Goal: Task Accomplishment & Management: Manage account settings

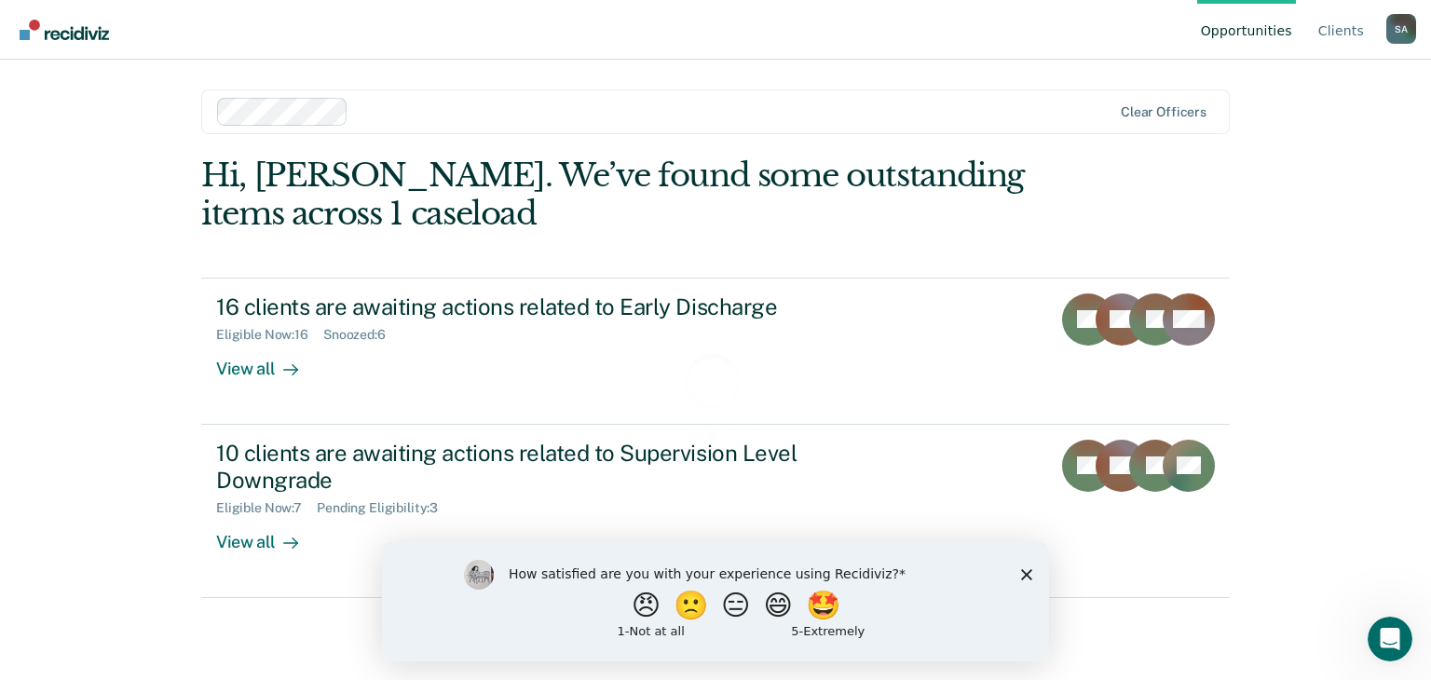
click at [1025, 576] on polygon "Close survey" at bounding box center [1026, 573] width 11 height 11
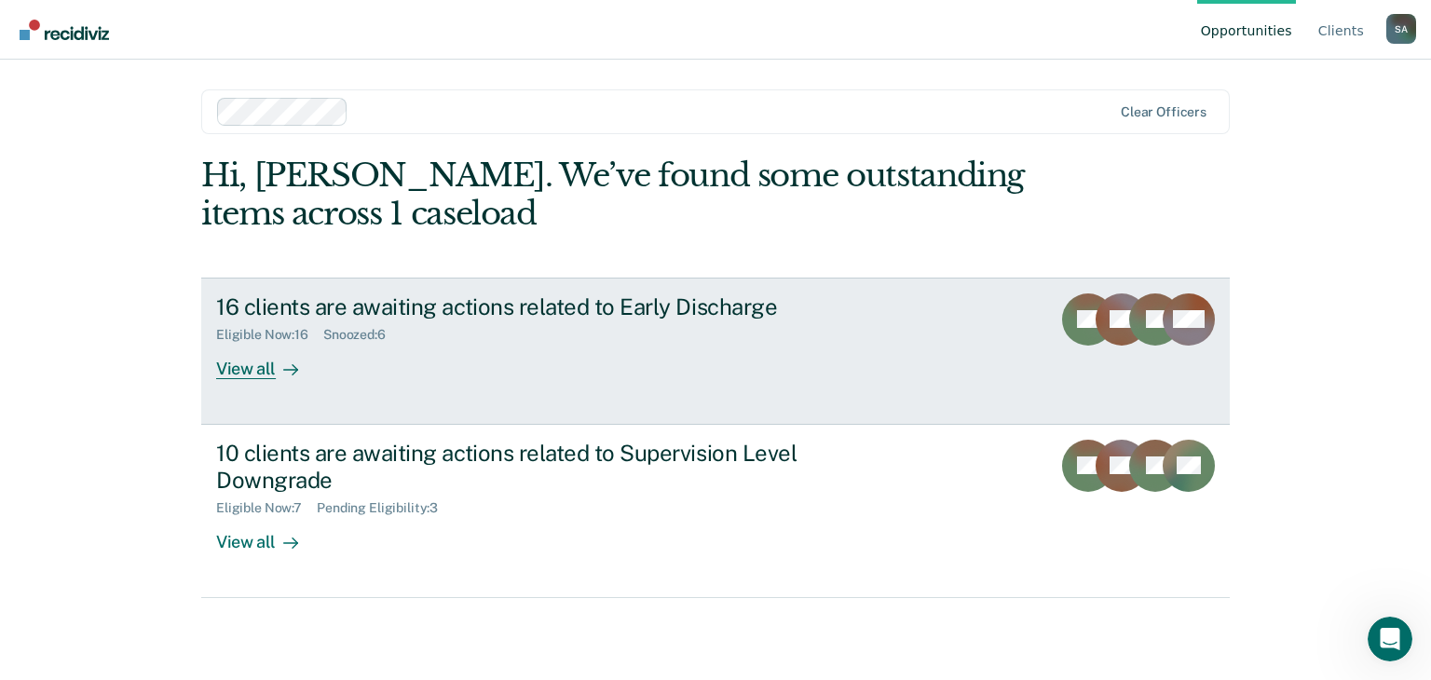
click at [249, 366] on div "View all" at bounding box center [268, 361] width 104 height 36
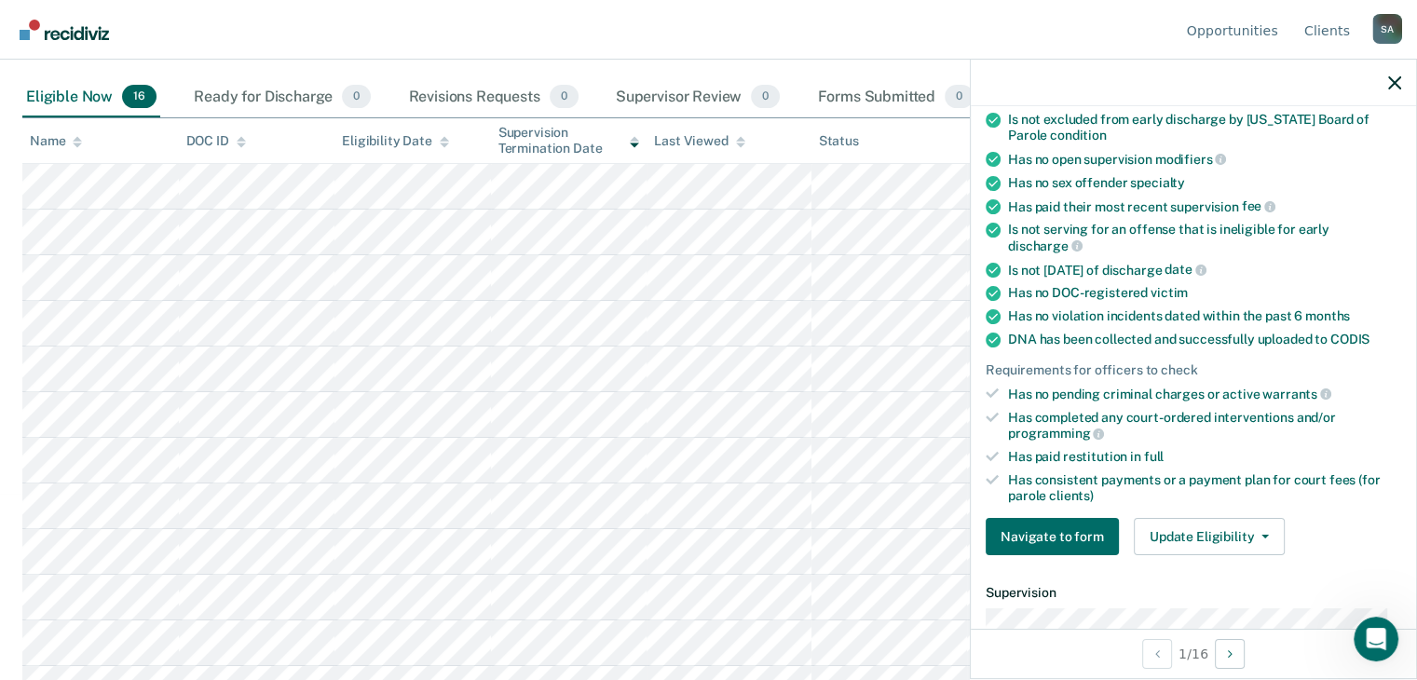
scroll to position [279, 0]
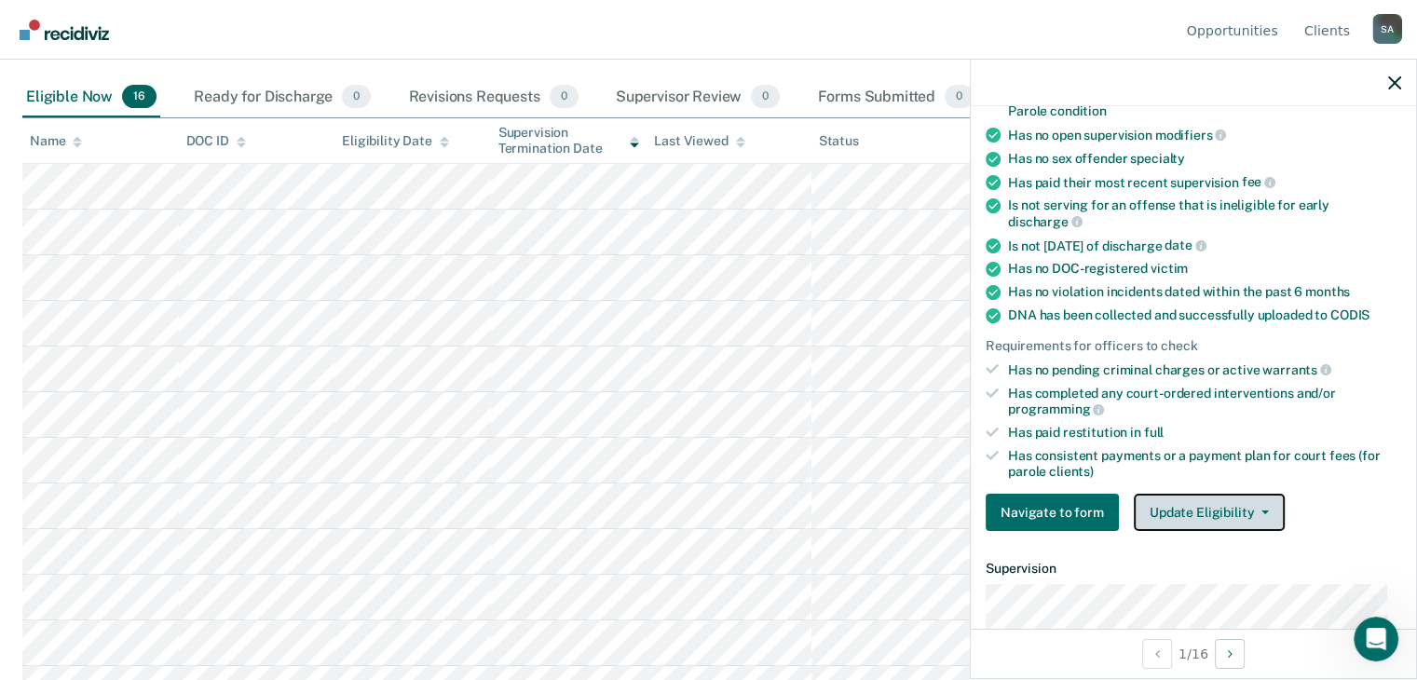
click at [1263, 504] on button "Update Eligibility" at bounding box center [1209, 512] width 151 height 37
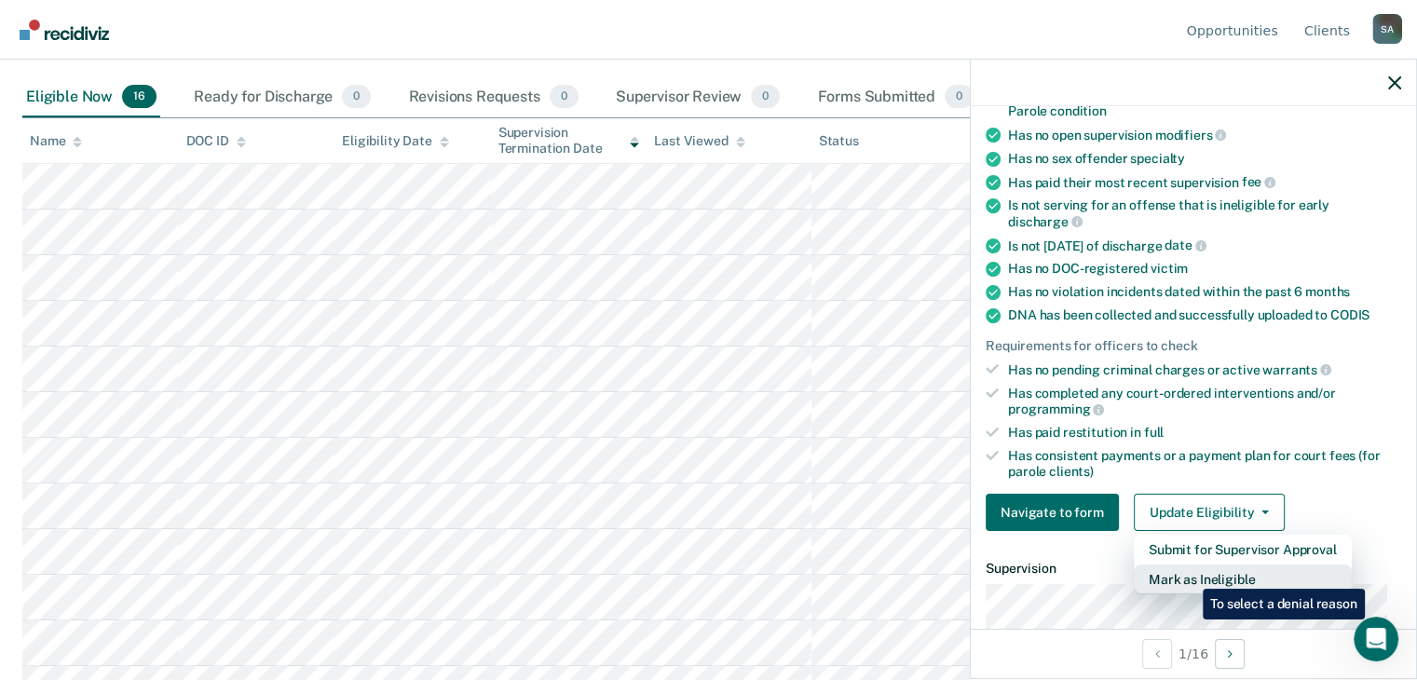
click at [1189, 575] on button "Mark as Ineligible" at bounding box center [1243, 579] width 218 height 30
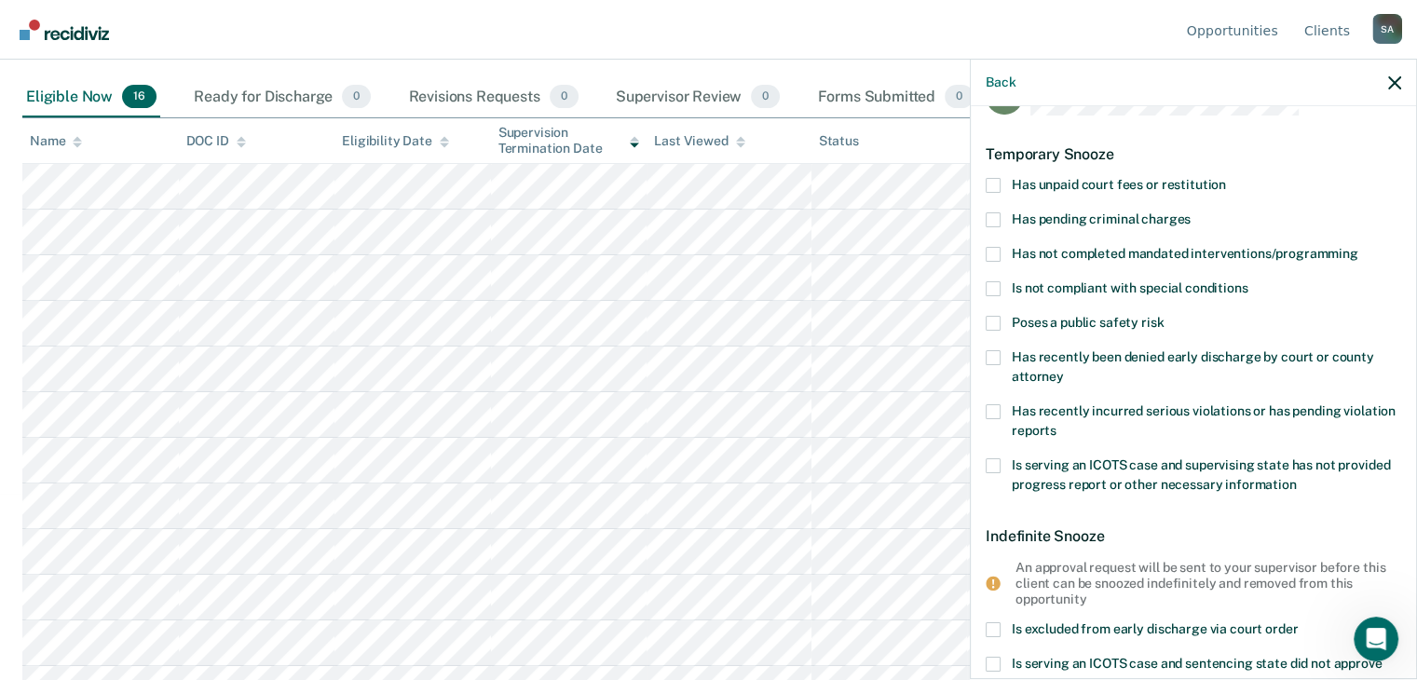
scroll to position [0, 0]
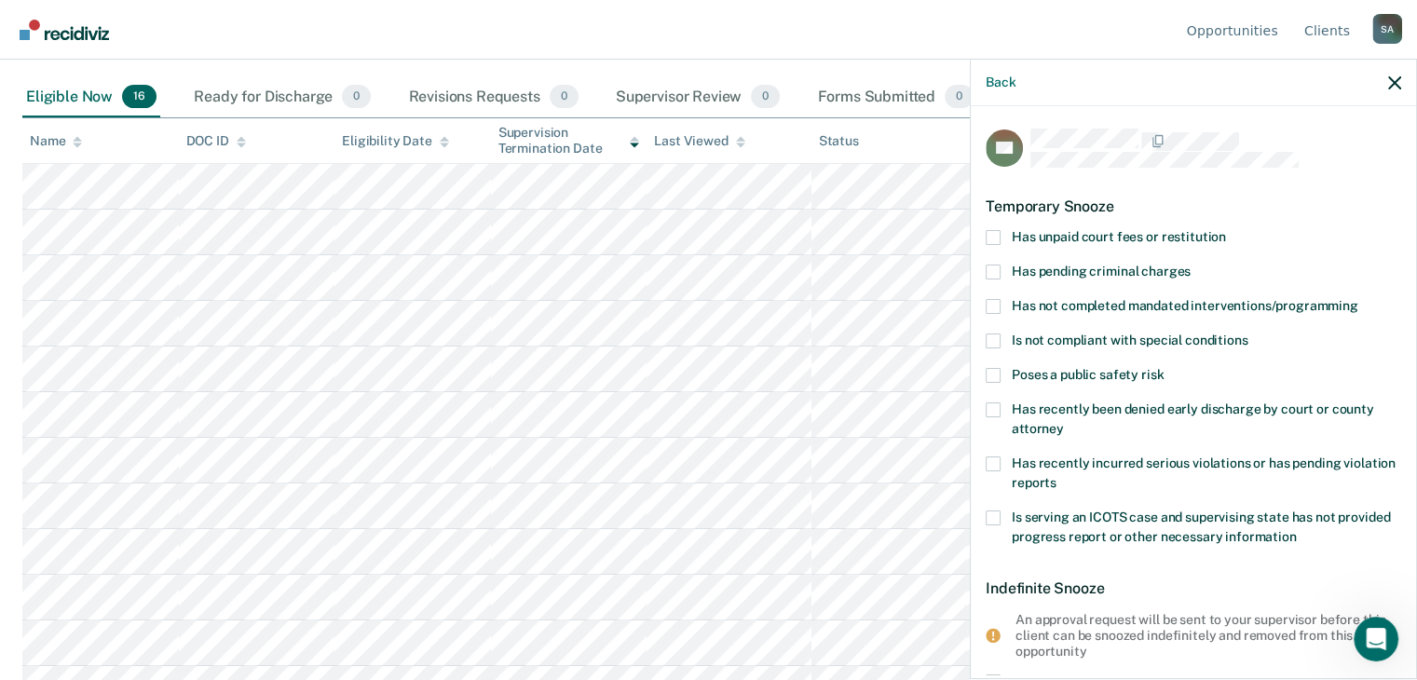
click at [991, 235] on span at bounding box center [993, 237] width 15 height 15
click at [1226, 230] on input "Has unpaid court fees or restitution" at bounding box center [1226, 230] width 0 height 0
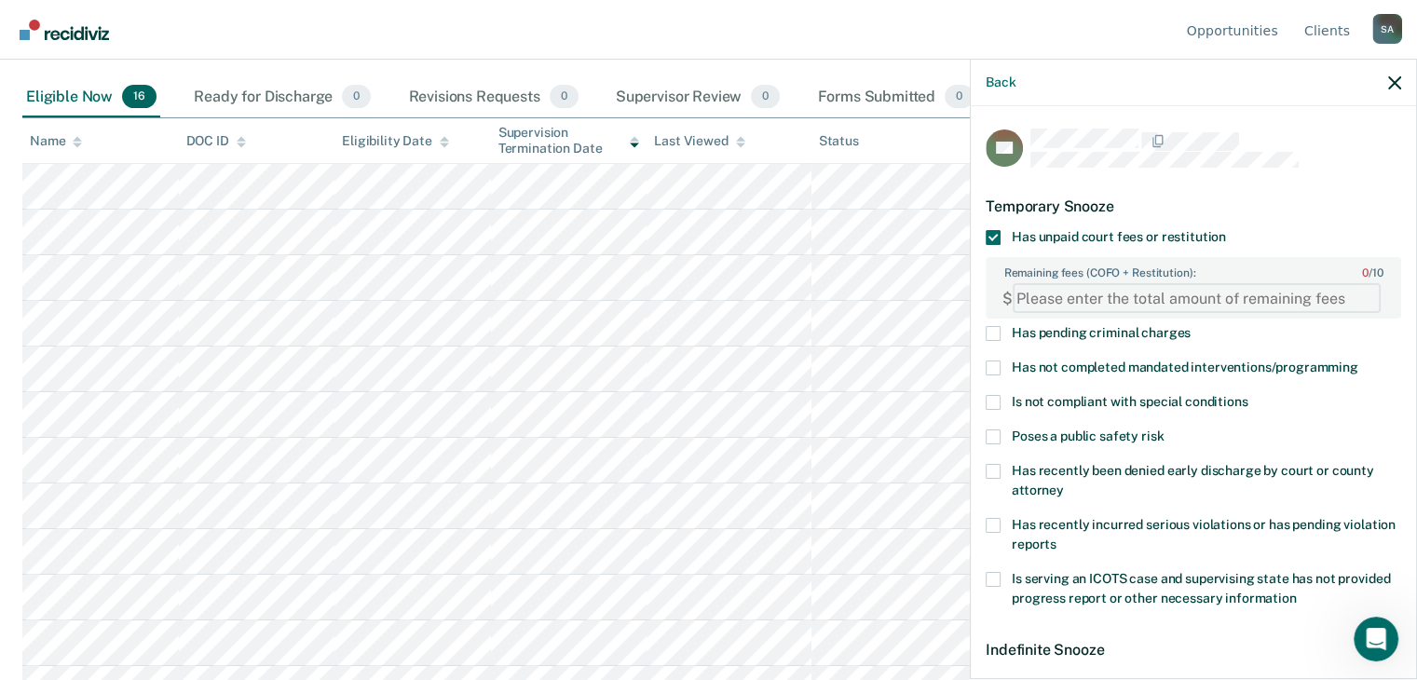
paste FEESReasonInput "25362.65"
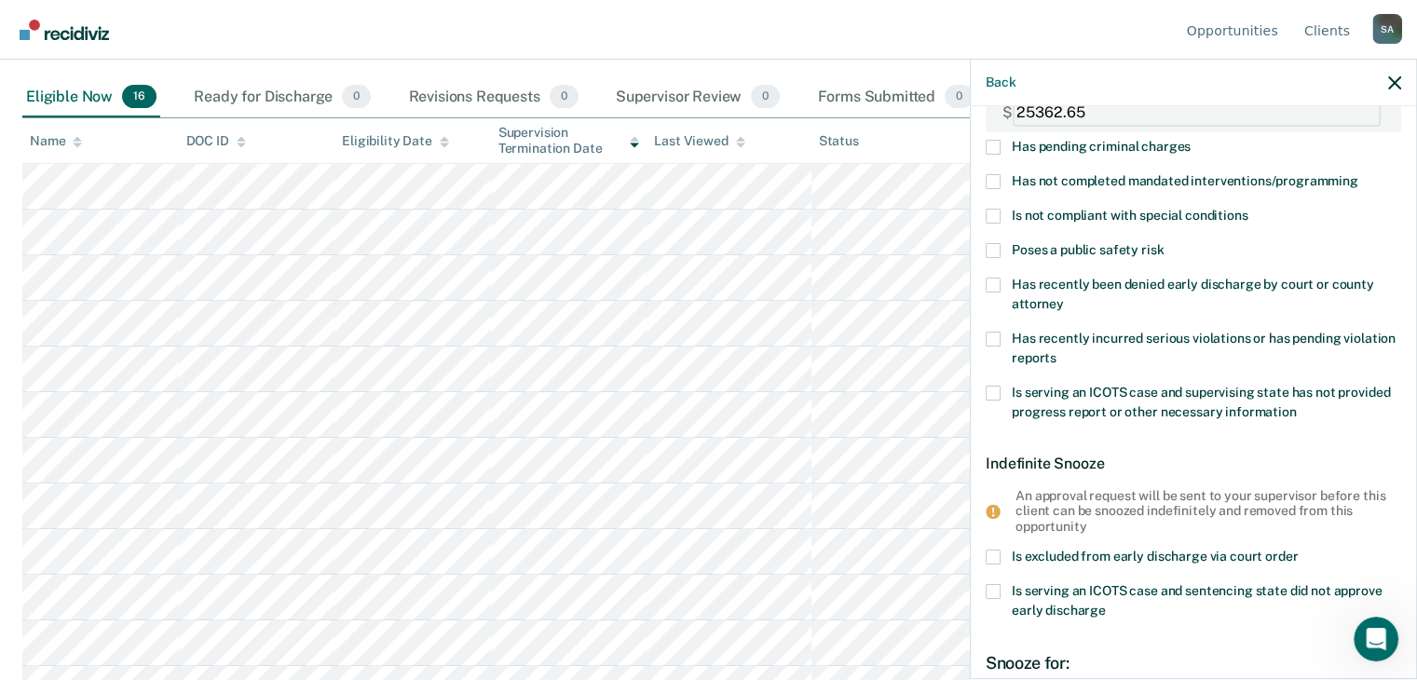
scroll to position [422, 0]
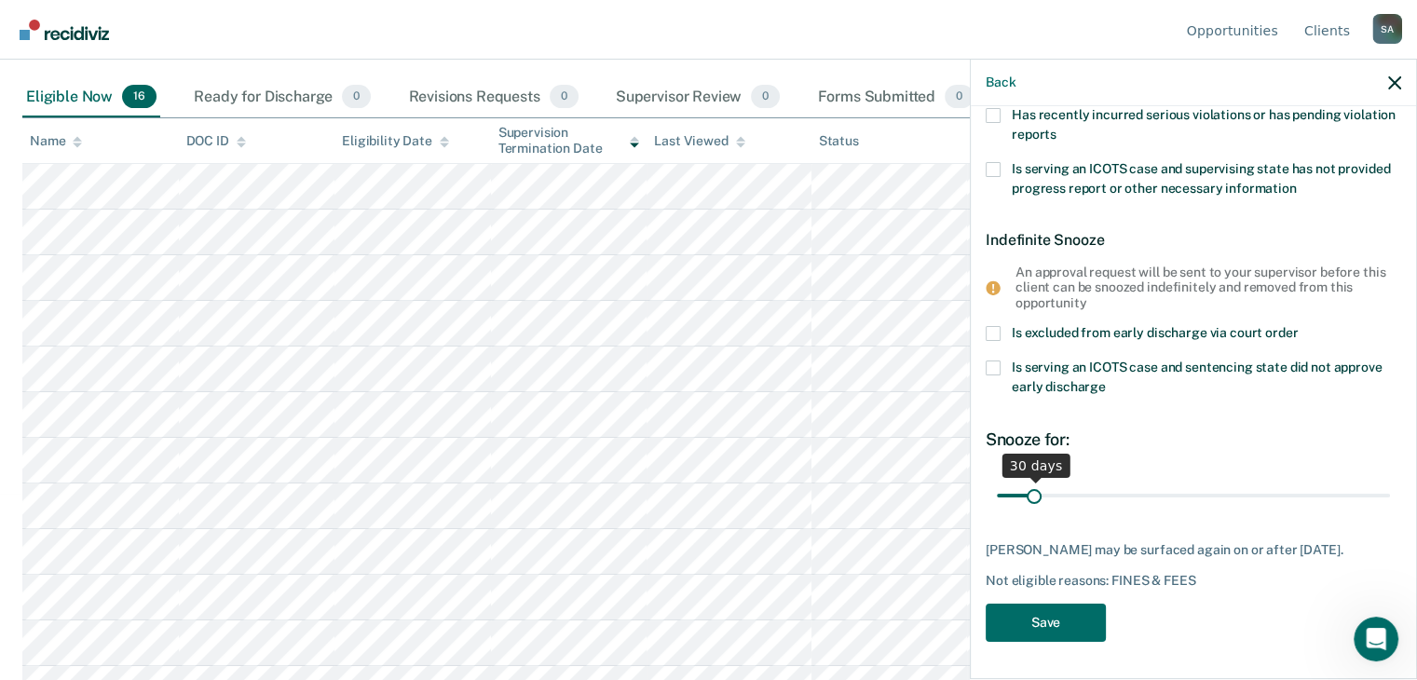
type FEESReasonInput "25362.65"
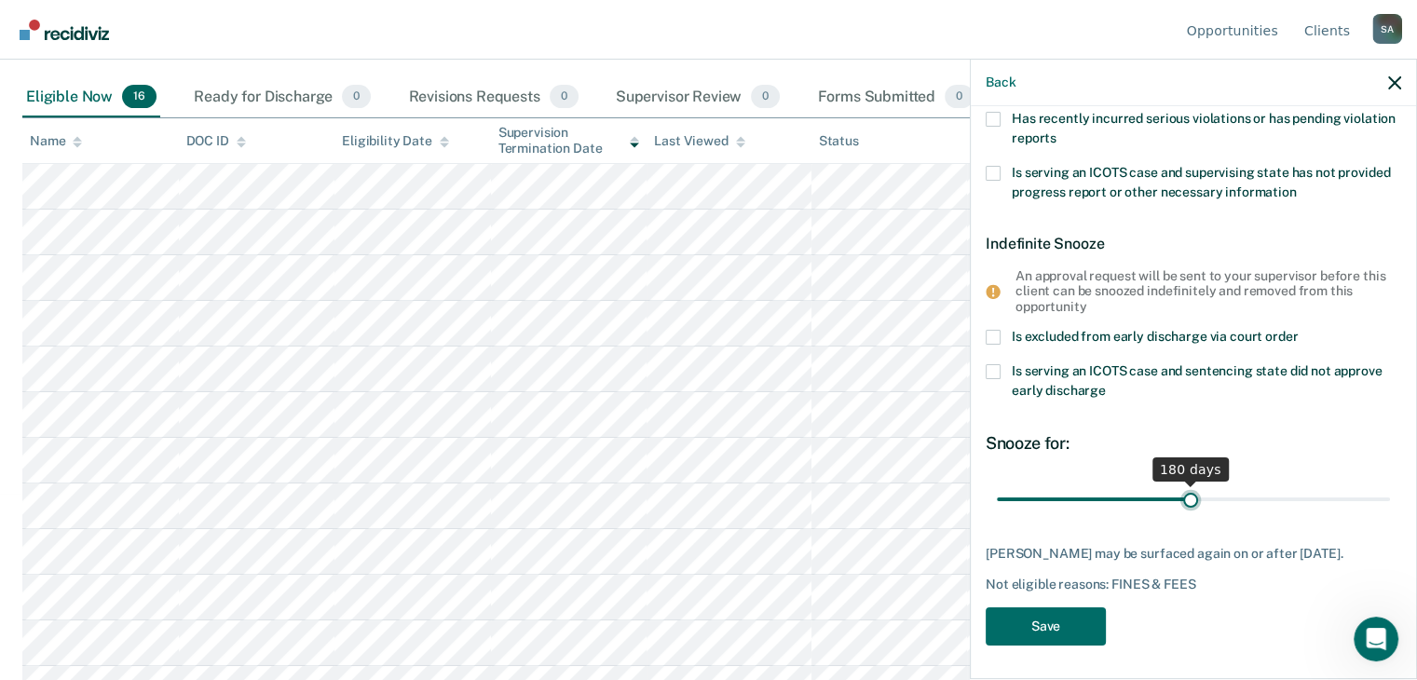
drag, startPoint x: 1029, startPoint y: 481, endPoint x: 1183, endPoint y: 506, distance: 155.7
type input "180"
click at [1183, 506] on input "range" at bounding box center [1193, 499] width 393 height 33
click at [1013, 617] on button "Save" at bounding box center [1046, 626] width 120 height 38
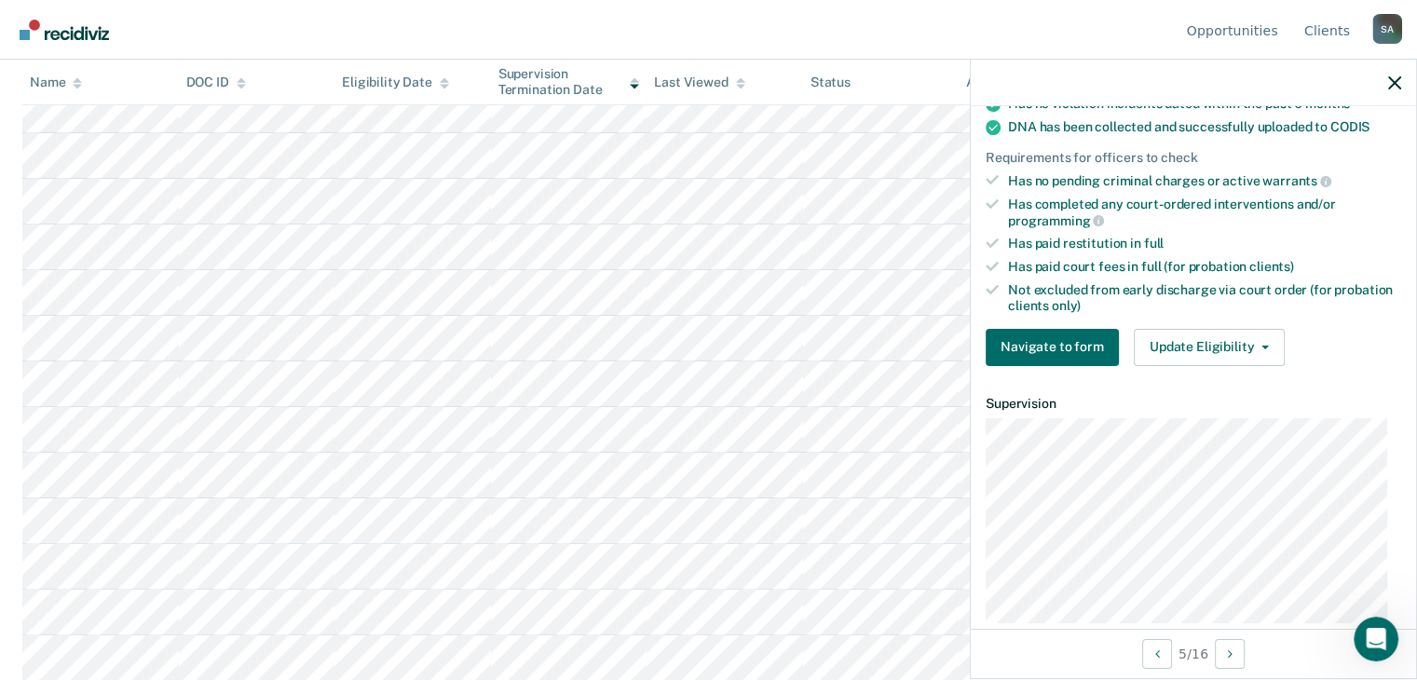
scroll to position [229, 0]
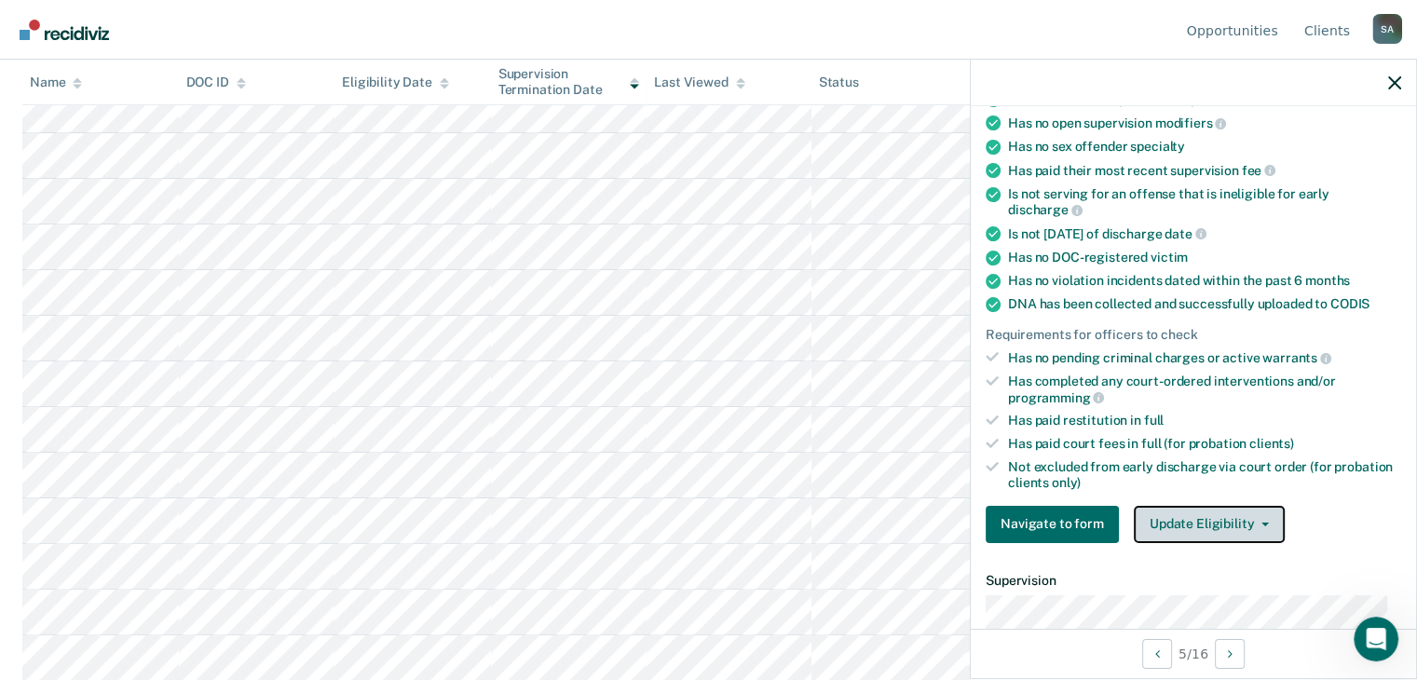
click at [1177, 517] on button "Update Eligibility" at bounding box center [1209, 524] width 151 height 37
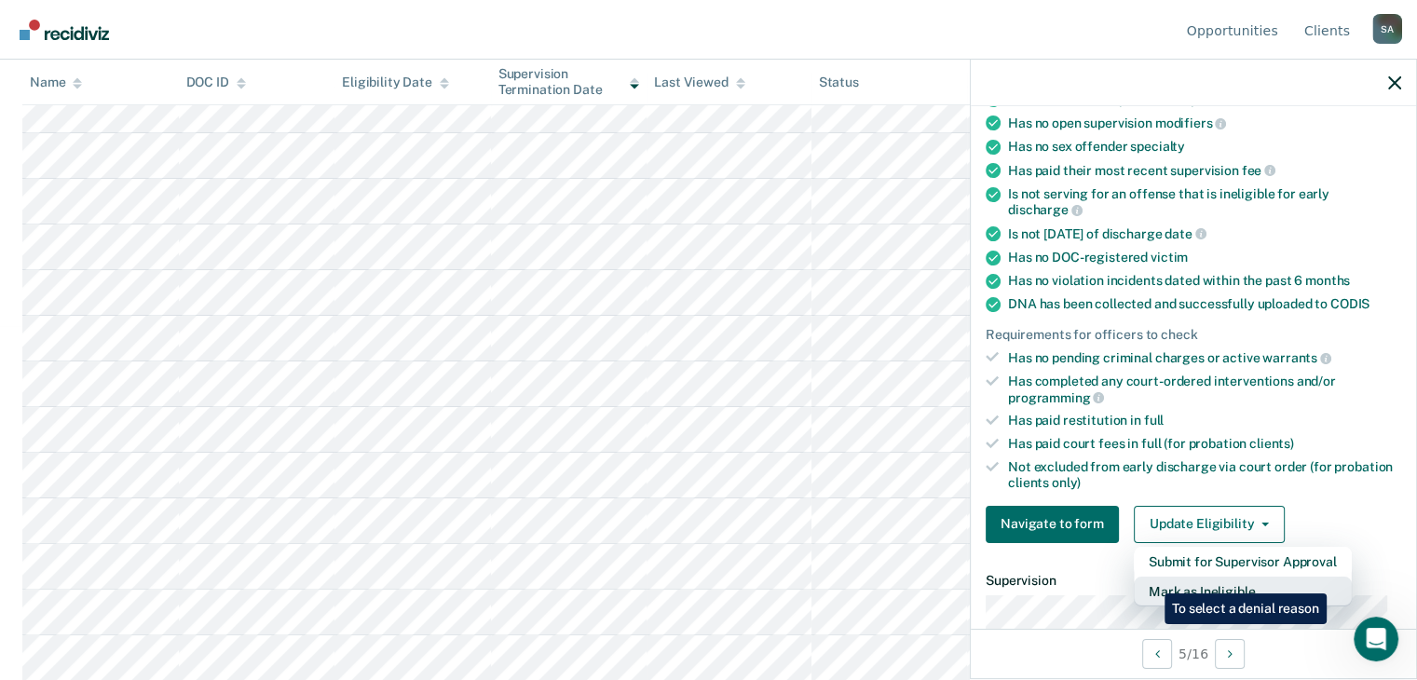
click at [1150, 579] on button "Mark as Ineligible" at bounding box center [1243, 592] width 218 height 30
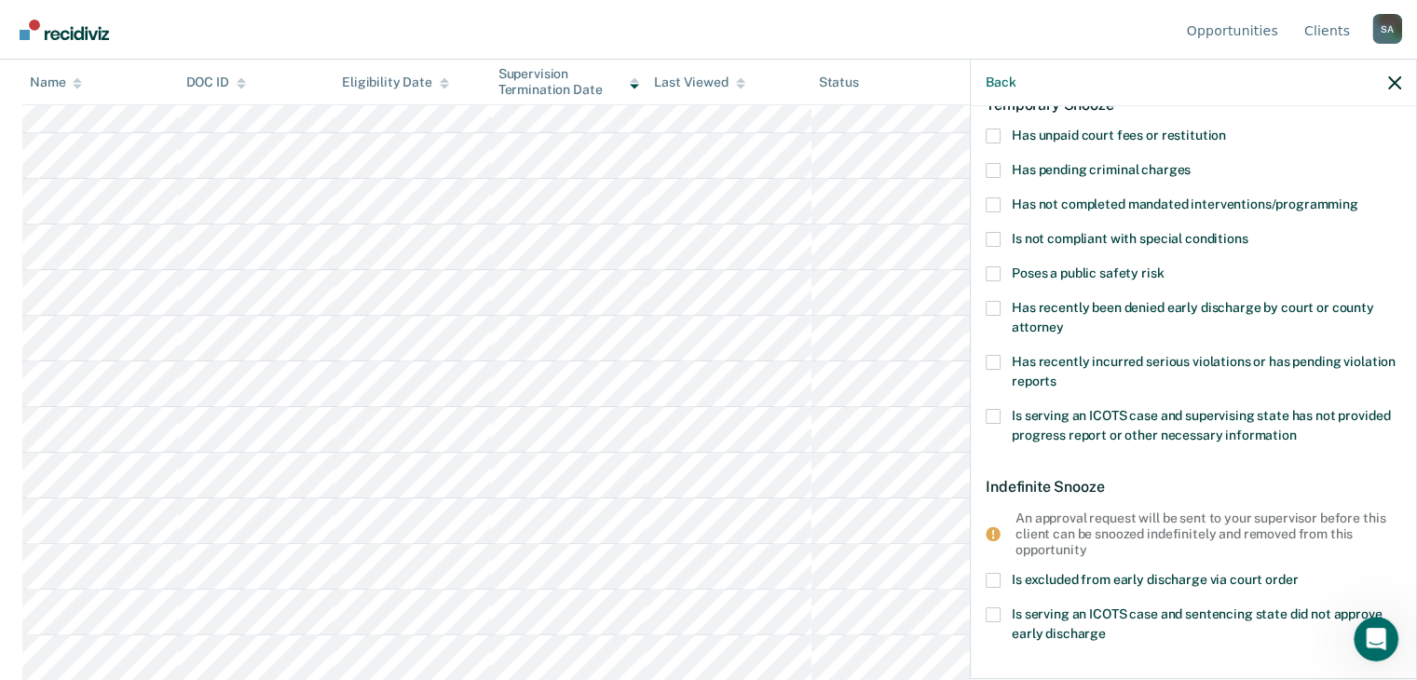
scroll to position [0, 0]
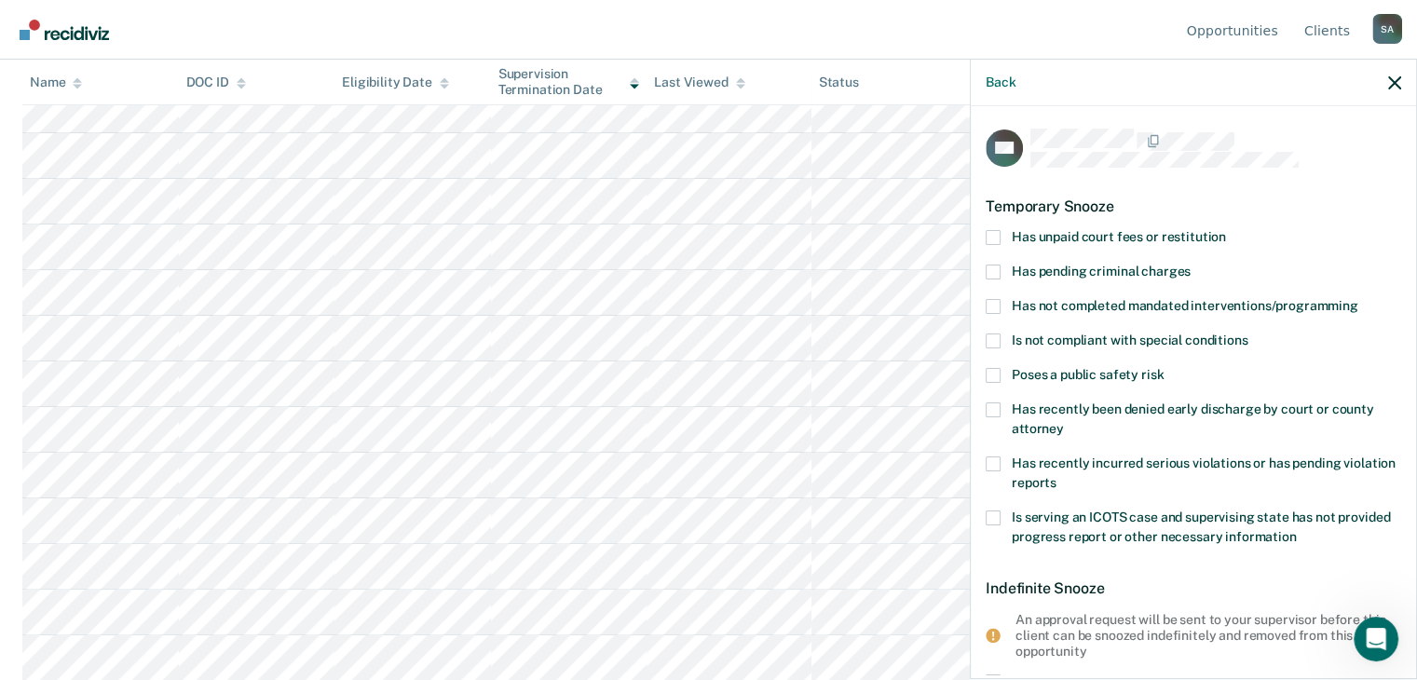
click at [995, 374] on span at bounding box center [993, 375] width 15 height 15
click at [1163, 368] on input "Poses a public safety risk" at bounding box center [1163, 368] width 0 height 0
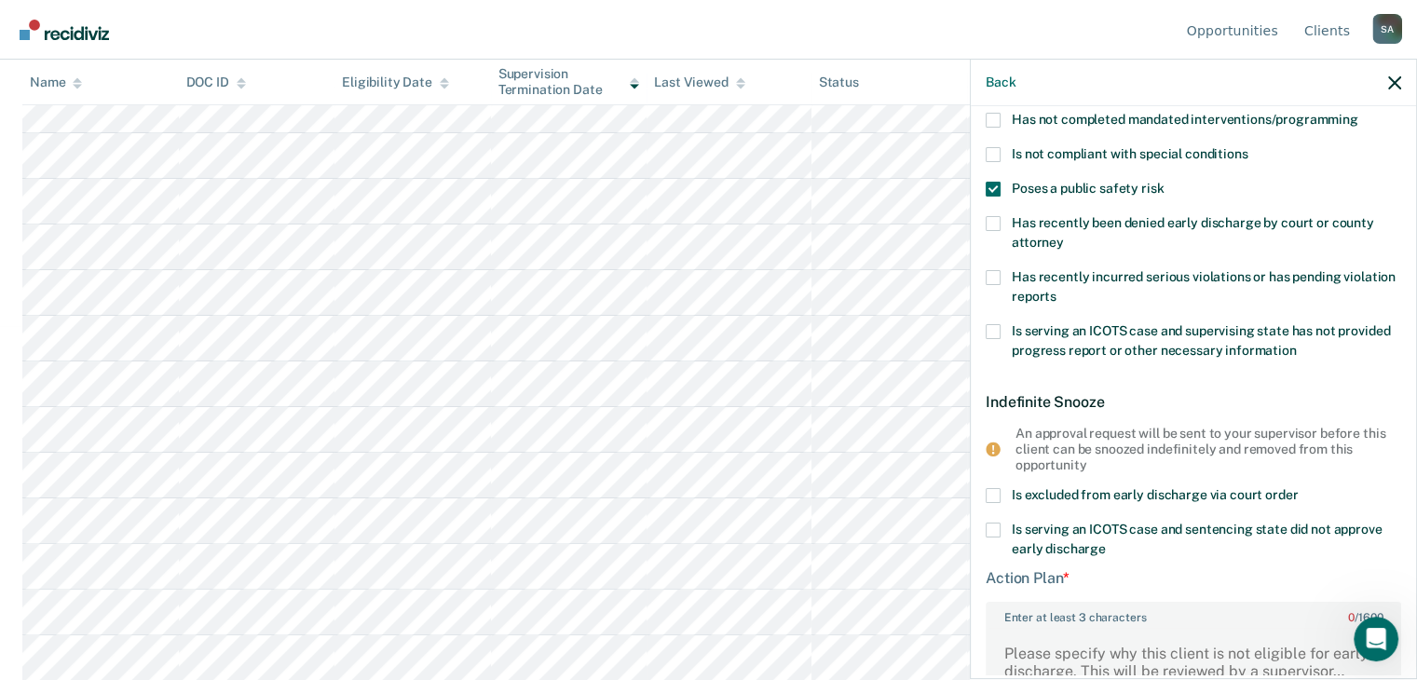
scroll to position [466, 0]
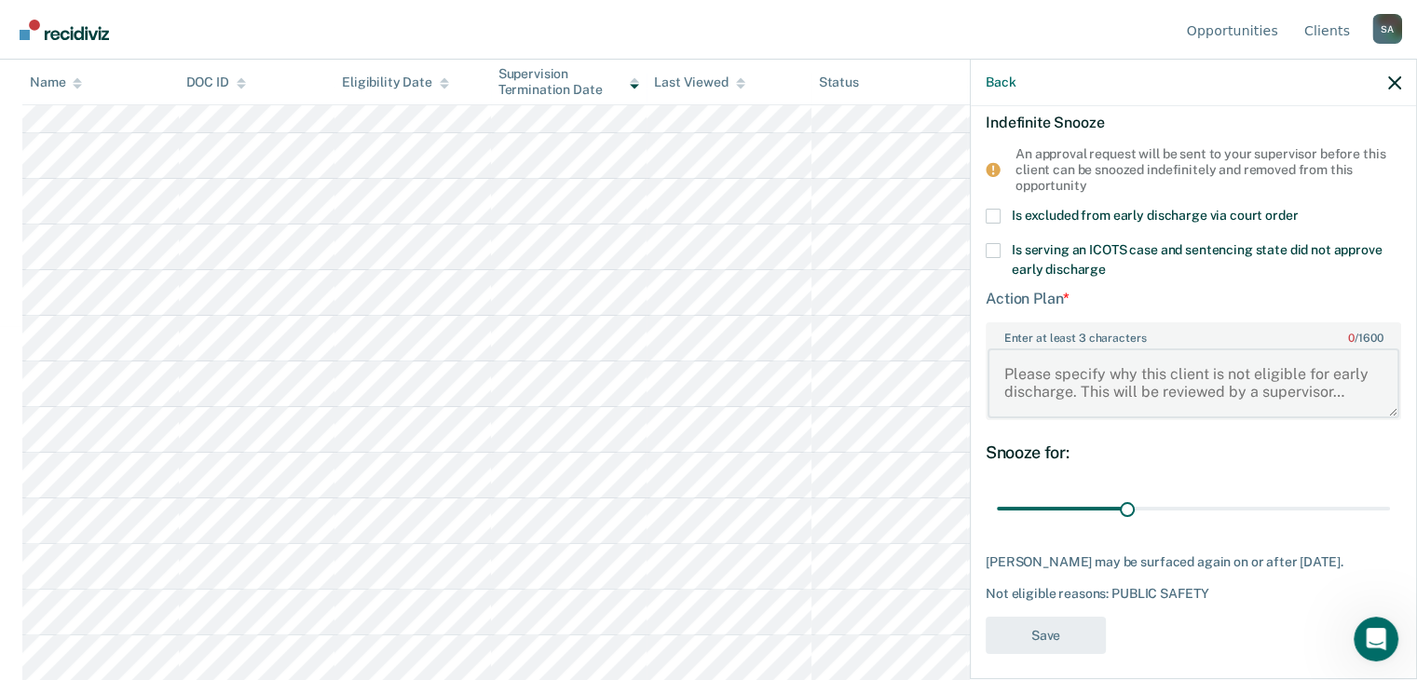
click at [1045, 366] on textarea "Enter at least 3 characters 0 / 1600" at bounding box center [1193, 382] width 412 height 69
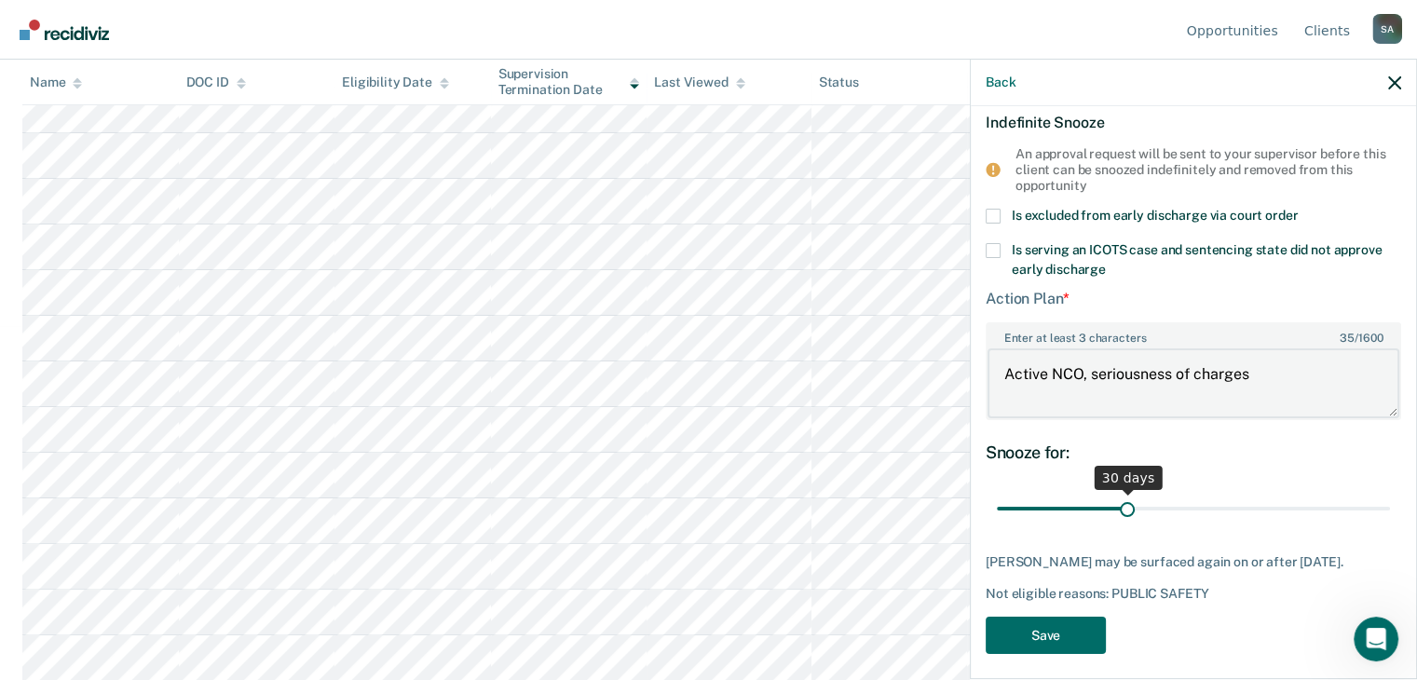
type textarea "Active NCO, seriousness of charges"
drag, startPoint x: 1122, startPoint y: 507, endPoint x: 1390, endPoint y: 508, distance: 268.3
type input "90"
click at [1390, 508] on input "range" at bounding box center [1193, 508] width 393 height 33
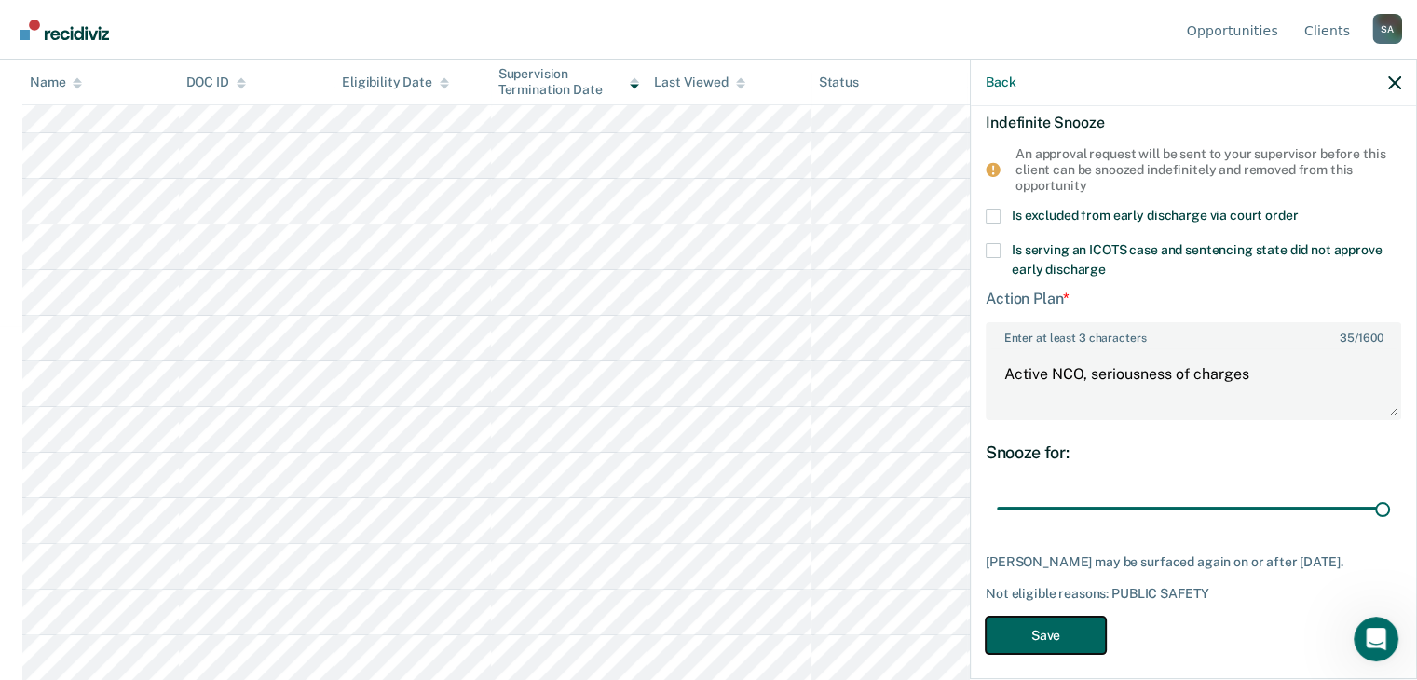
click at [1026, 634] on button "Save" at bounding box center [1046, 636] width 120 height 38
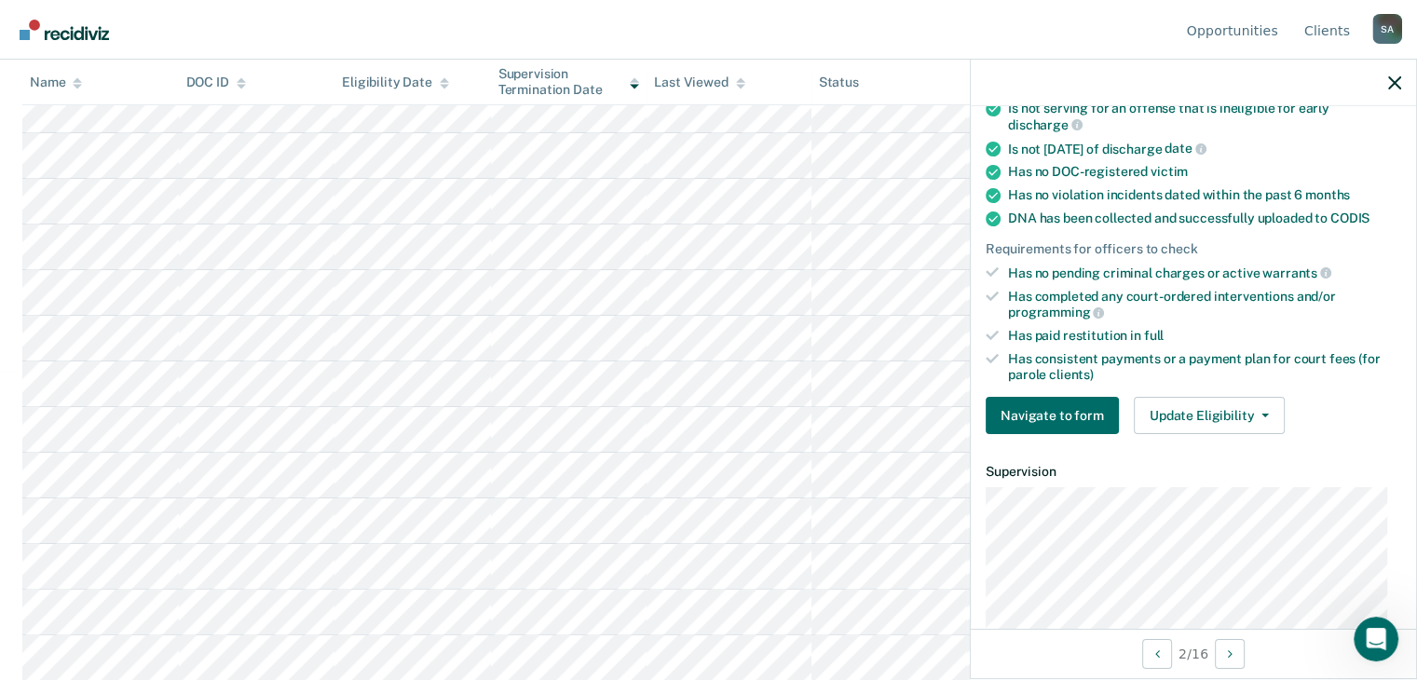
scroll to position [248, 0]
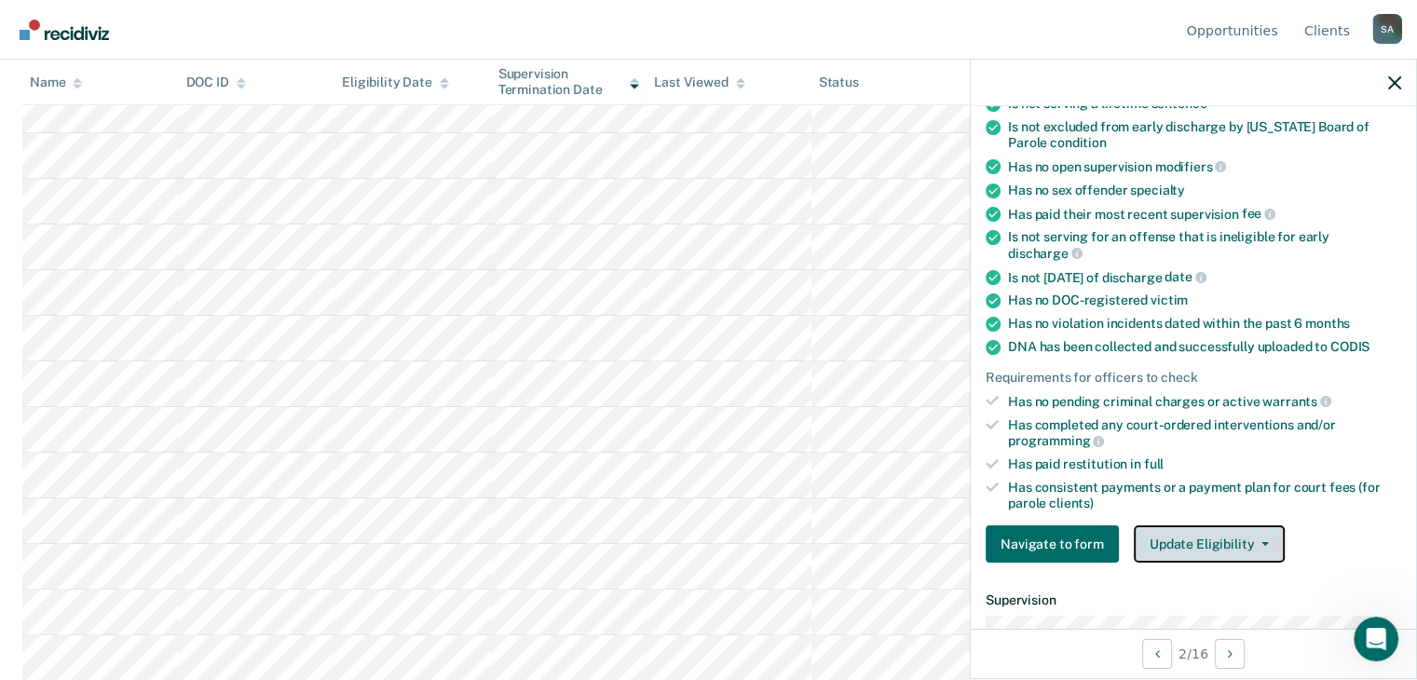
click at [1211, 528] on button "Update Eligibility" at bounding box center [1209, 543] width 151 height 37
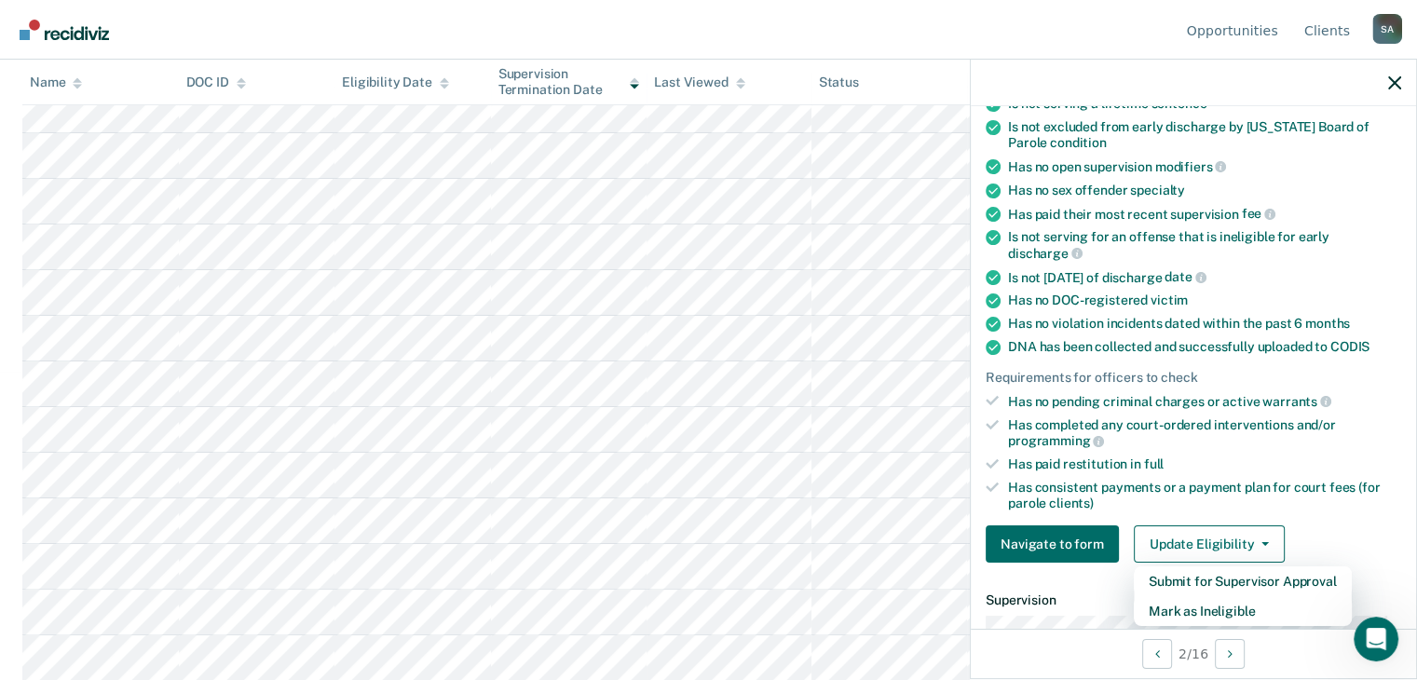
click at [1312, 509] on div "Requirements validated by data from ICON Is on supervision level 2 90 days have…" at bounding box center [1193, 275] width 445 height 606
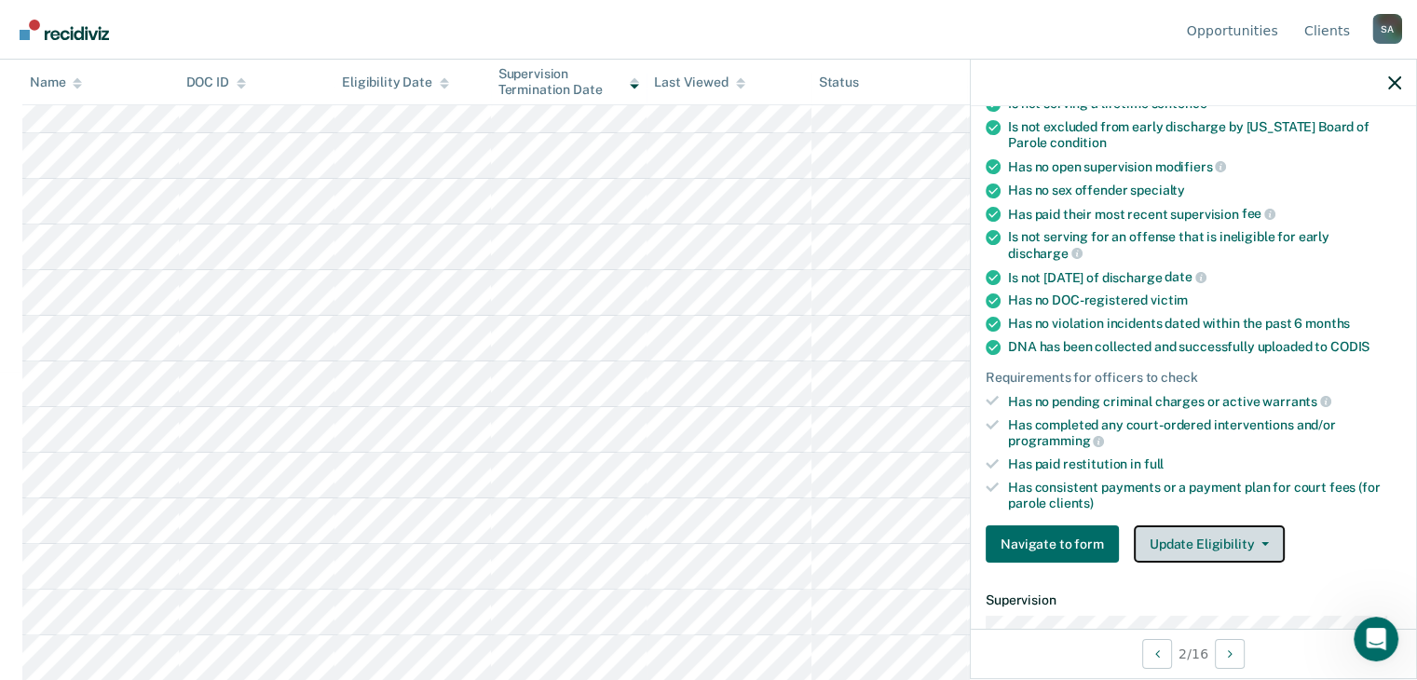
click at [1248, 537] on button "Update Eligibility" at bounding box center [1209, 543] width 151 height 37
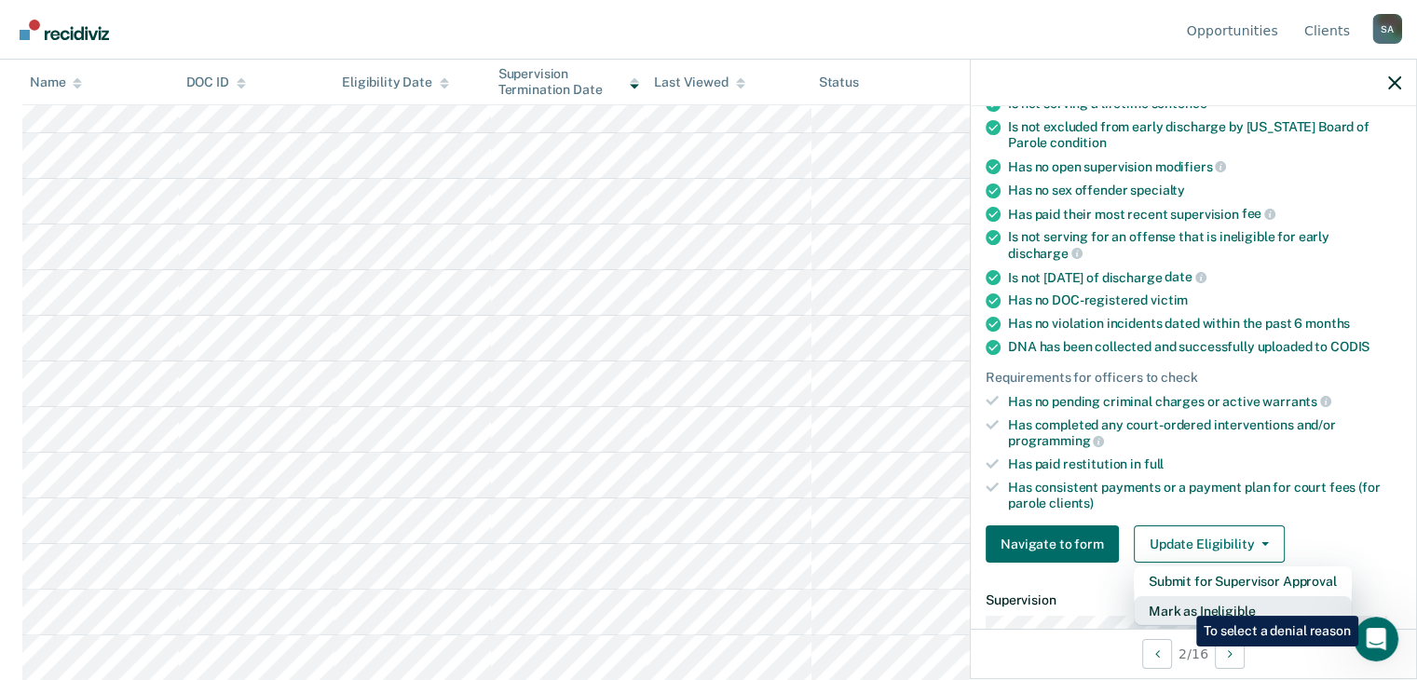
click at [1182, 602] on button "Mark as Ineligible" at bounding box center [1243, 611] width 218 height 30
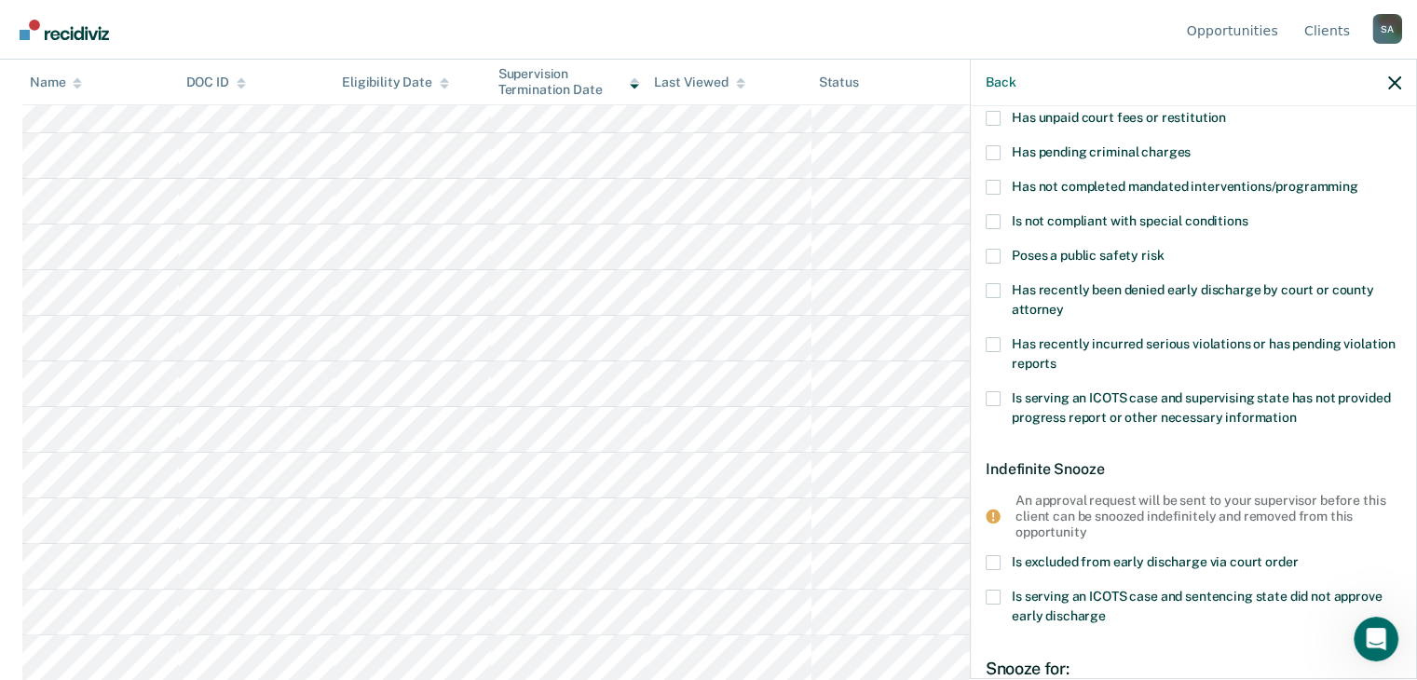
scroll to position [0, 0]
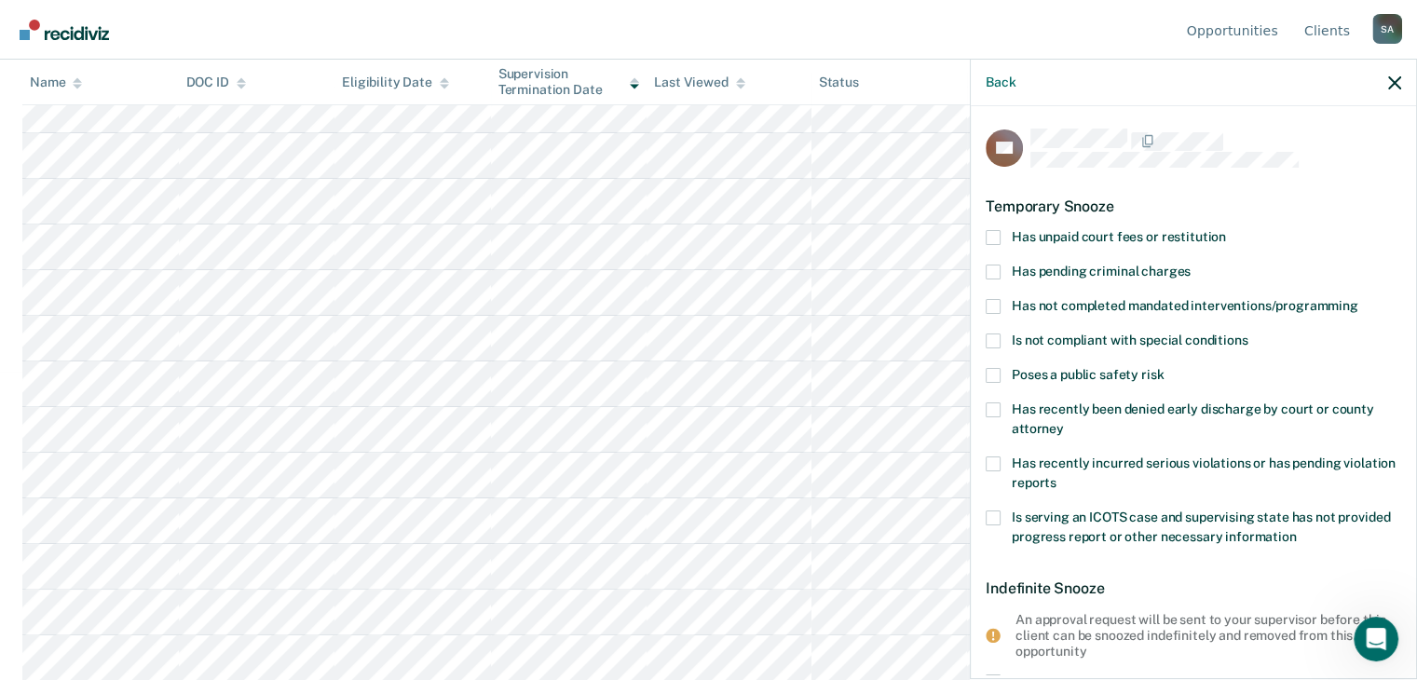
click at [999, 235] on span at bounding box center [993, 237] width 15 height 15
click at [1226, 230] on input "Has unpaid court fees or restitution" at bounding box center [1226, 230] width 0 height 0
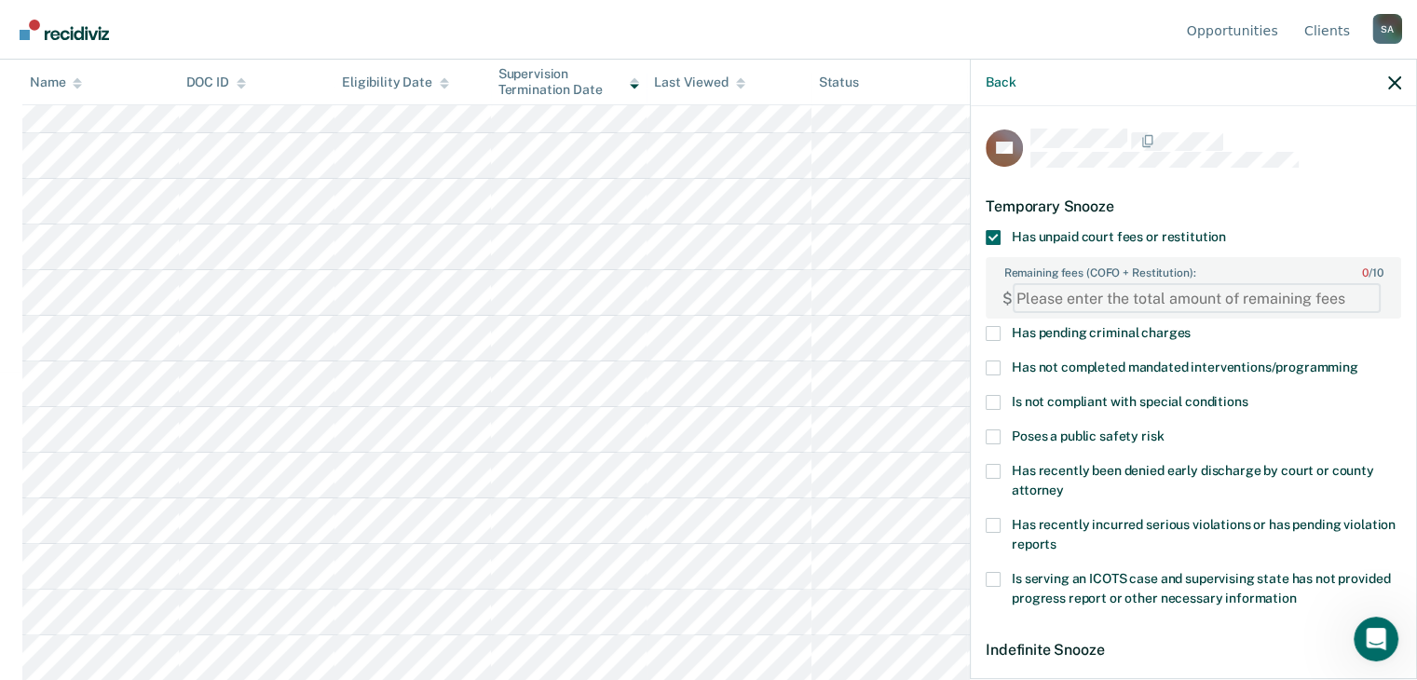
paste FEESReasonInput "154228.05"
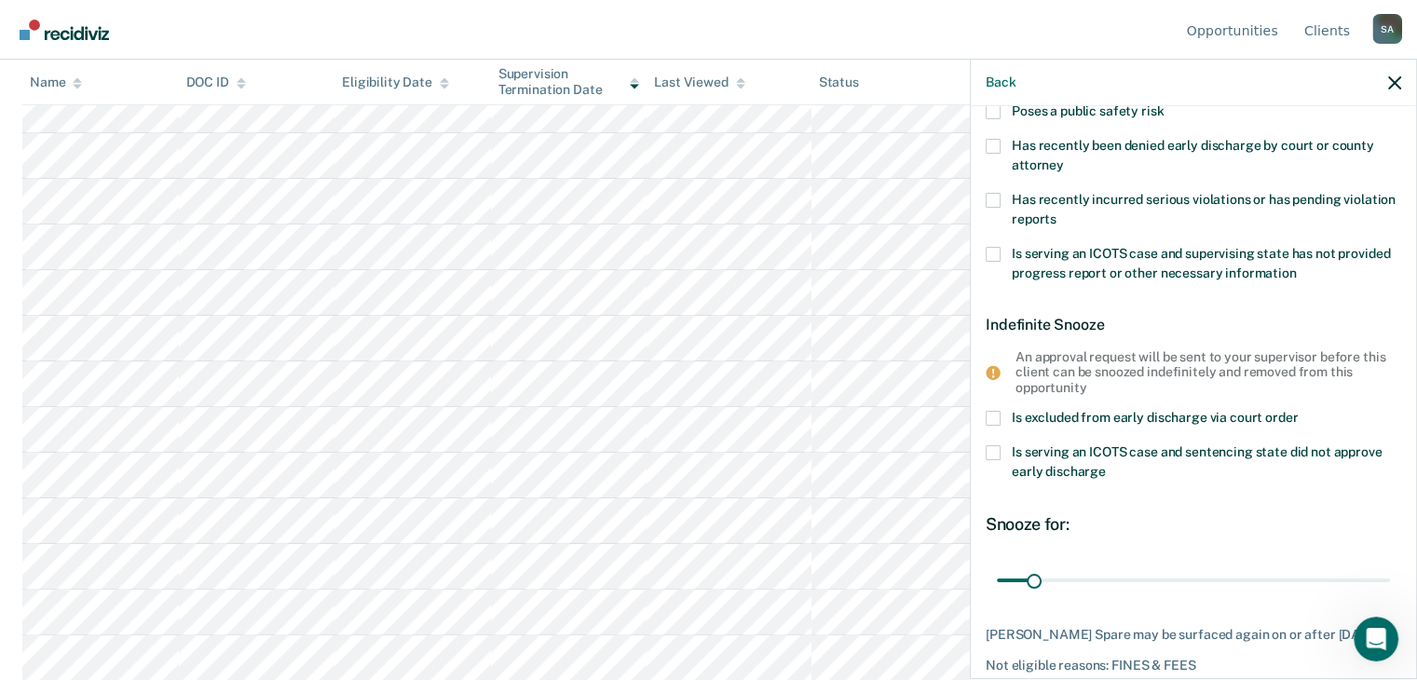
scroll to position [406, 0]
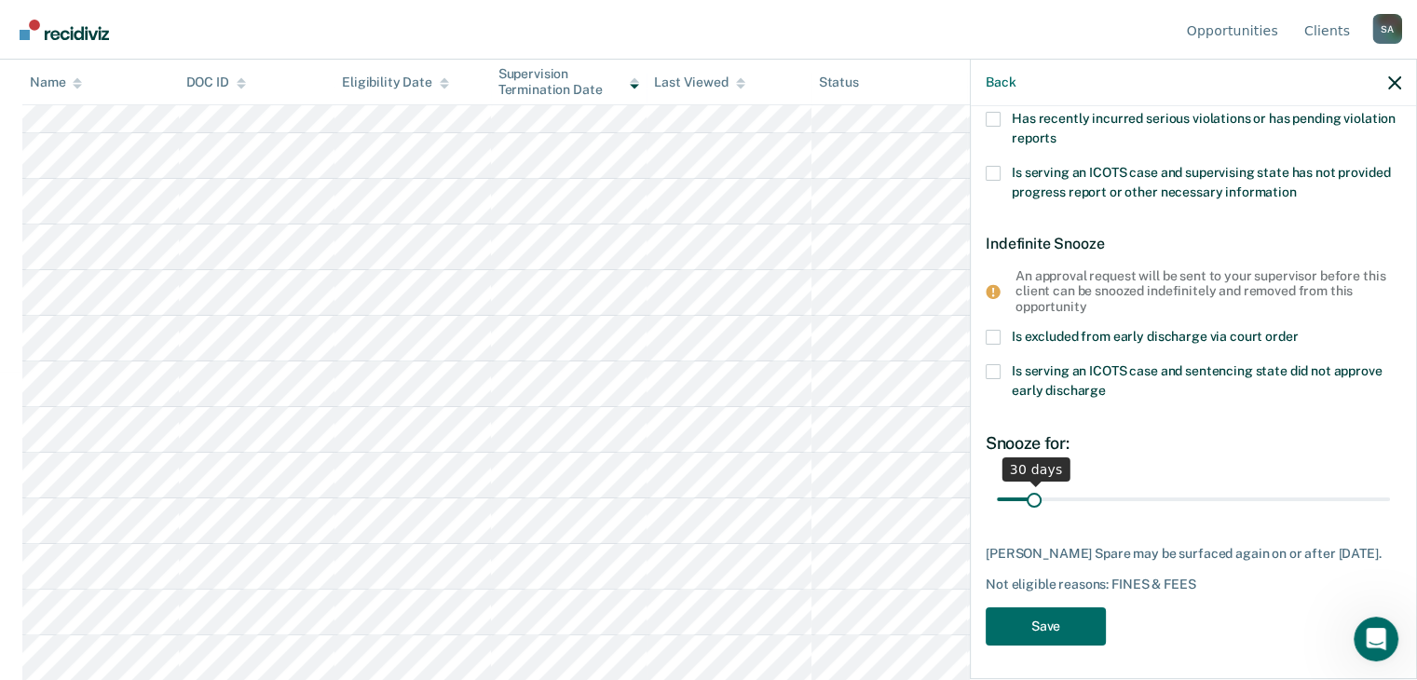
type FEESReasonInput "154228.05"
drag, startPoint x: 1032, startPoint y: 494, endPoint x: 1183, endPoint y: 501, distance: 151.1
type input "180"
click at [1183, 501] on input "range" at bounding box center [1193, 499] width 393 height 33
click at [1022, 621] on button "Save" at bounding box center [1046, 626] width 120 height 38
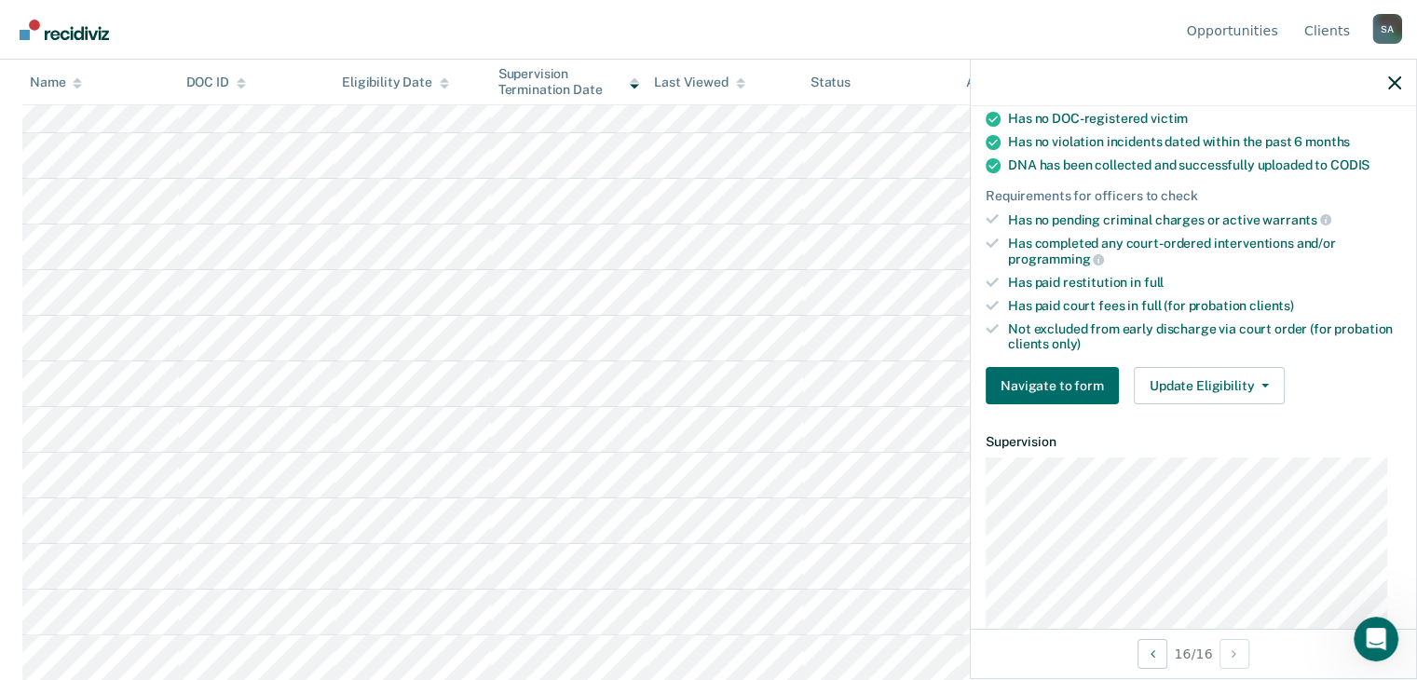
scroll to position [268, 0]
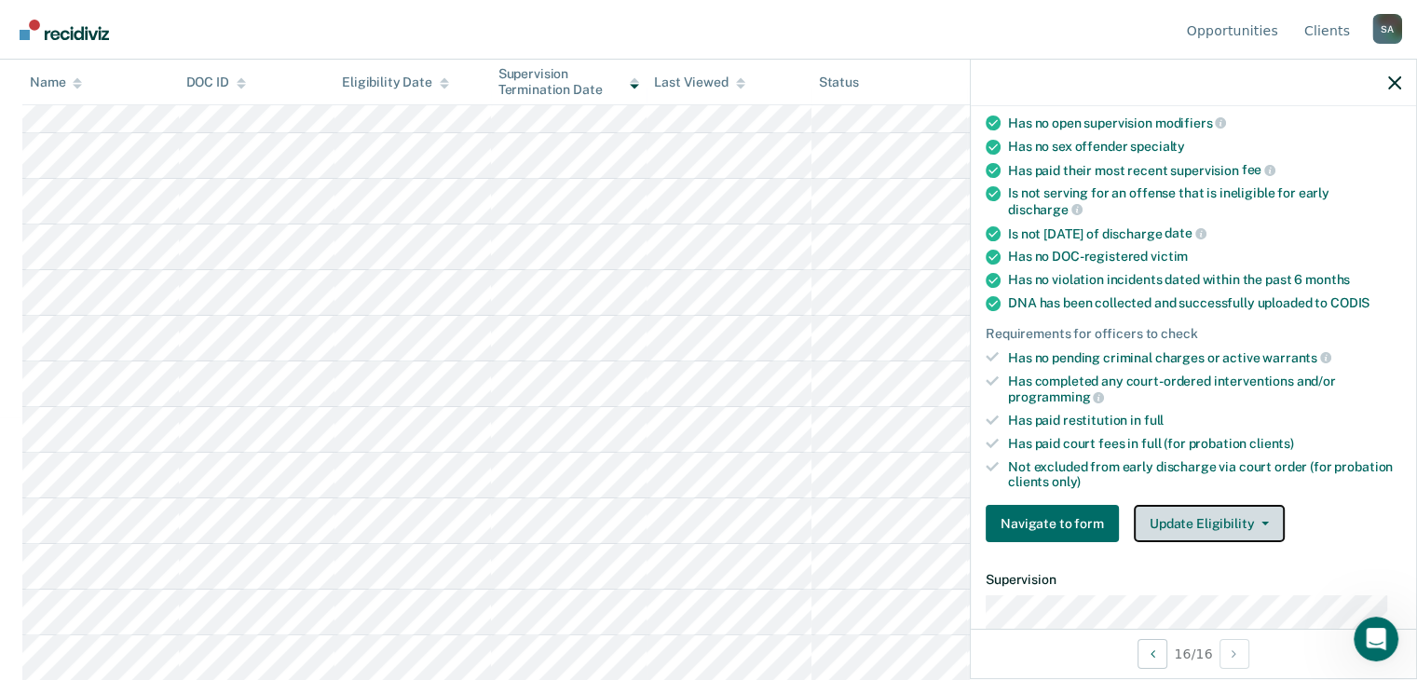
click at [1170, 519] on button "Update Eligibility" at bounding box center [1209, 523] width 151 height 37
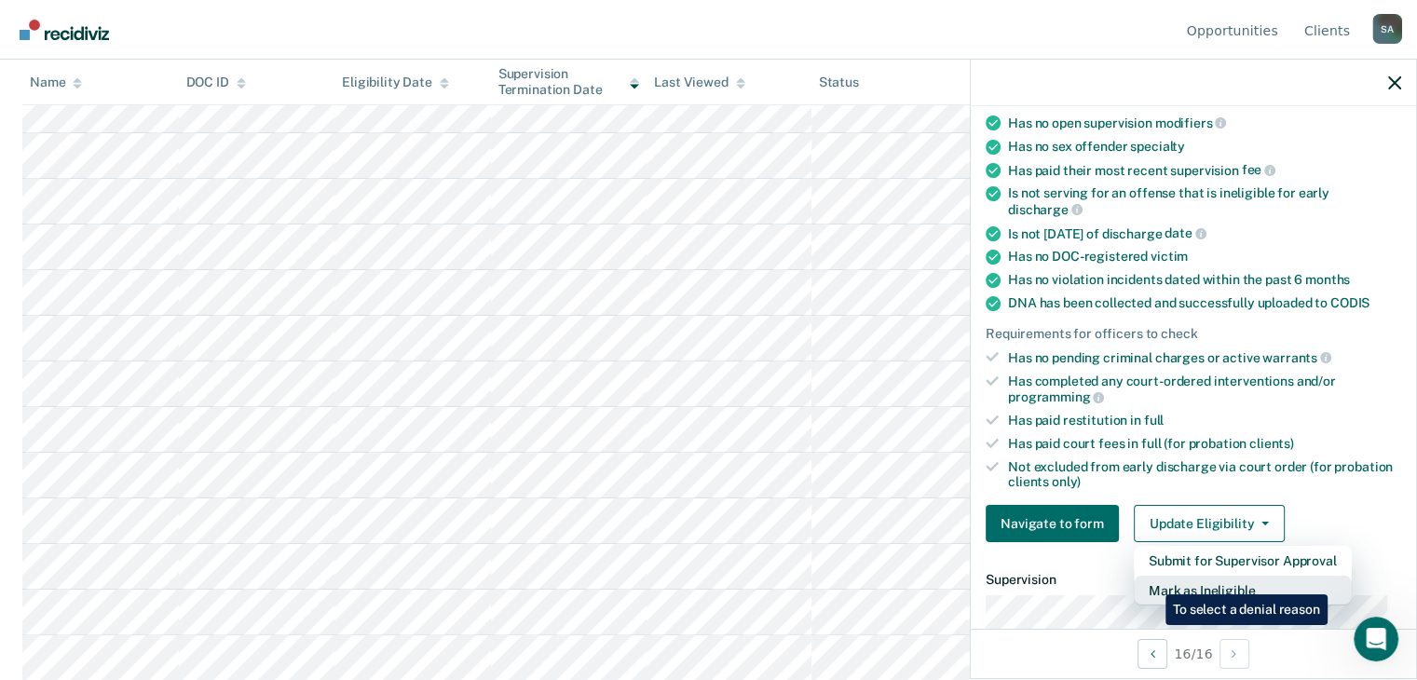
click at [1151, 581] on button "Mark as Ineligible" at bounding box center [1243, 591] width 218 height 30
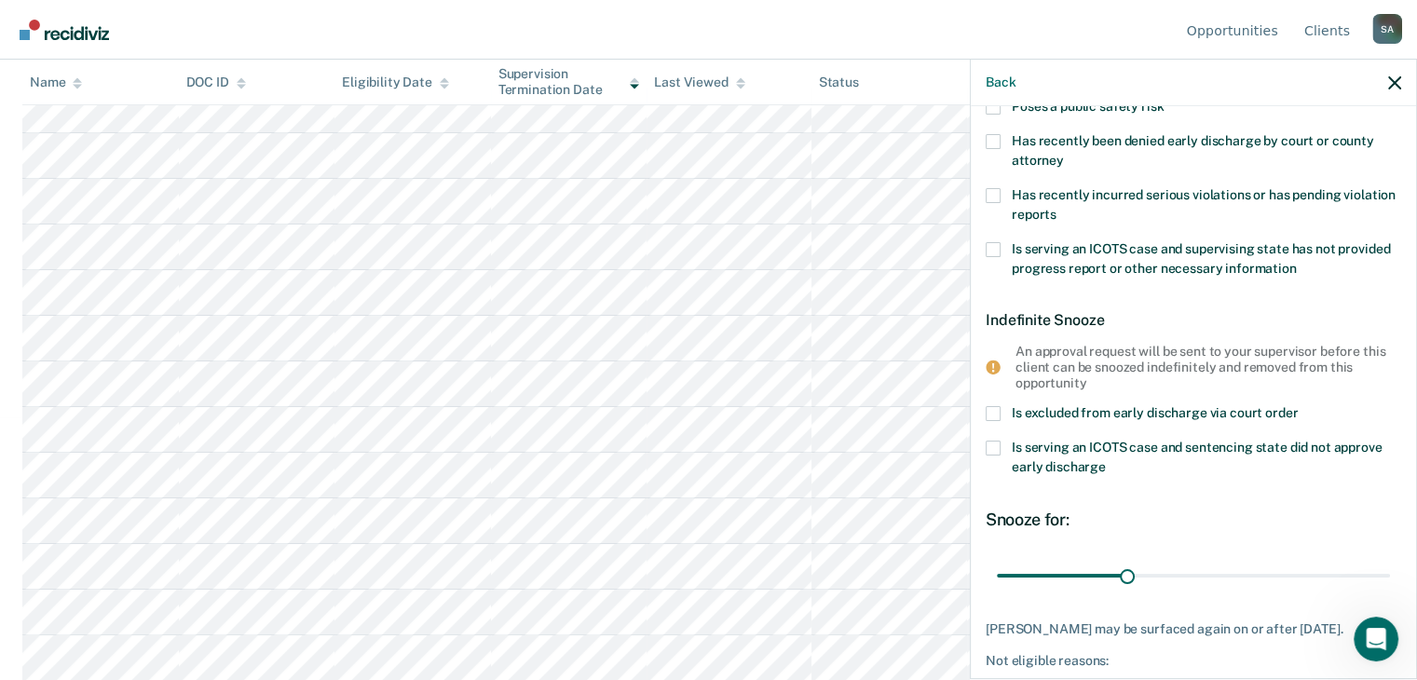
scroll to position [0, 0]
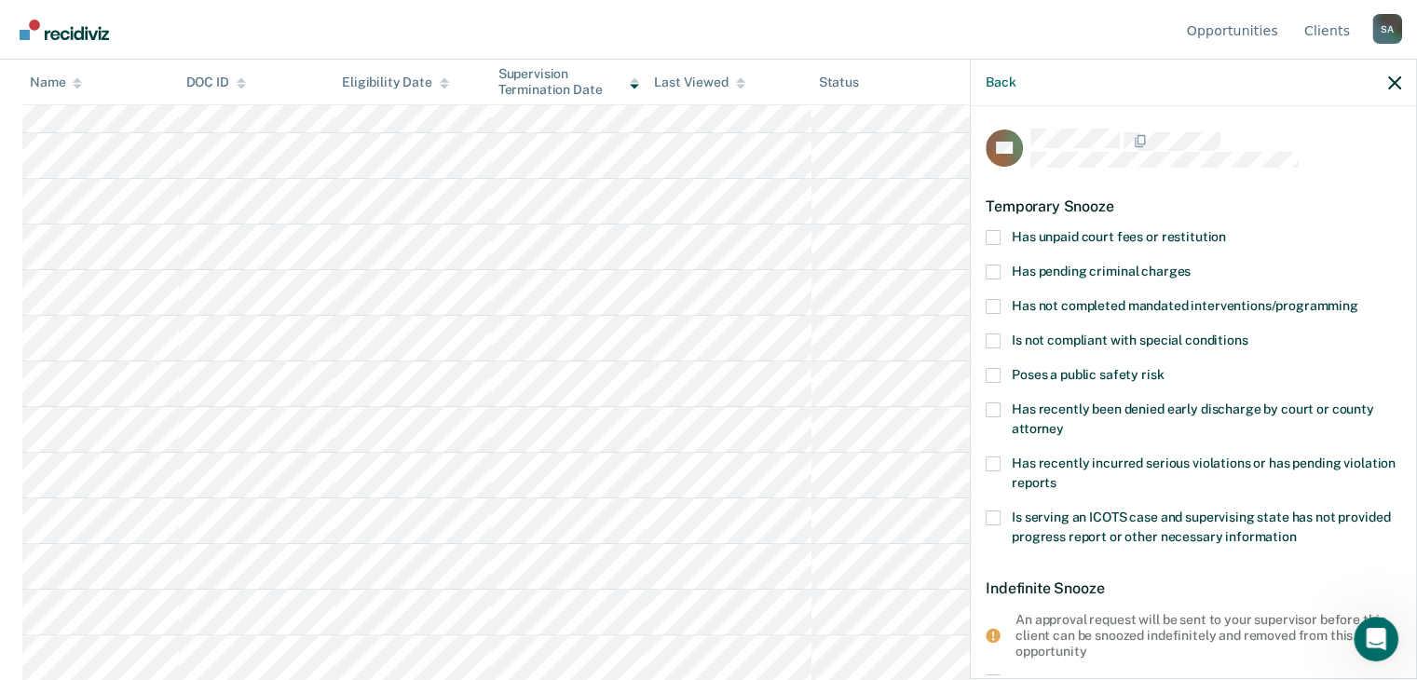
click at [992, 303] on span at bounding box center [993, 306] width 15 height 15
click at [1358, 299] on input "Has not completed mandated interventions/programming" at bounding box center [1358, 299] width 0 height 0
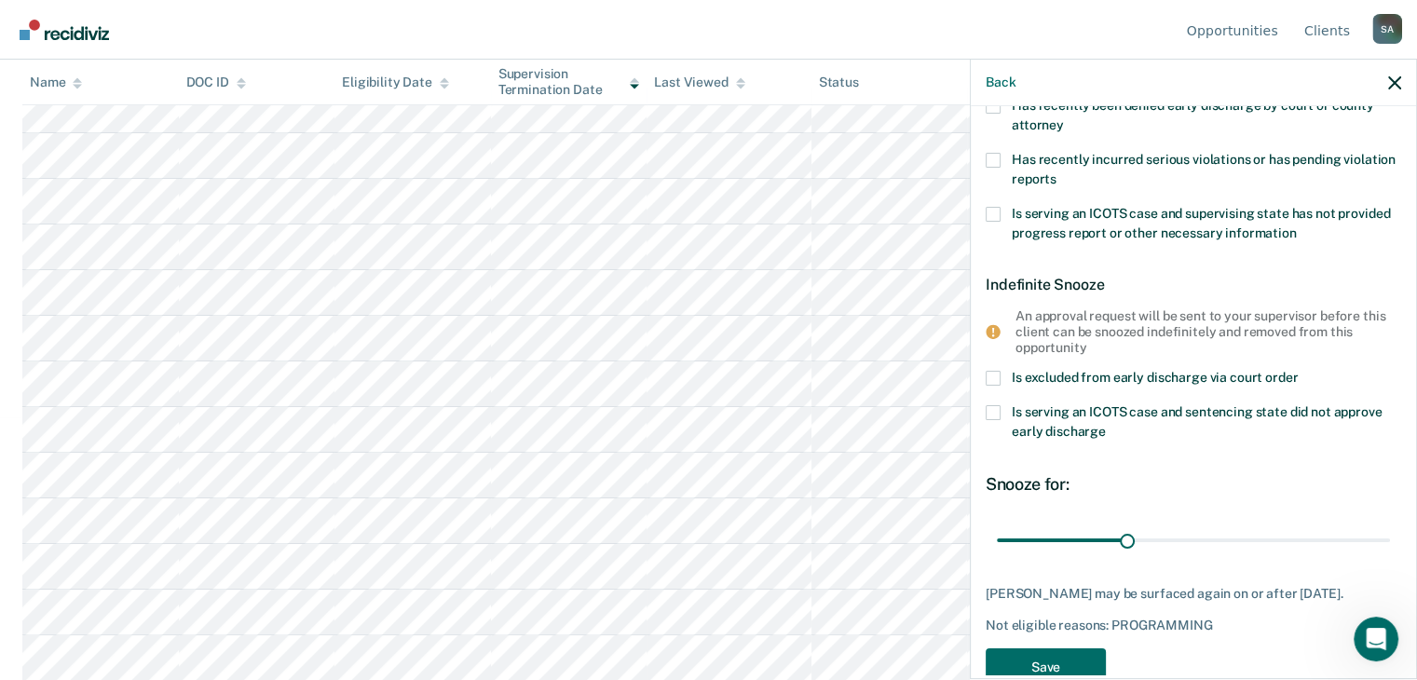
scroll to position [346, 0]
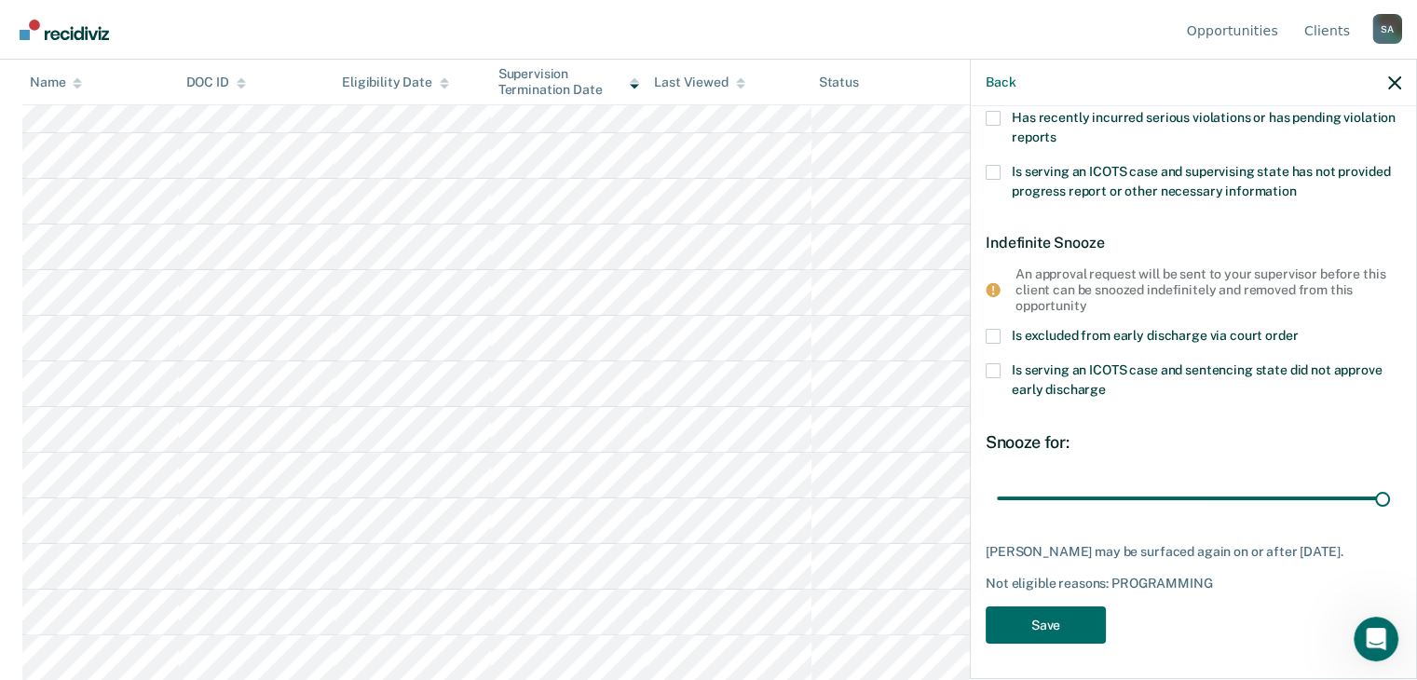
drag, startPoint x: 1118, startPoint y: 493, endPoint x: 1400, endPoint y: 503, distance: 282.4
type input "90"
click at [1390, 503] on input "range" at bounding box center [1193, 498] width 393 height 33
click at [1021, 616] on button "Save" at bounding box center [1046, 625] width 120 height 38
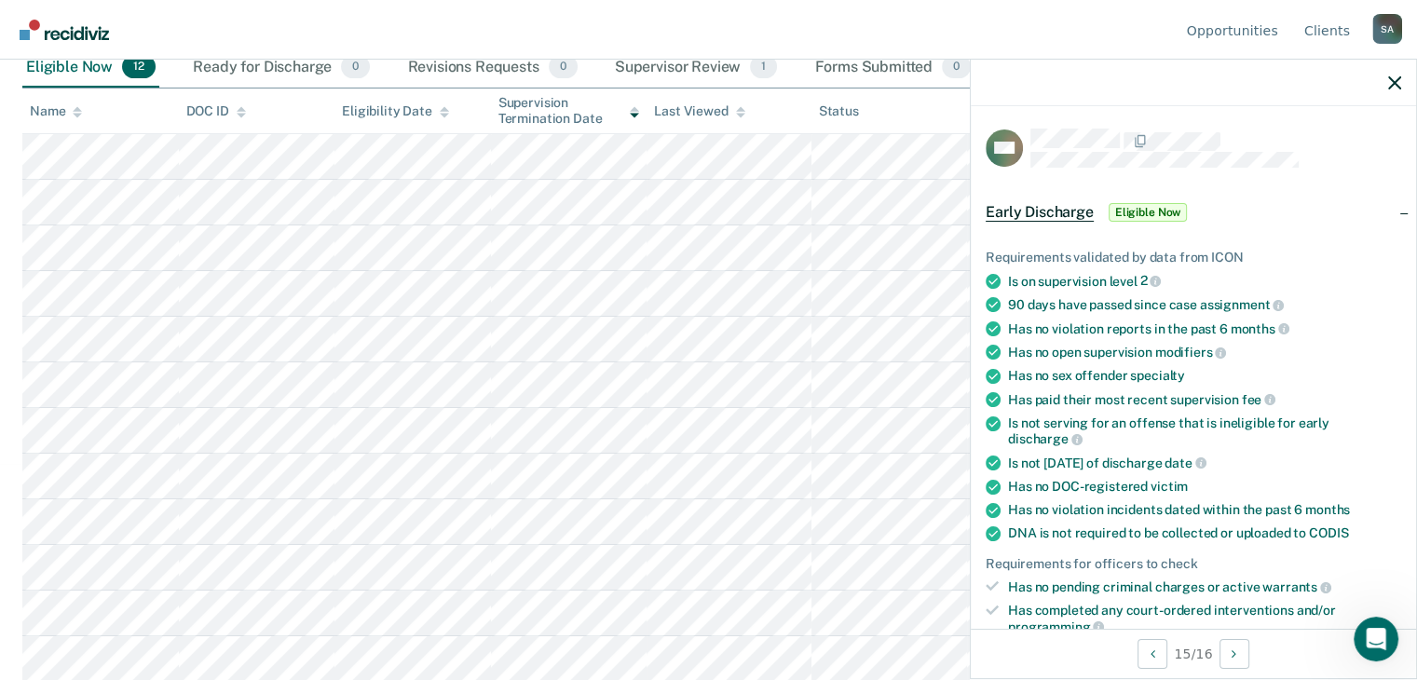
scroll to position [466, 0]
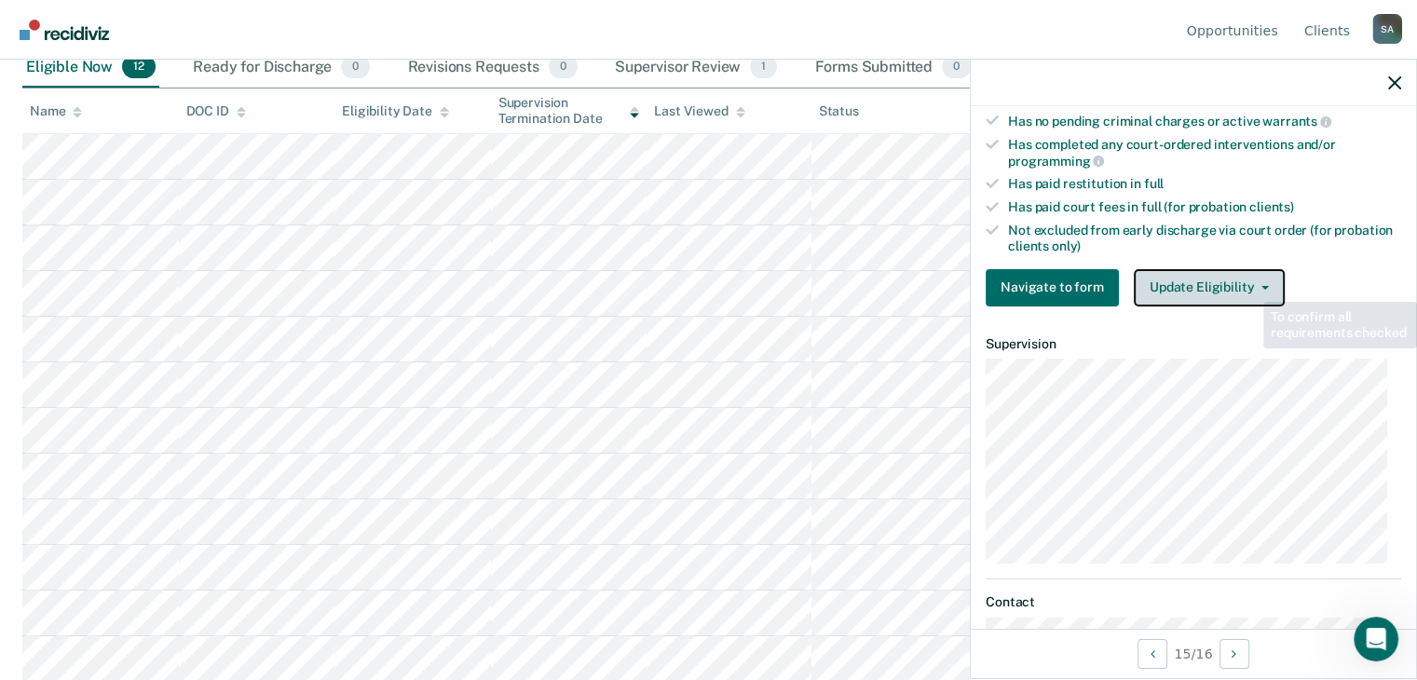
click at [1261, 286] on icon "button" at bounding box center [1264, 288] width 7 height 4
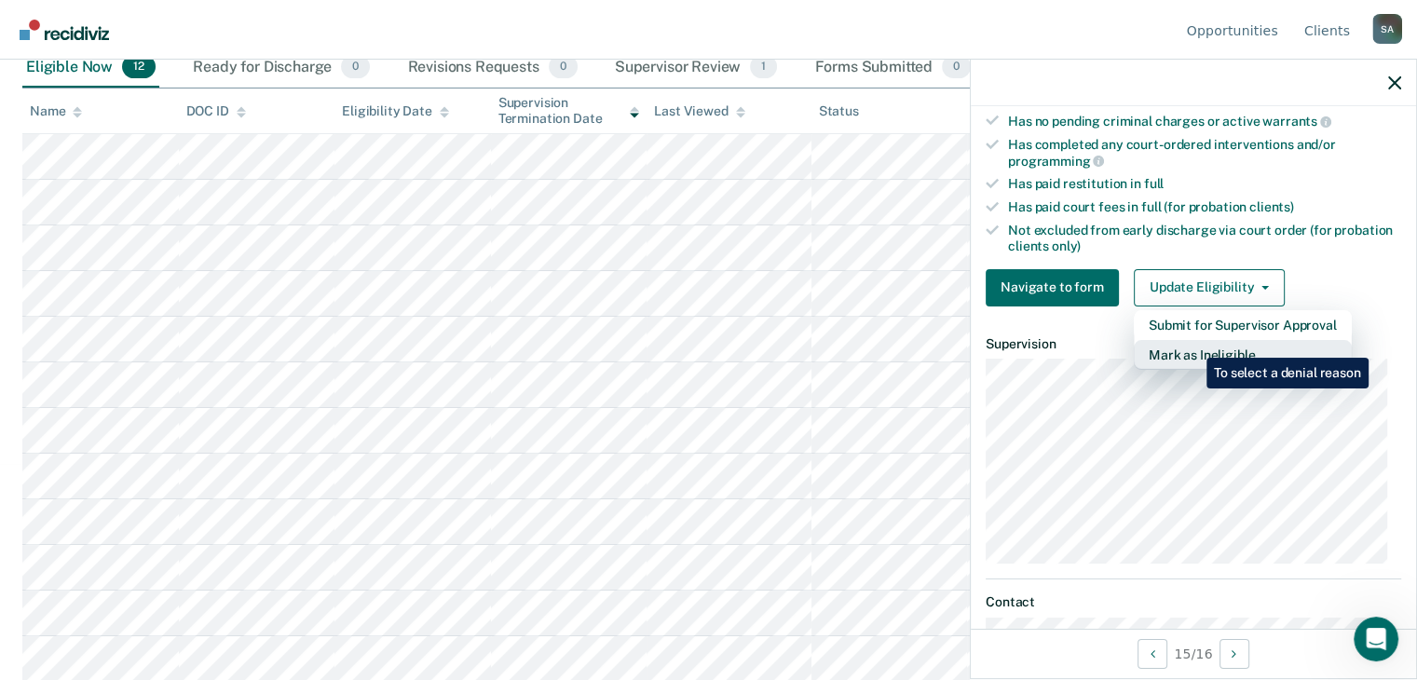
click at [1192, 344] on button "Mark as Ineligible" at bounding box center [1243, 355] width 218 height 30
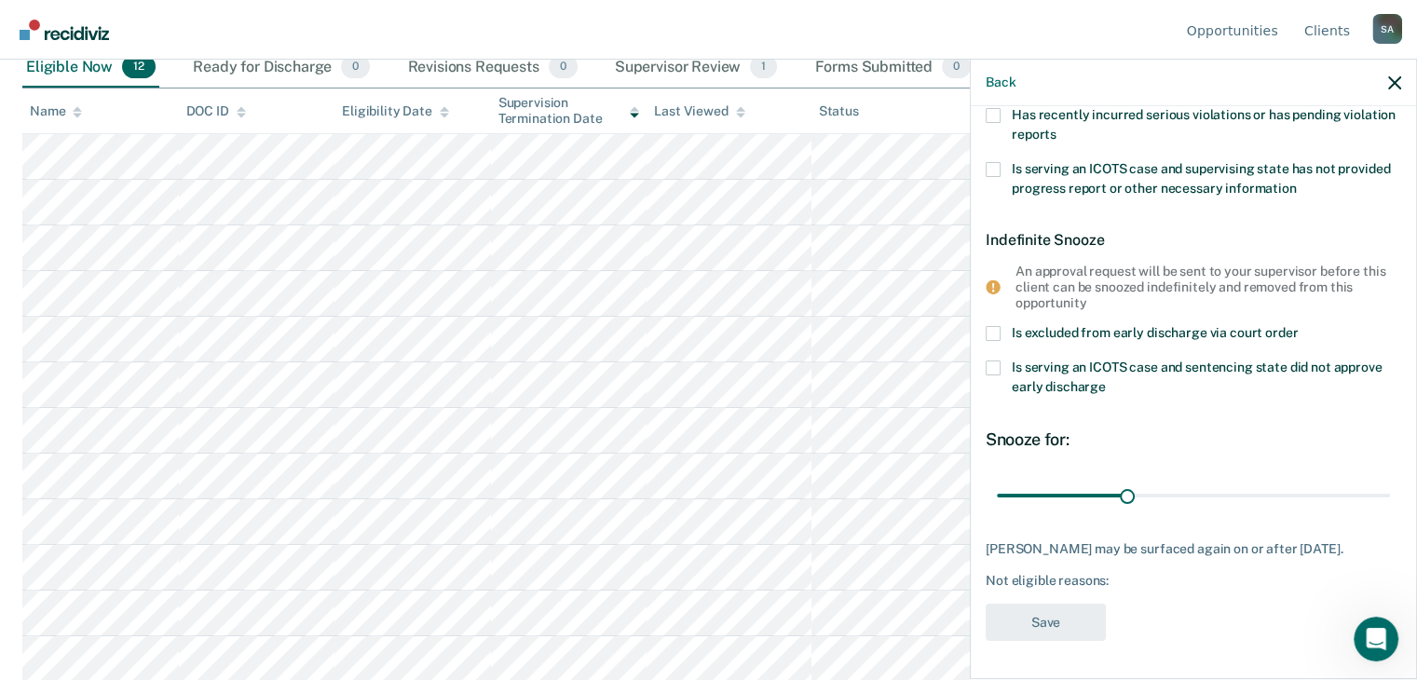
scroll to position [0, 0]
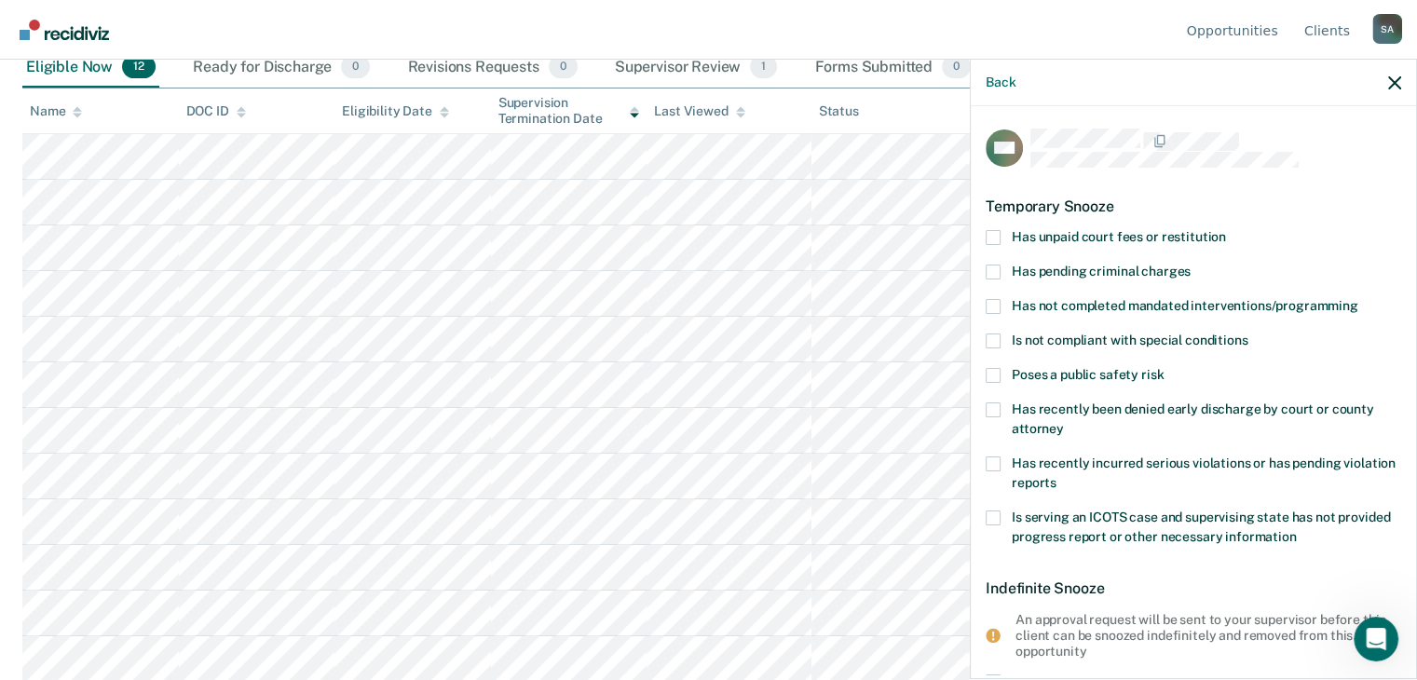
click at [988, 232] on span at bounding box center [993, 237] width 15 height 15
click at [1226, 230] on input "Has unpaid court fees or restitution" at bounding box center [1226, 230] width 0 height 0
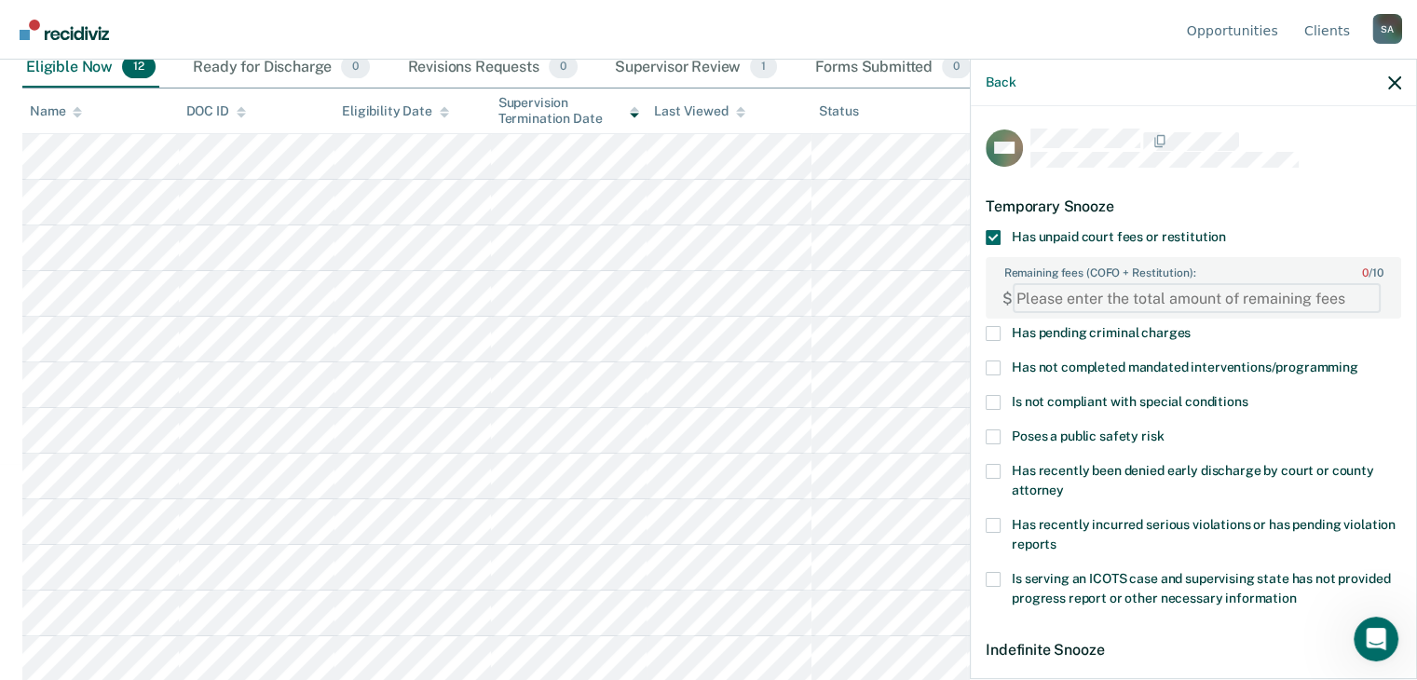
paste FEESReasonInput "475.70"
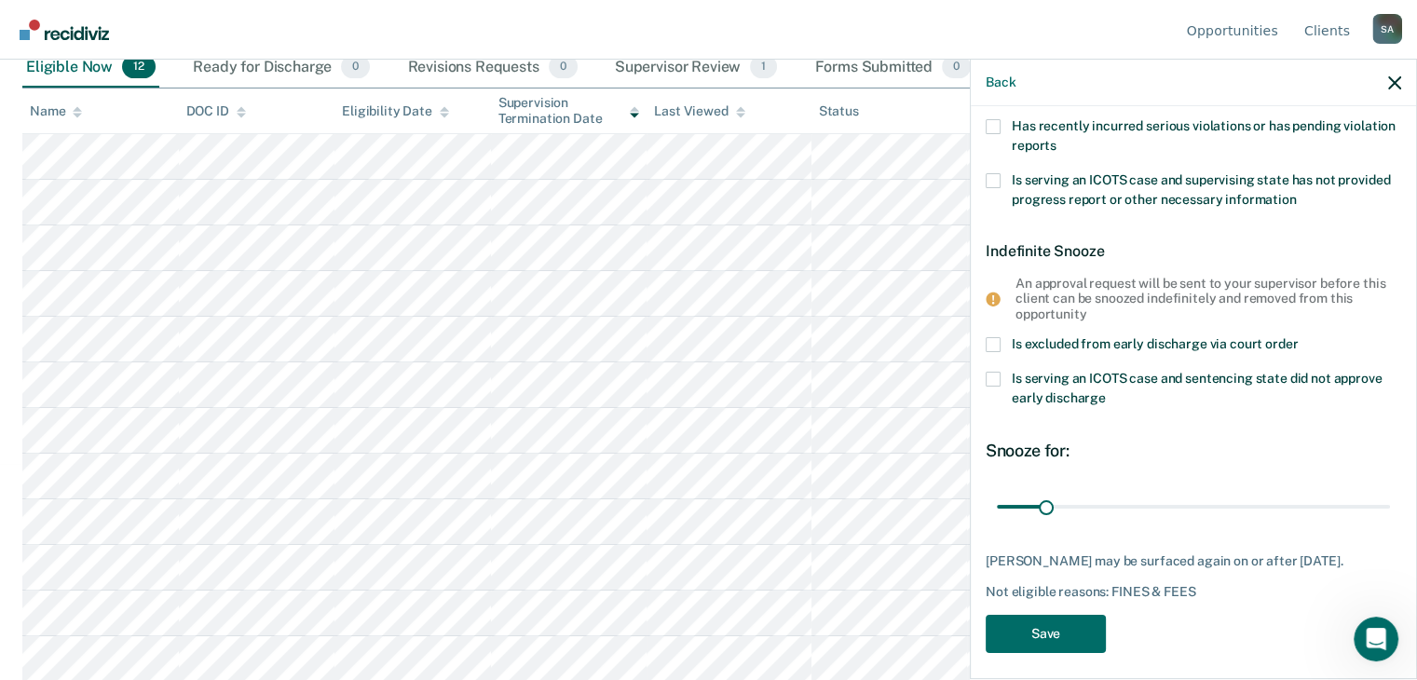
scroll to position [422, 0]
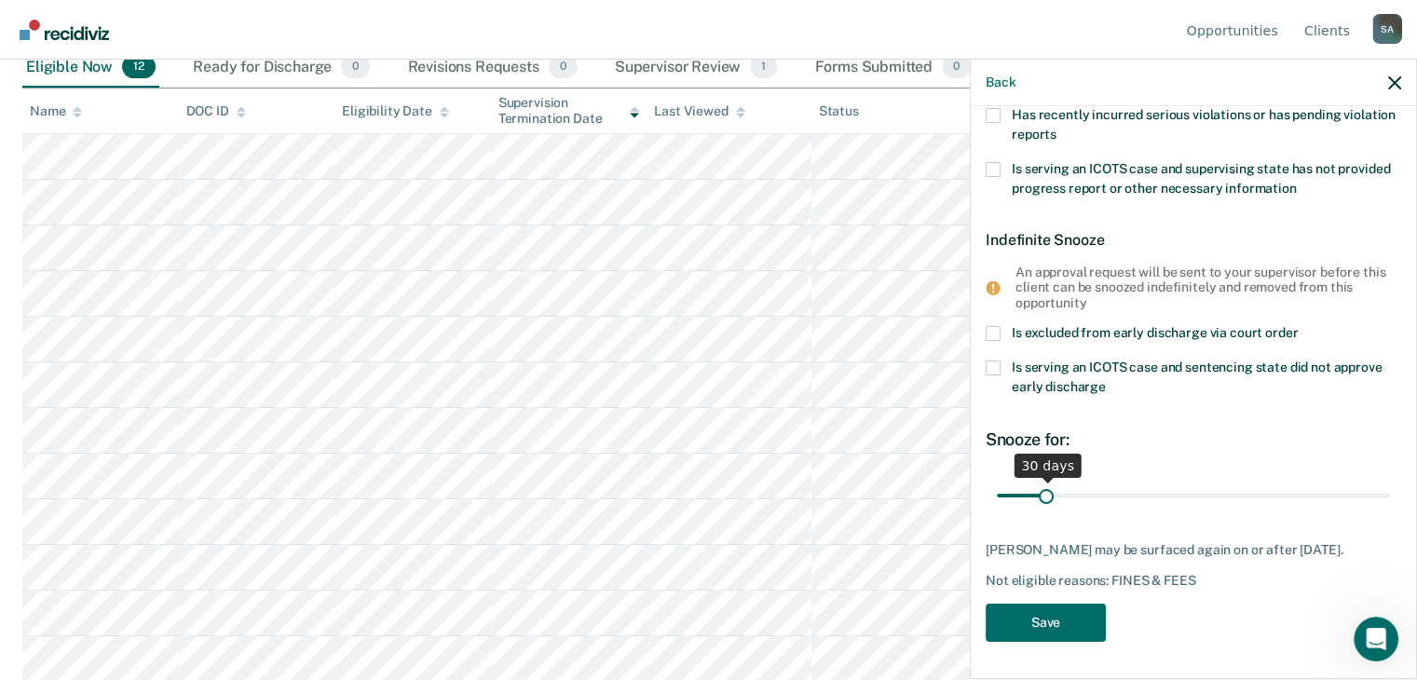
type FEESReasonInput "475.70"
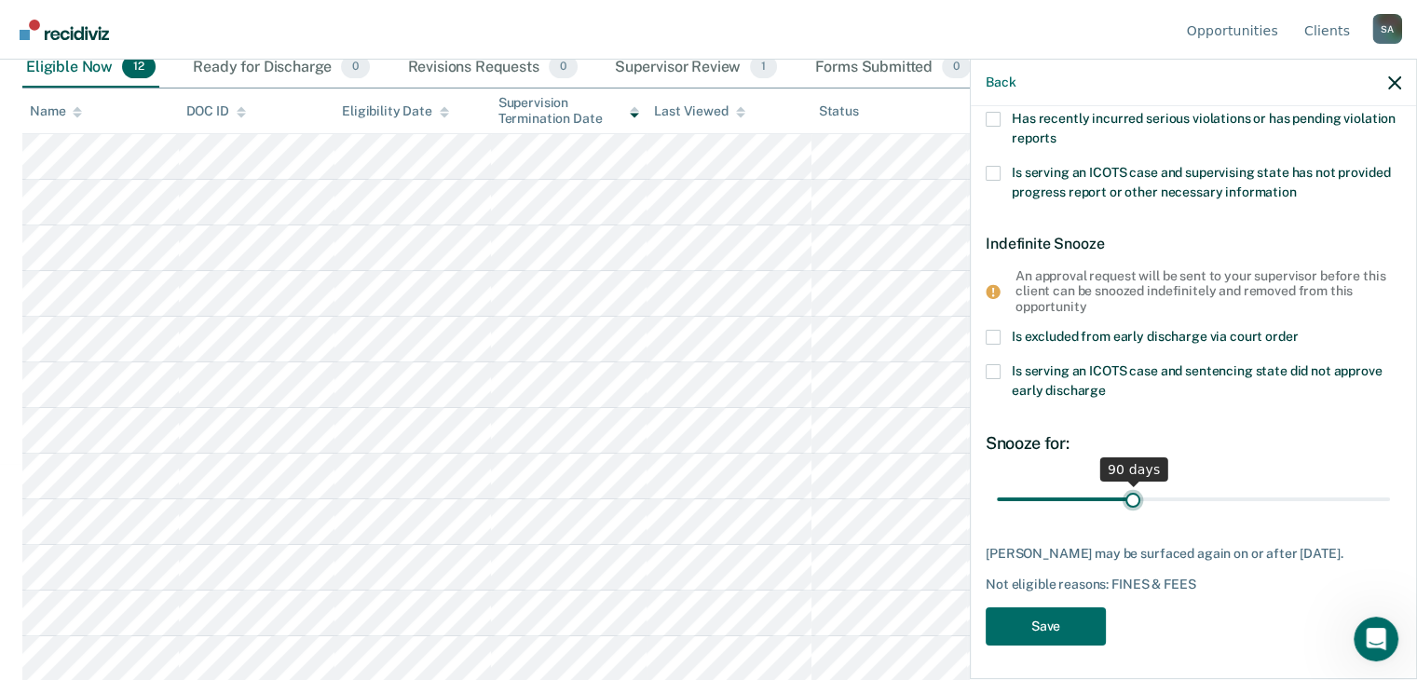
drag, startPoint x: 1043, startPoint y: 483, endPoint x: 1128, endPoint y: 485, distance: 84.8
type input "90"
click at [1128, 485] on input "range" at bounding box center [1193, 499] width 393 height 33
click at [1021, 631] on button "Save" at bounding box center [1046, 626] width 120 height 38
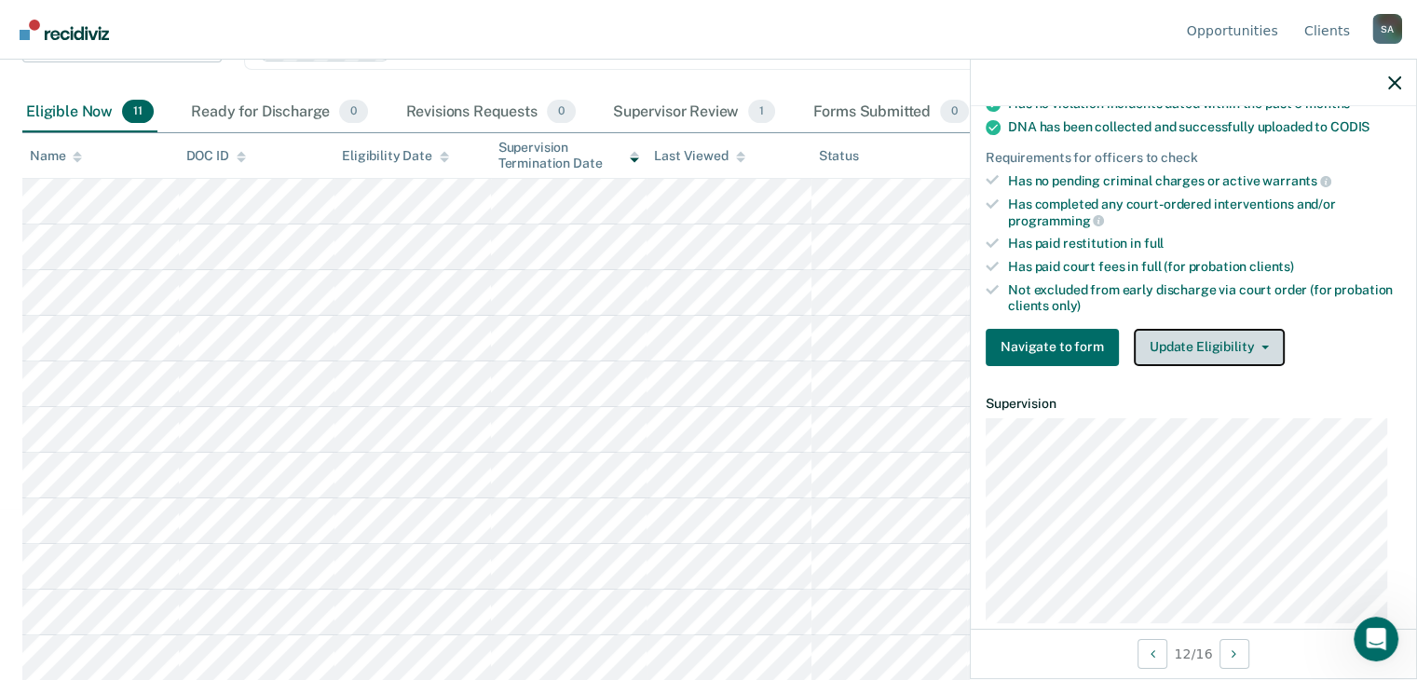
click at [1232, 342] on button "Update Eligibility" at bounding box center [1209, 347] width 151 height 37
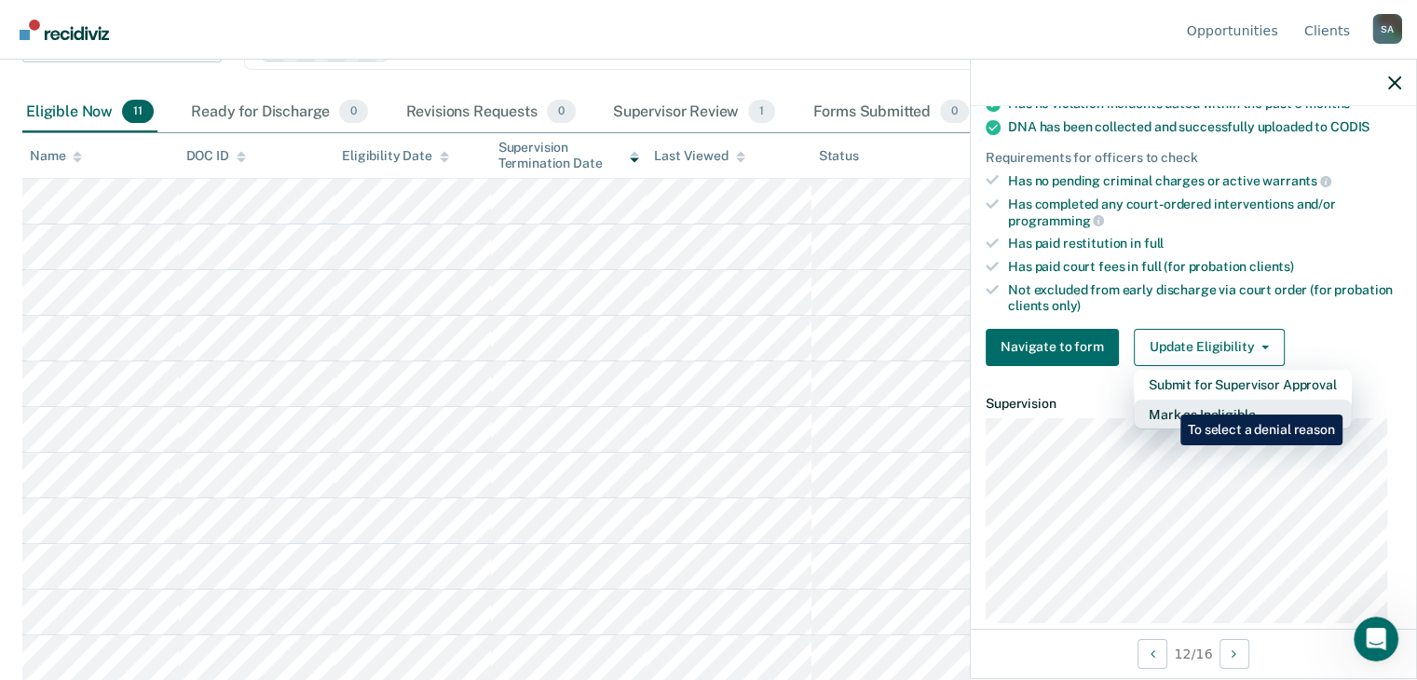
click at [1166, 401] on button "Mark as Ineligible" at bounding box center [1243, 415] width 218 height 30
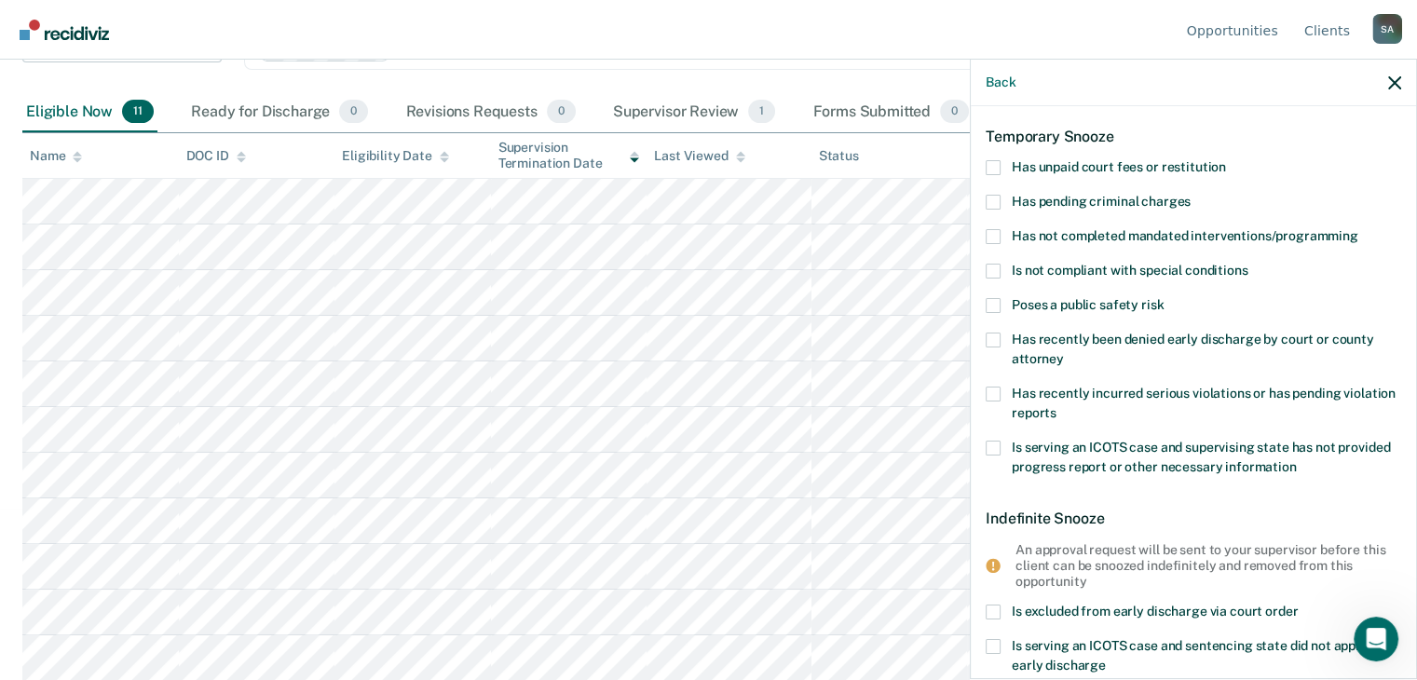
scroll to position [0, 0]
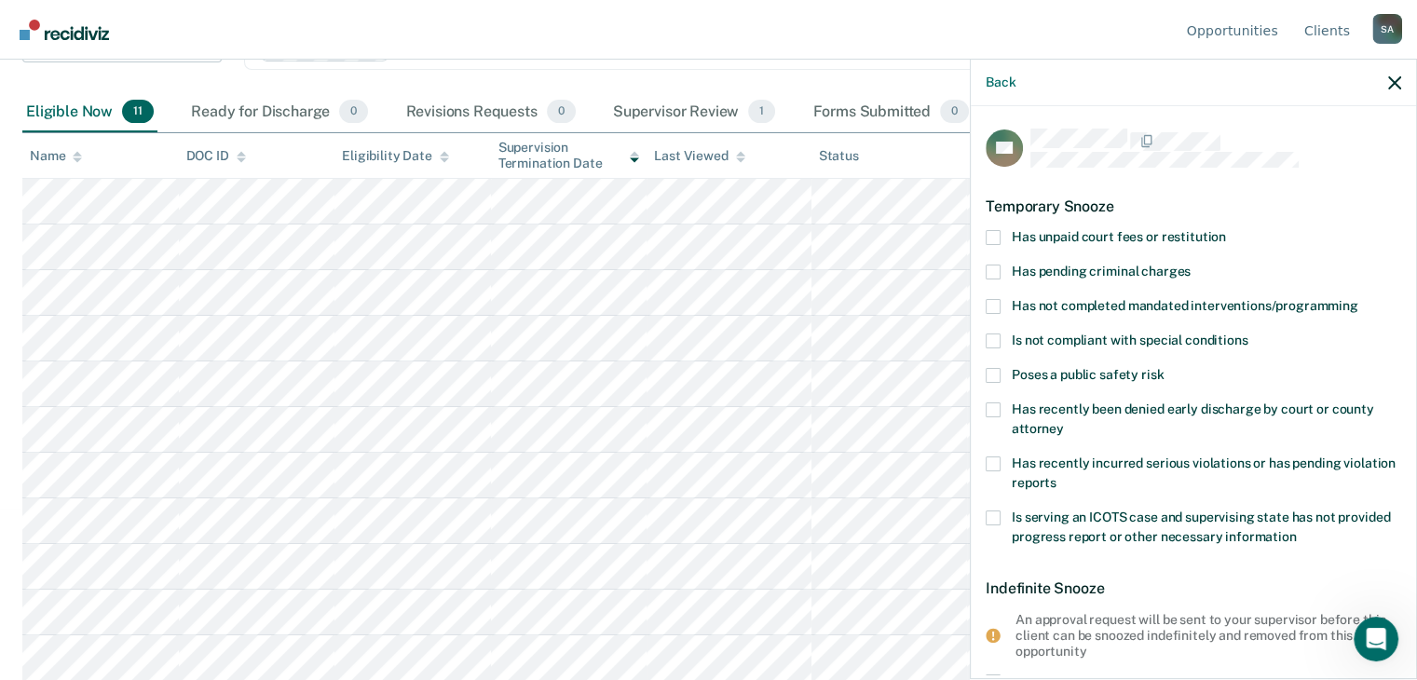
click at [999, 238] on span at bounding box center [993, 237] width 15 height 15
click at [1226, 230] on input "Has unpaid court fees or restitution" at bounding box center [1226, 230] width 0 height 0
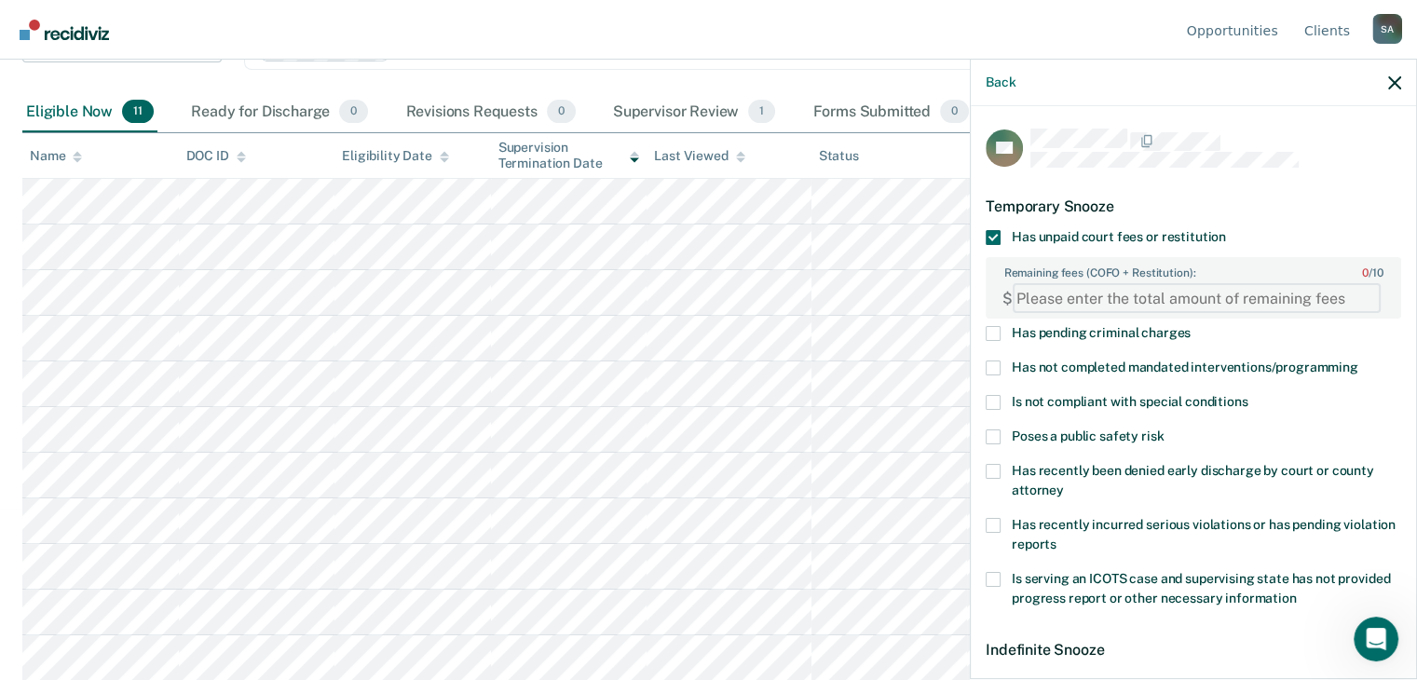
paste FEESReasonInput "6234.00"
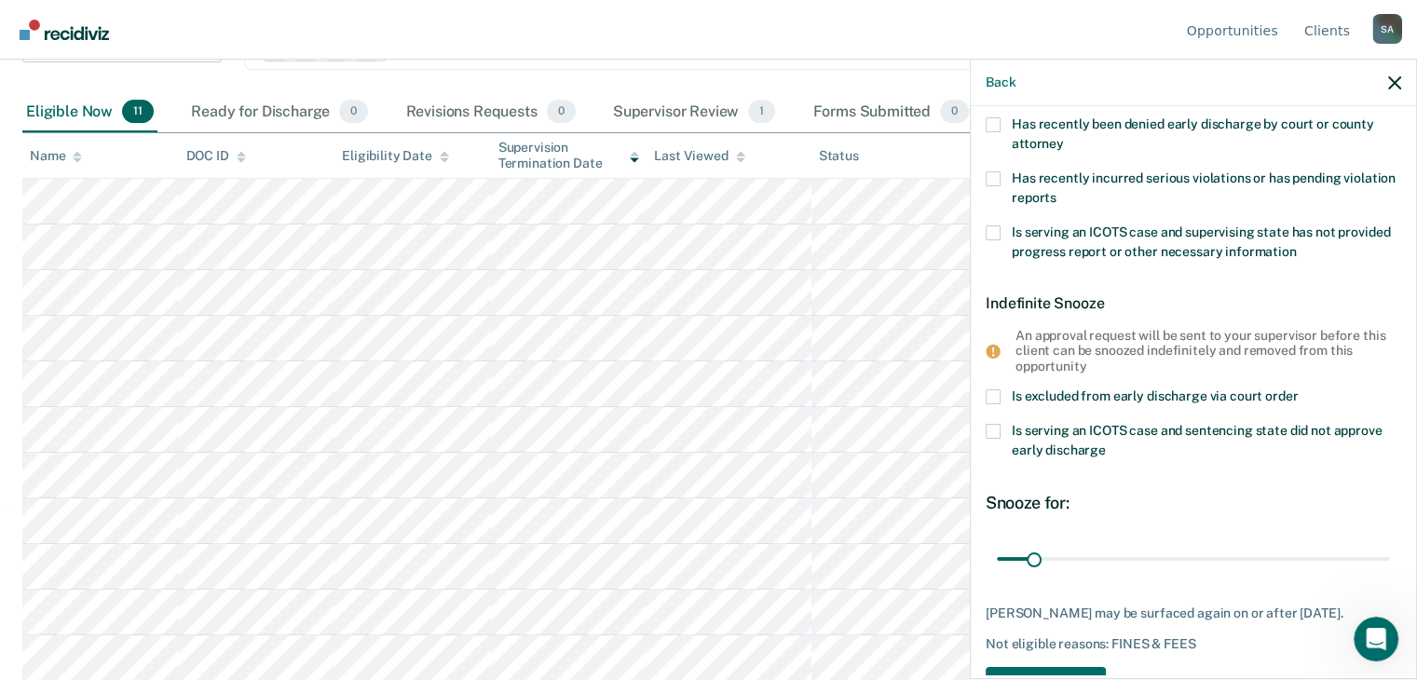
scroll to position [406, 0]
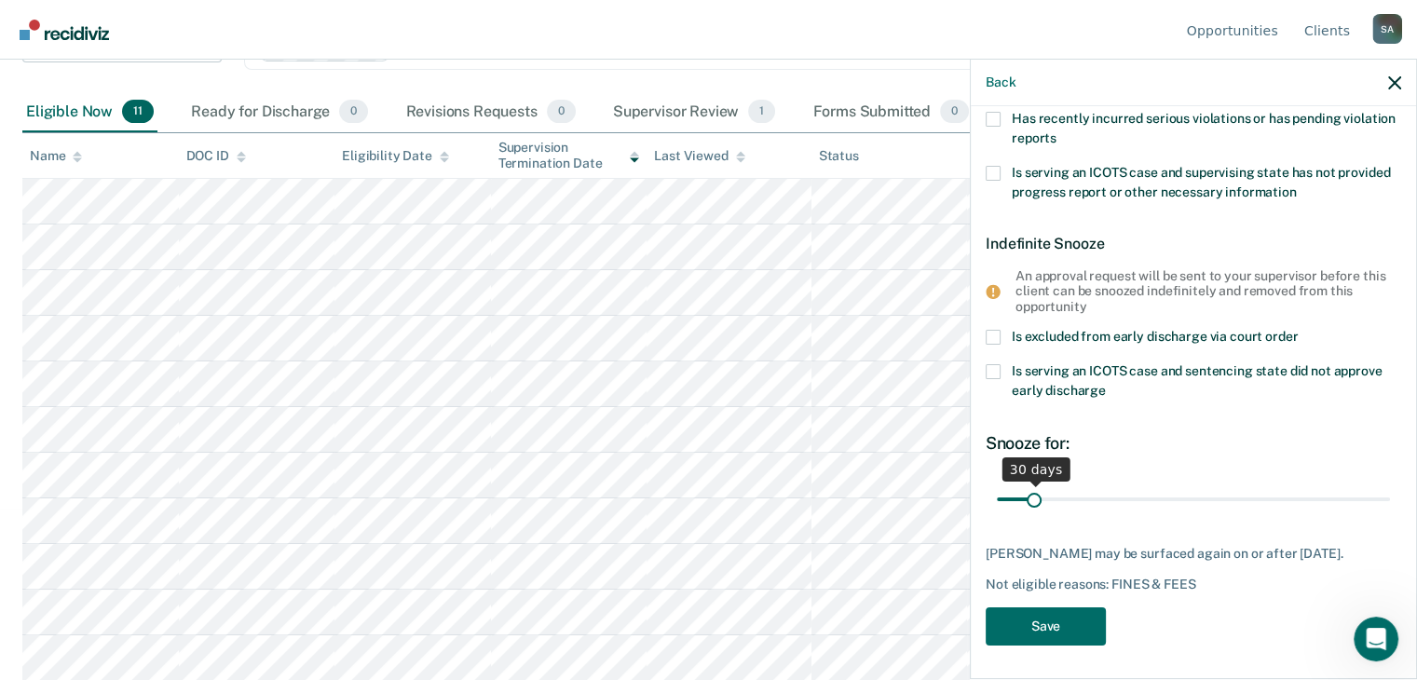
type FEESReasonInput "6234.00"
drag, startPoint x: 1031, startPoint y: 495, endPoint x: 1183, endPoint y: 509, distance: 152.5
type input "180"
click at [1183, 509] on input "range" at bounding box center [1193, 499] width 393 height 33
click at [1004, 627] on button "Save" at bounding box center [1046, 626] width 120 height 38
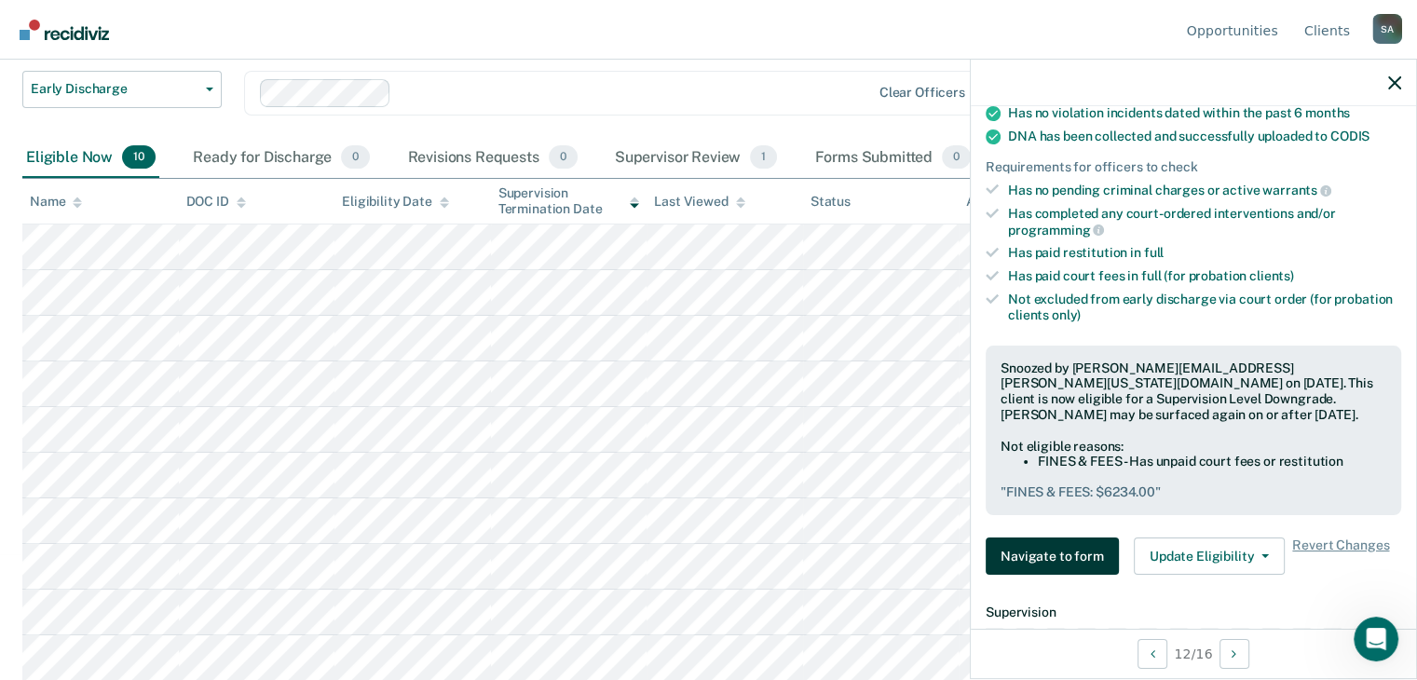
scroll to position [416, 0]
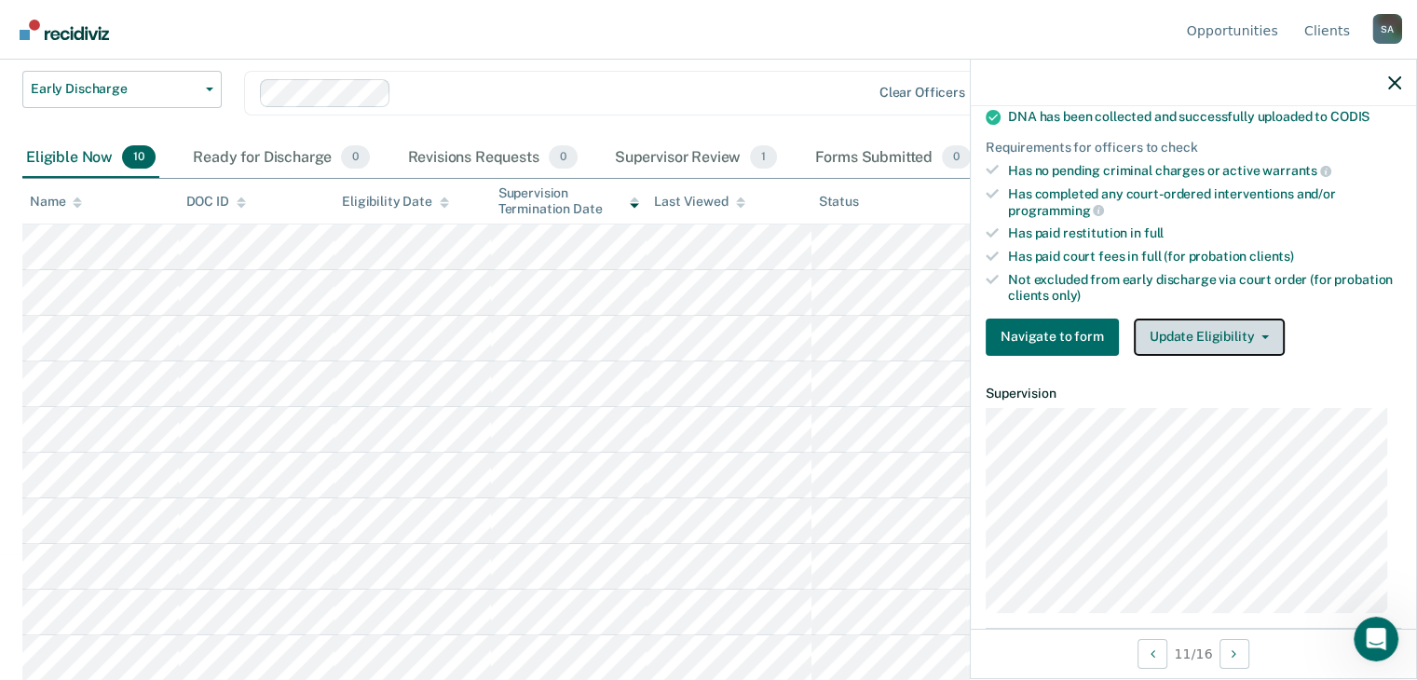
click at [1261, 335] on icon "button" at bounding box center [1264, 337] width 7 height 4
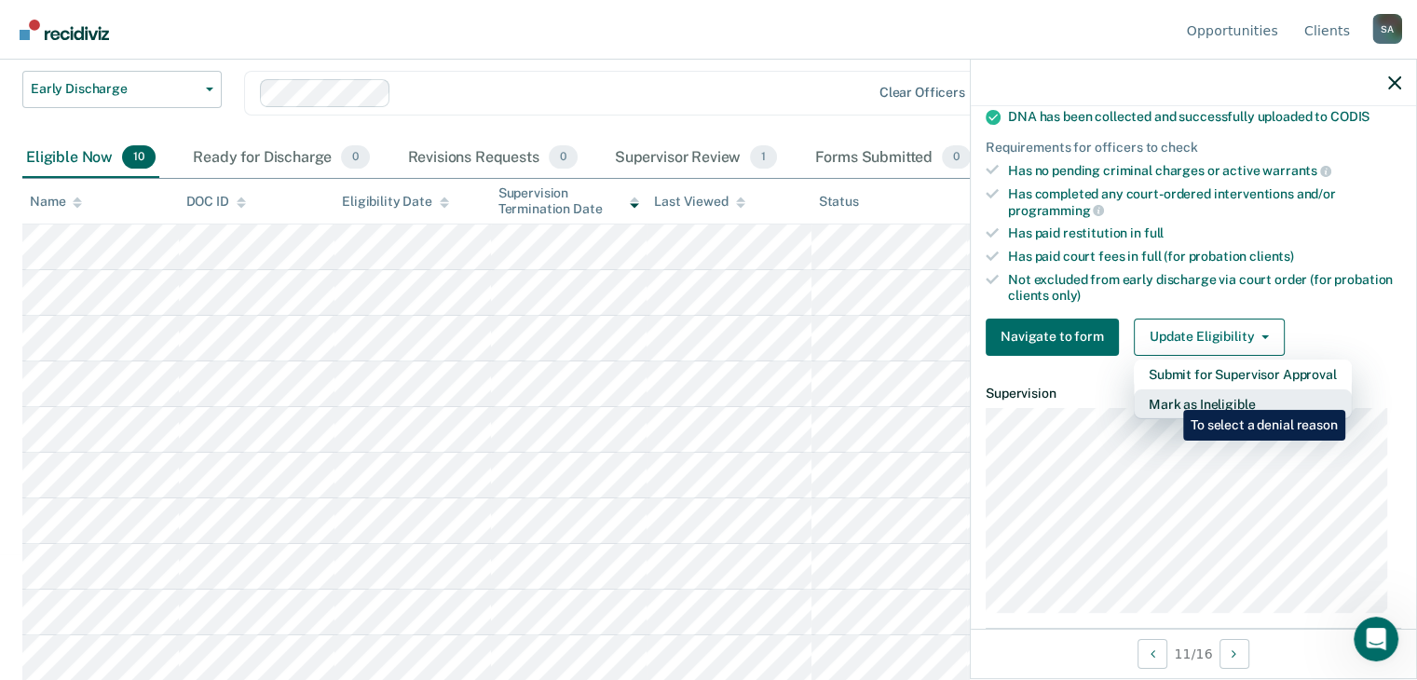
click at [1169, 396] on button "Mark as Ineligible" at bounding box center [1243, 404] width 218 height 30
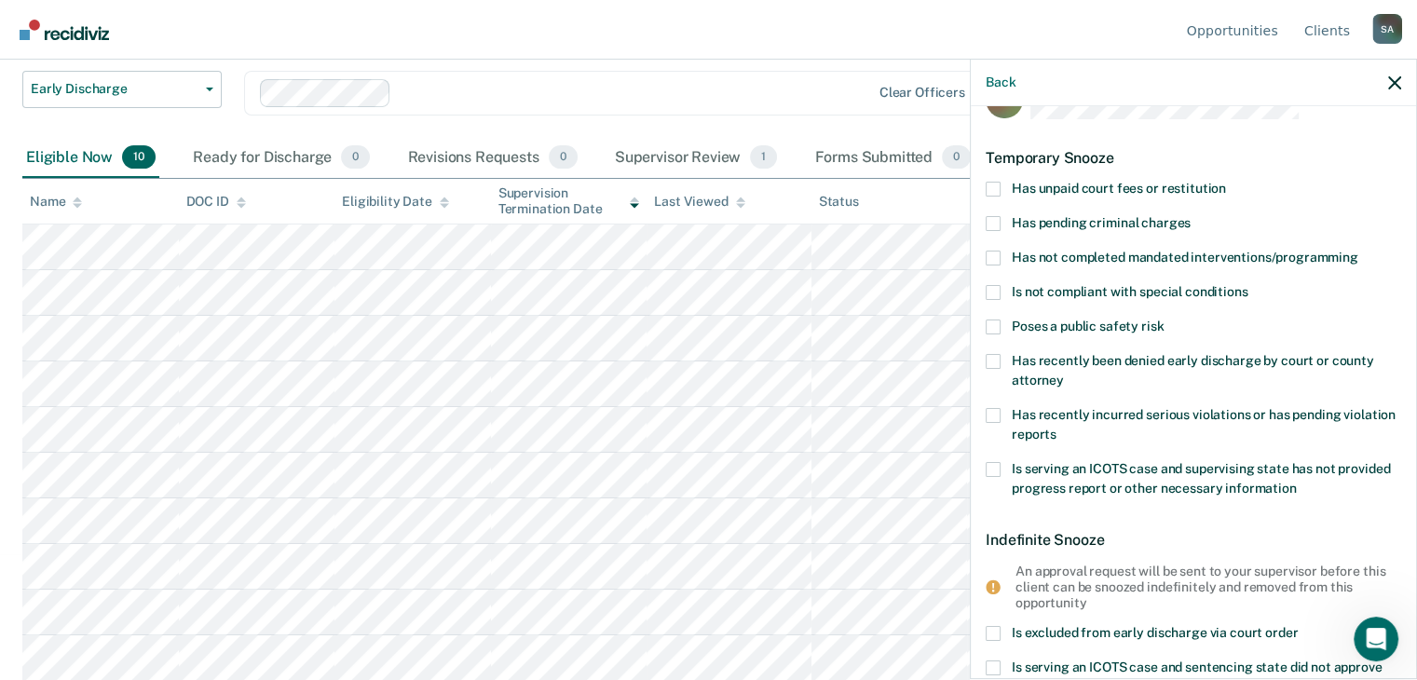
scroll to position [0, 0]
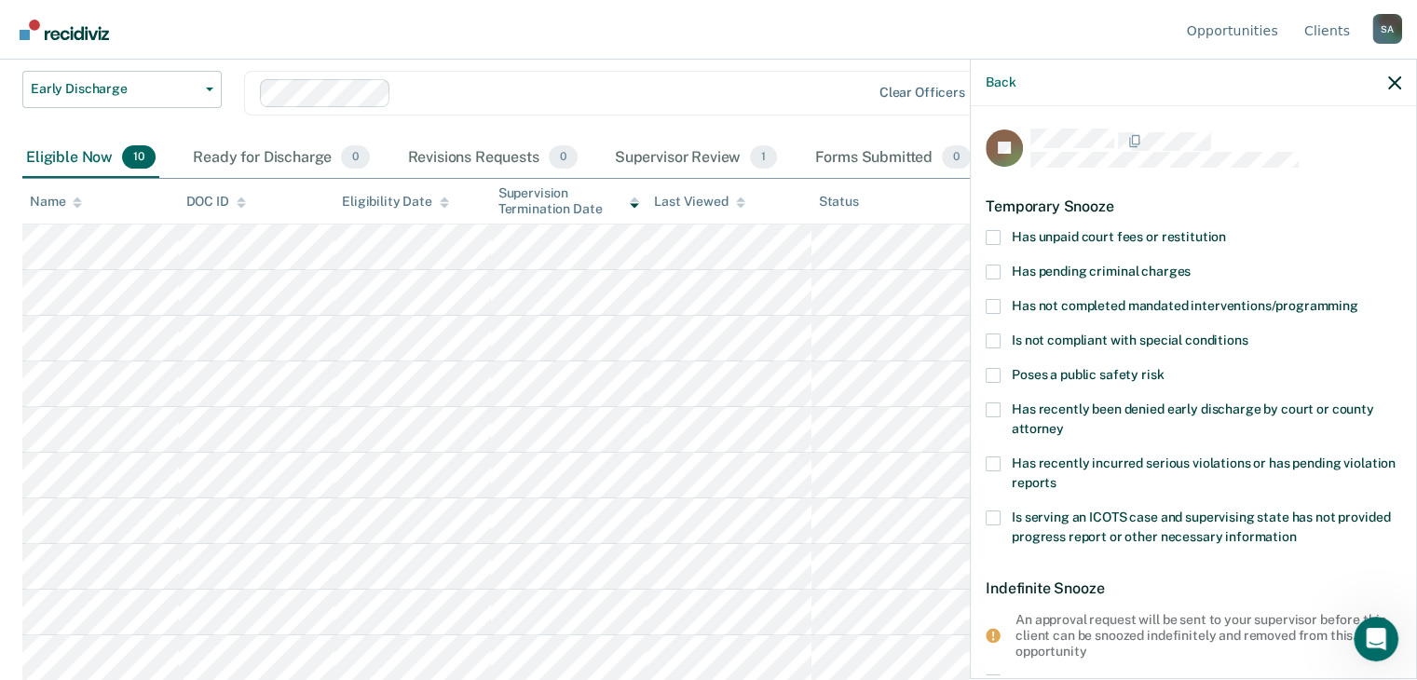
click at [991, 232] on span at bounding box center [993, 237] width 15 height 15
click at [1226, 230] on input "Has unpaid court fees or restitution" at bounding box center [1226, 230] width 0 height 0
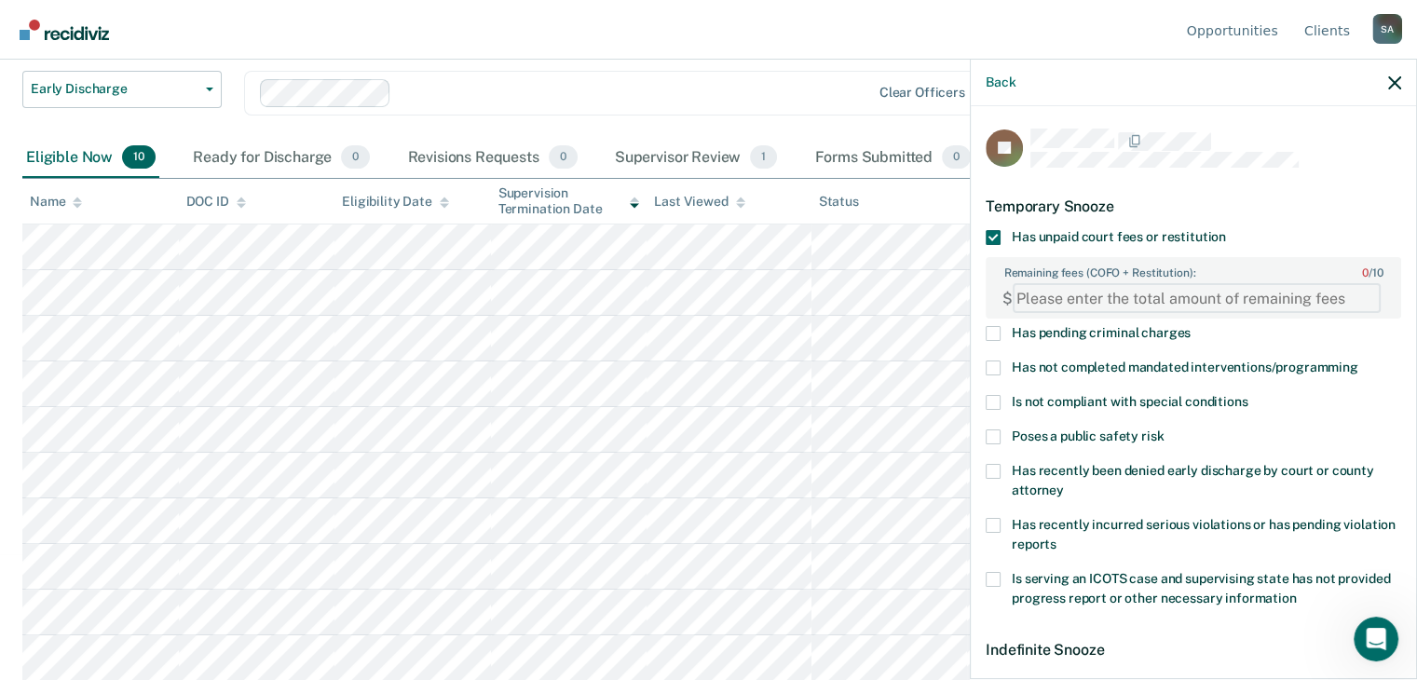
paste FEESReasonInput "1360.00"
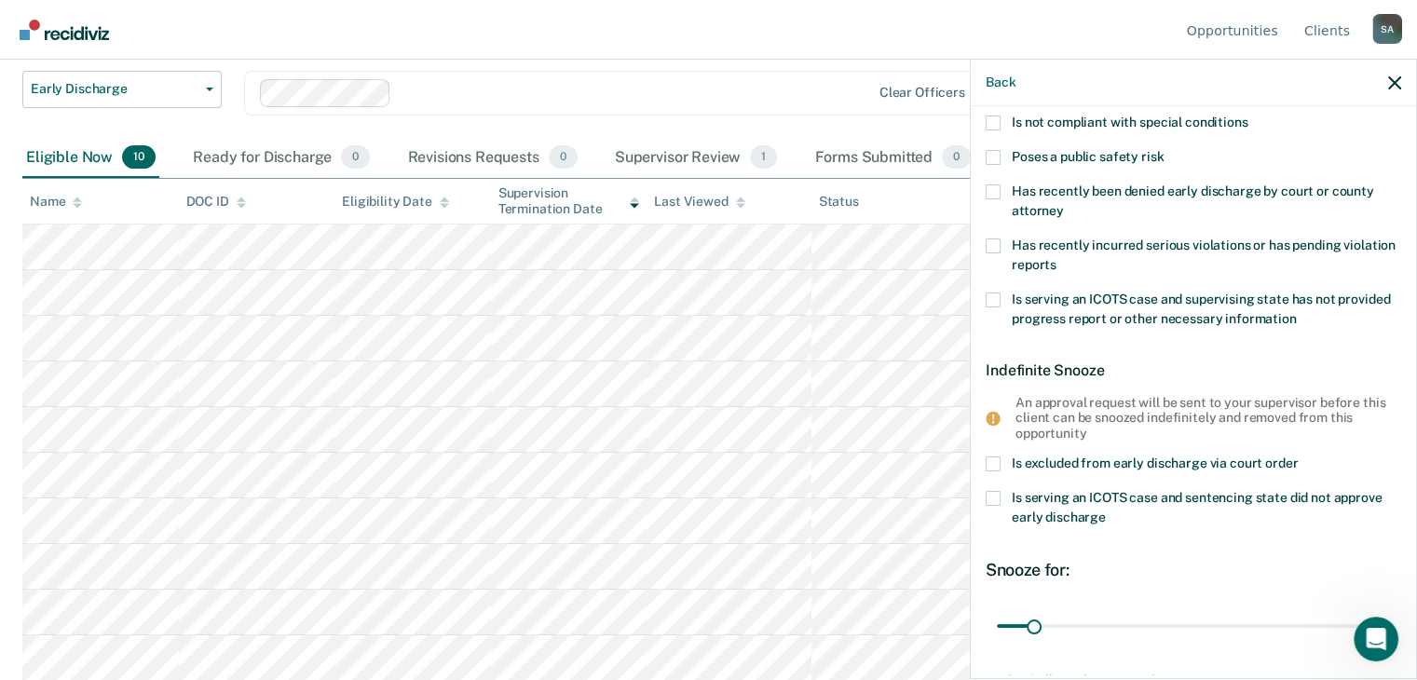
scroll to position [406, 0]
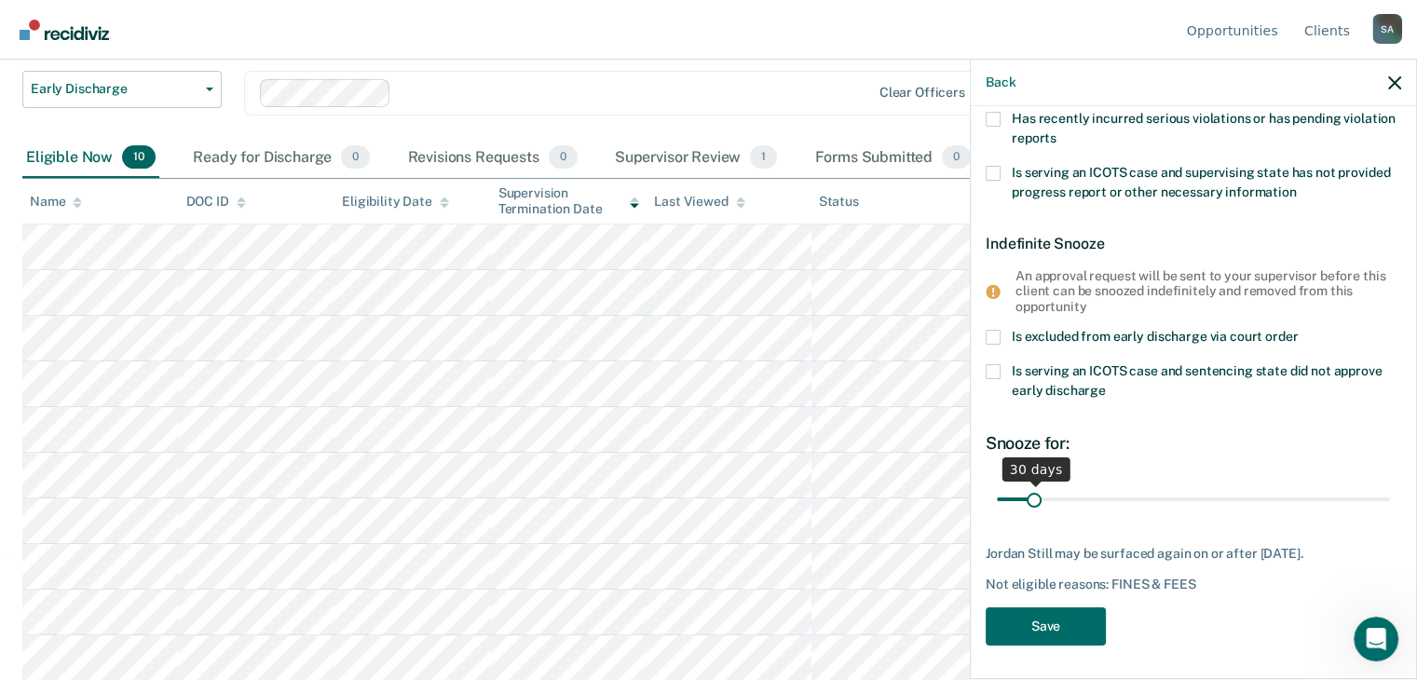
type FEESReasonInput "1360.00"
drag, startPoint x: 1028, startPoint y: 496, endPoint x: 1093, endPoint y: 500, distance: 64.4
type input "90"
click at [1093, 500] on input "range" at bounding box center [1193, 499] width 393 height 33
click at [1025, 619] on button "Save" at bounding box center [1046, 626] width 120 height 38
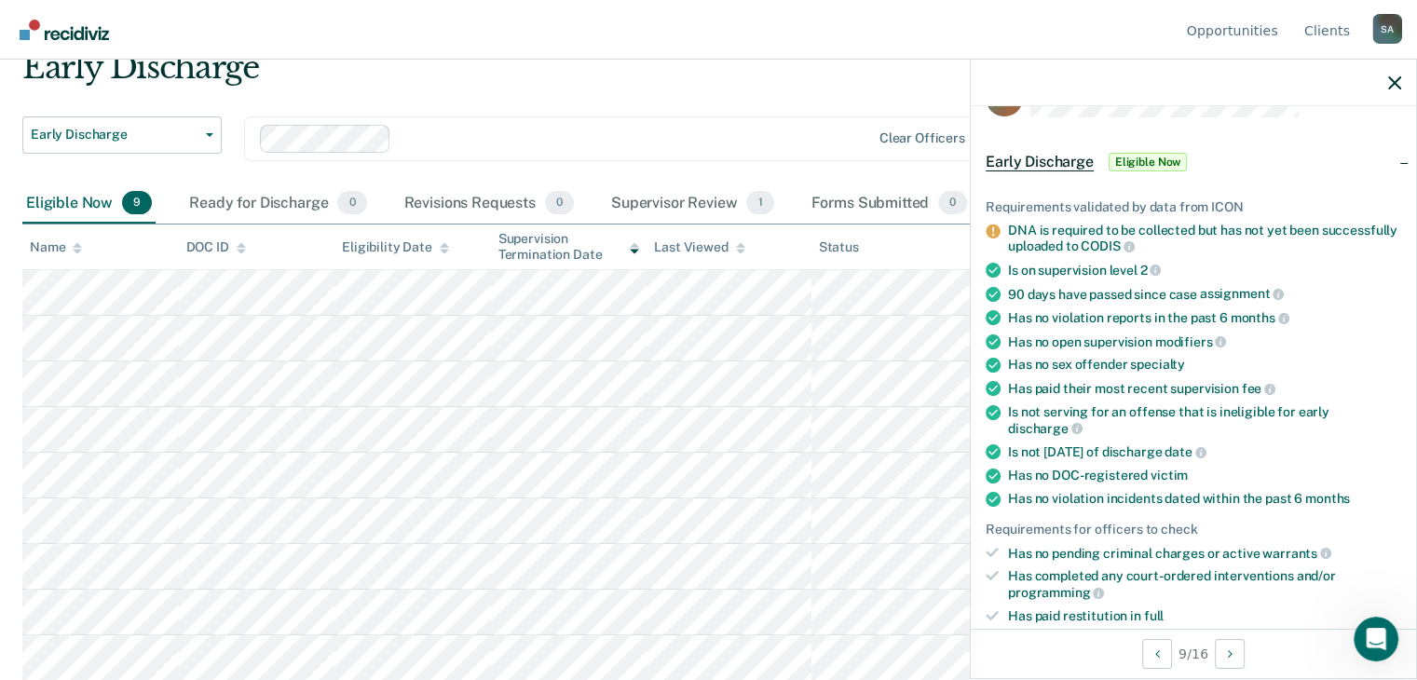
scroll to position [330, 0]
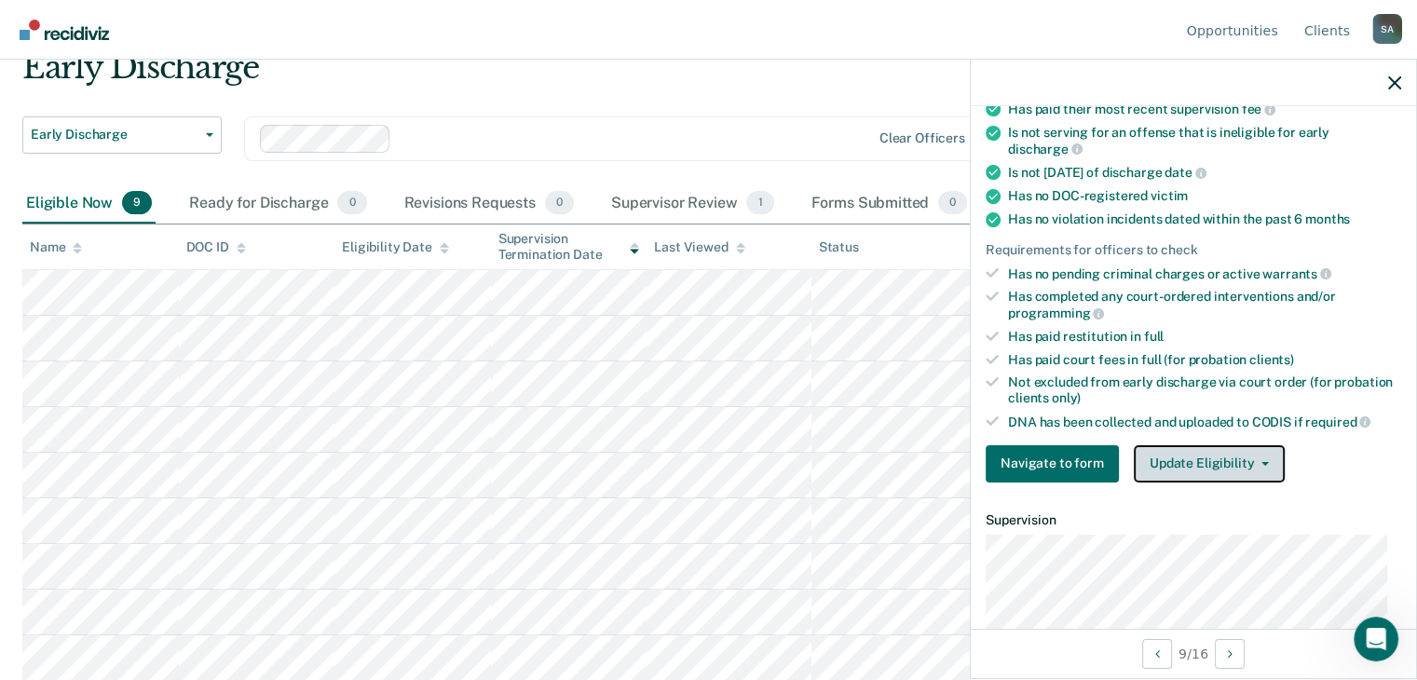
click at [1266, 448] on button "Update Eligibility" at bounding box center [1209, 463] width 151 height 37
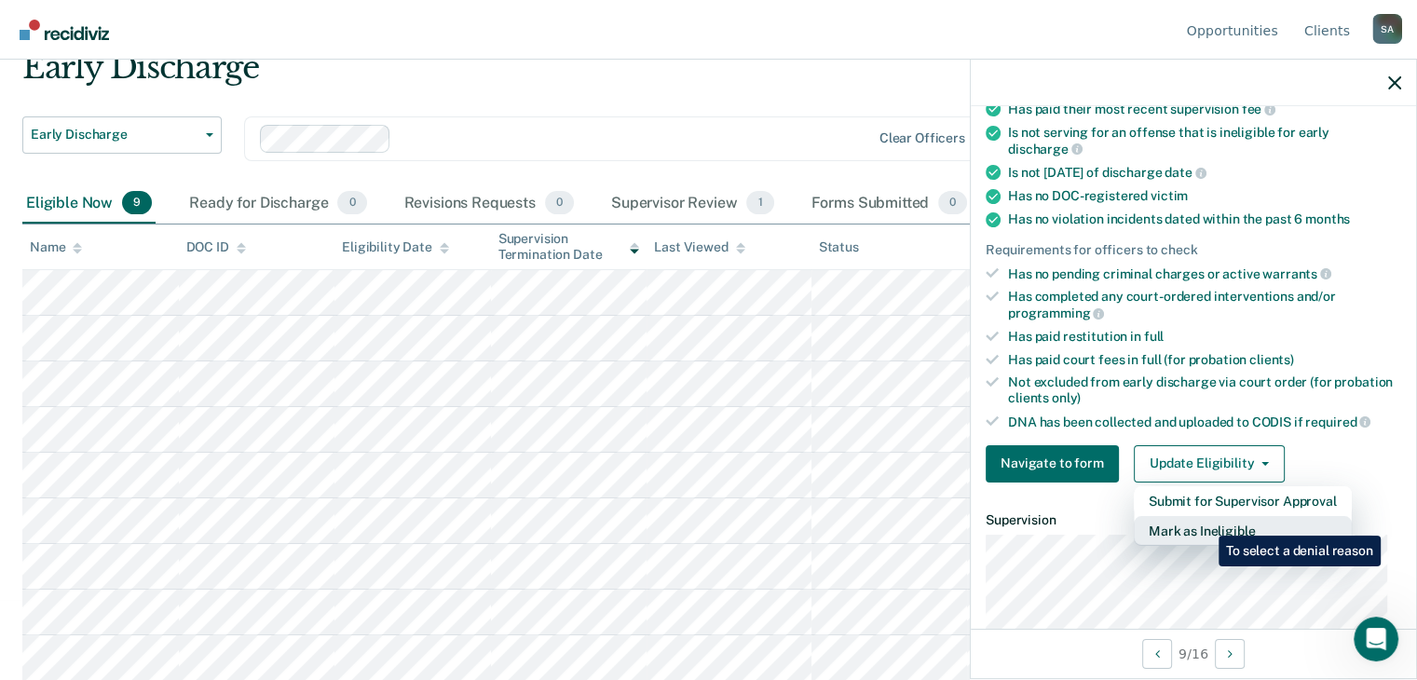
click at [1204, 522] on button "Mark as Ineligible" at bounding box center [1243, 531] width 218 height 30
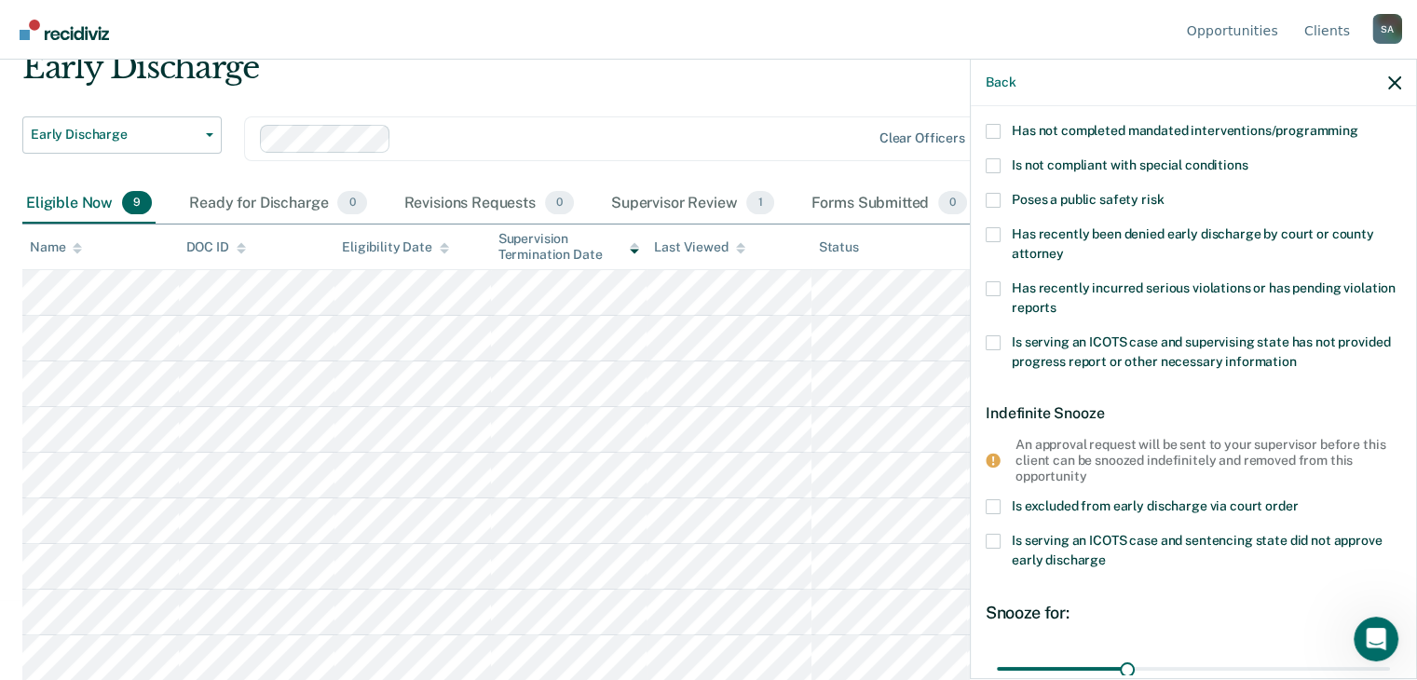
scroll to position [66, 0]
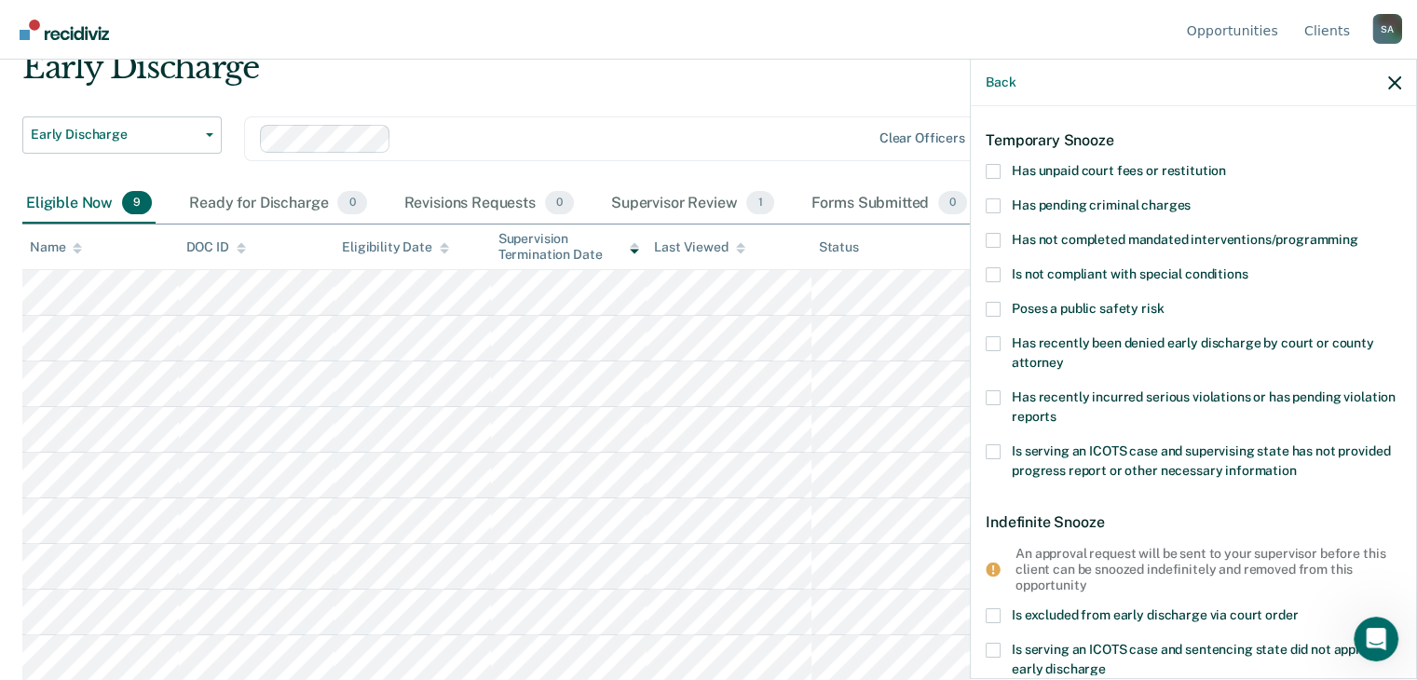
click at [991, 305] on span at bounding box center [993, 309] width 15 height 15
click at [1163, 302] on input "Poses a public safety risk" at bounding box center [1163, 302] width 0 height 0
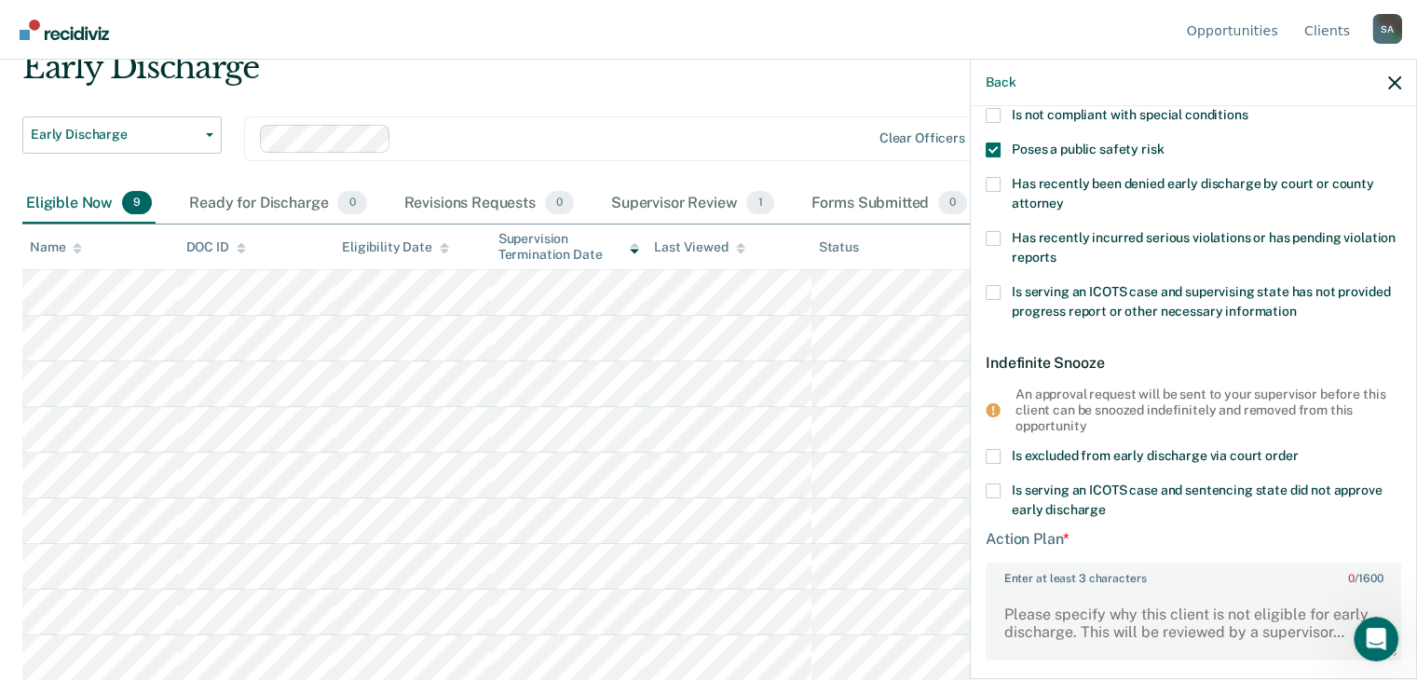
scroll to position [252, 0]
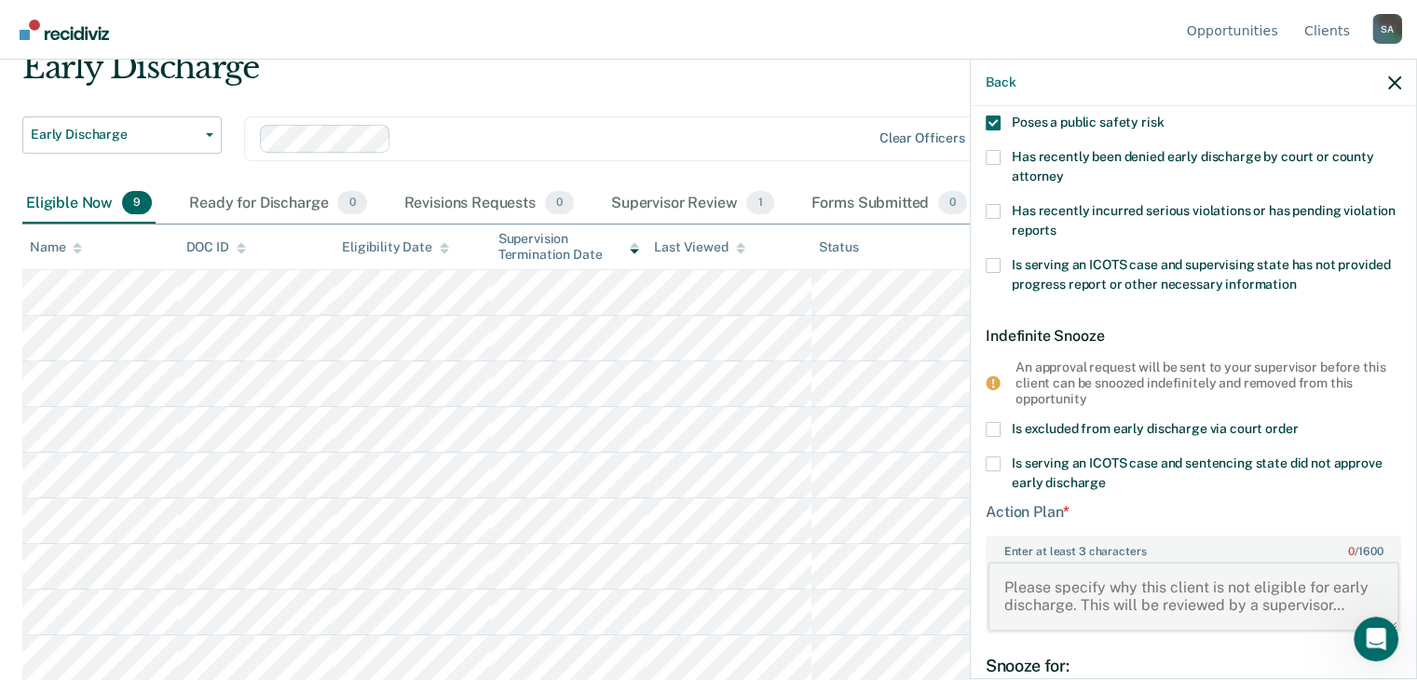
click at [1026, 586] on textarea "Enter at least 3 characters 0 / 1600" at bounding box center [1193, 596] width 412 height 69
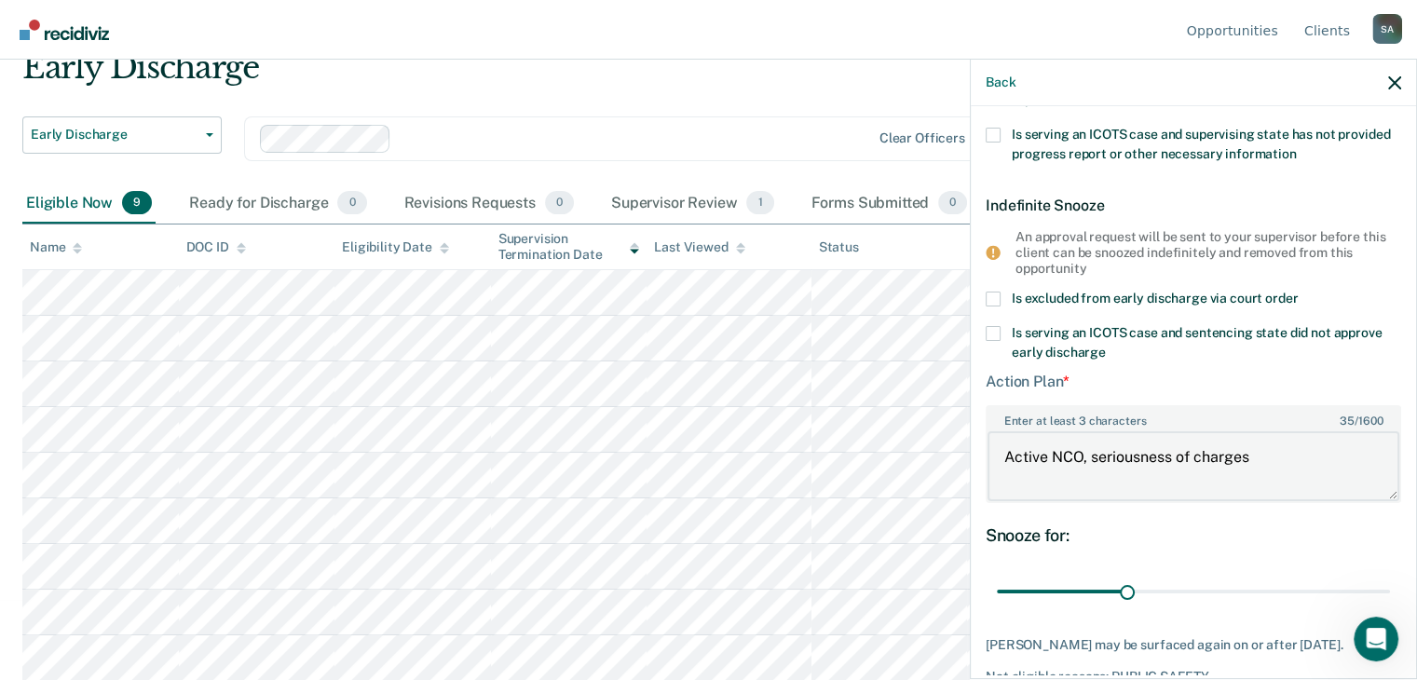
scroll to position [474, 0]
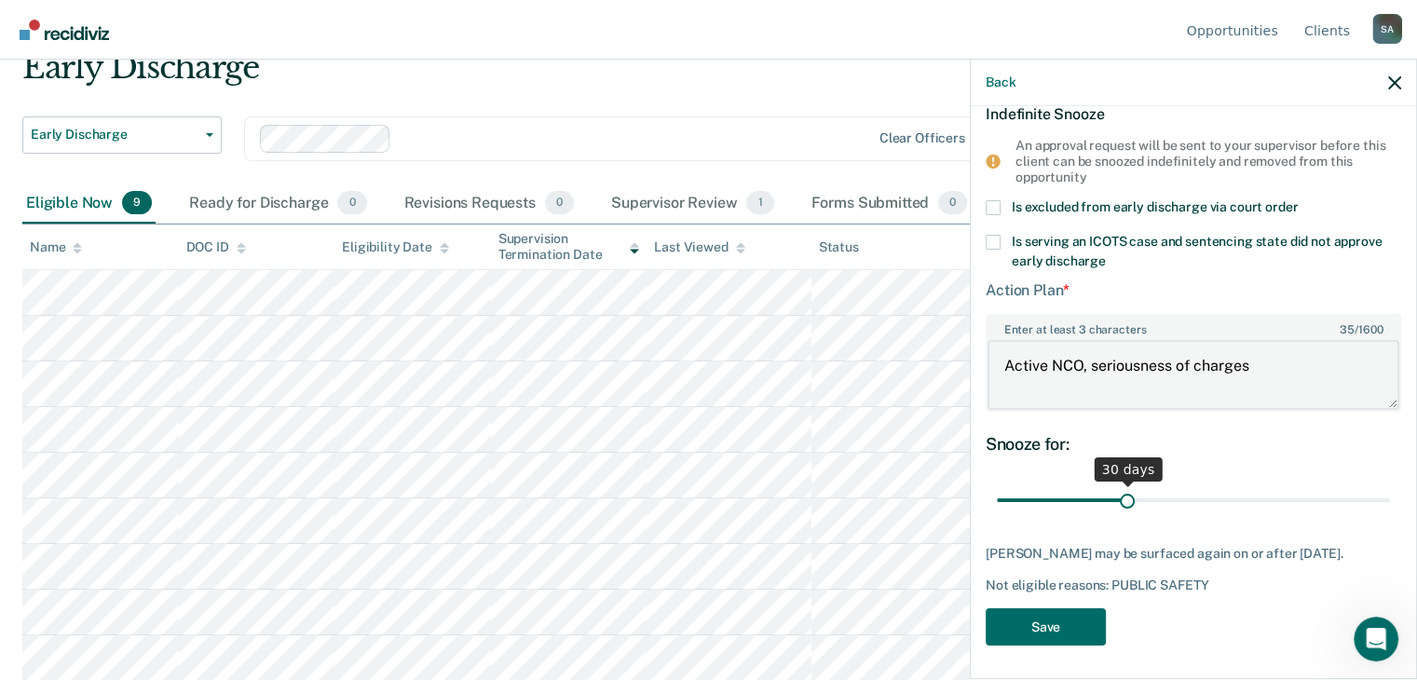
type textarea "Active NCO, seriousness of charges"
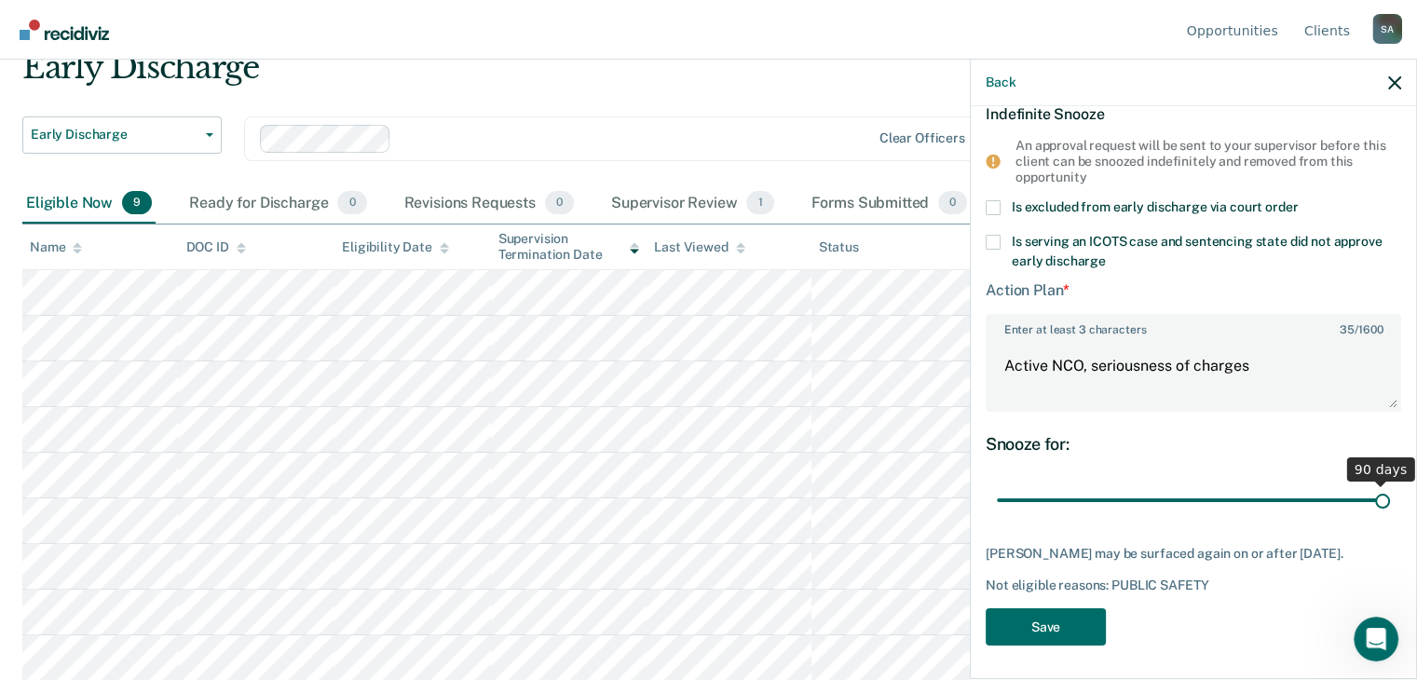
drag, startPoint x: 1125, startPoint y: 494, endPoint x: 1429, endPoint y: 500, distance: 303.7
type input "90"
click at [1390, 500] on input "range" at bounding box center [1193, 499] width 393 height 33
click at [1009, 620] on button "Save" at bounding box center [1046, 627] width 120 height 38
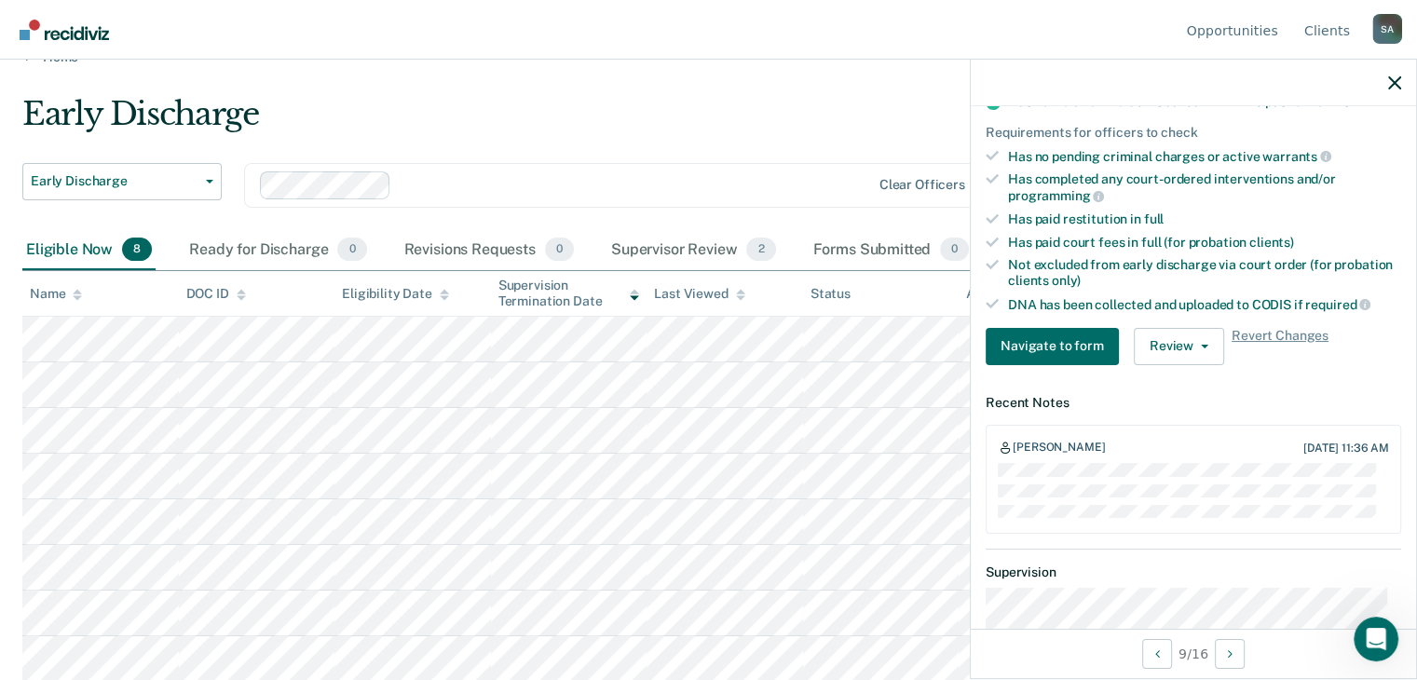
scroll to position [469, 0]
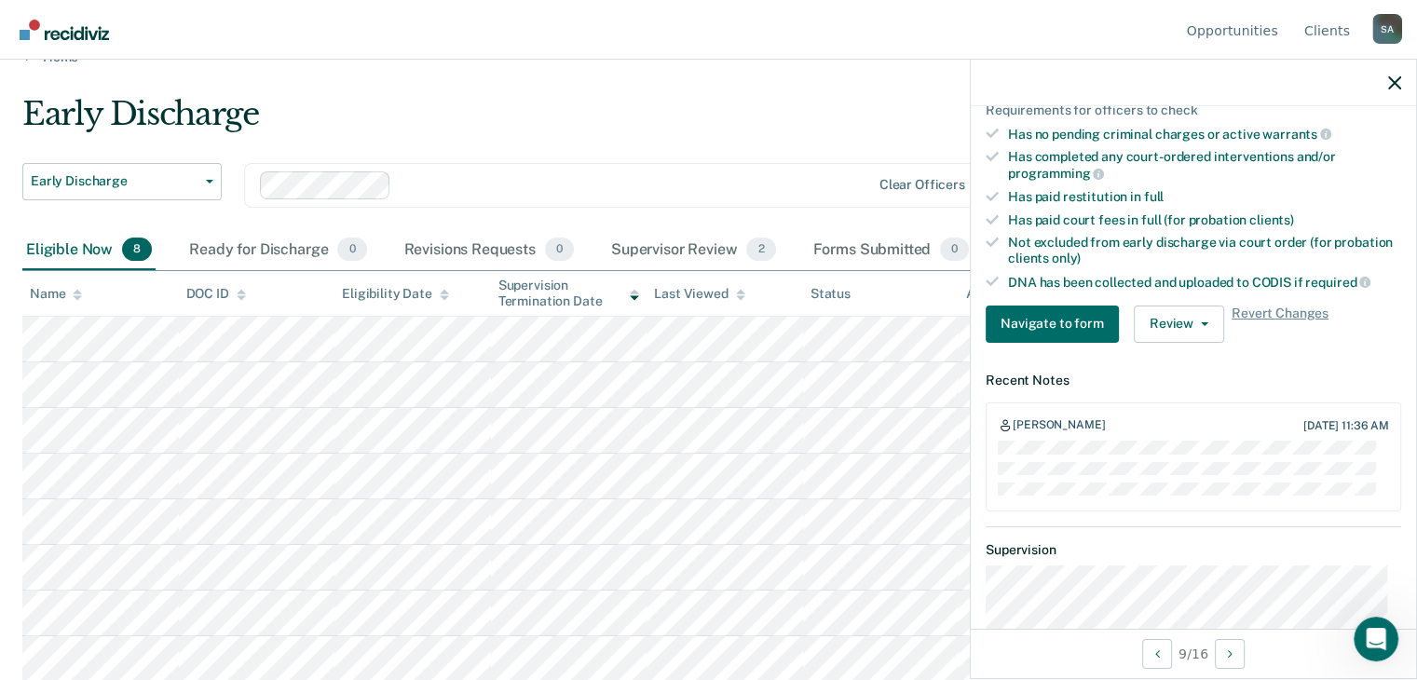
click at [448, 108] on div "Early Discharge" at bounding box center [553, 121] width 1063 height 53
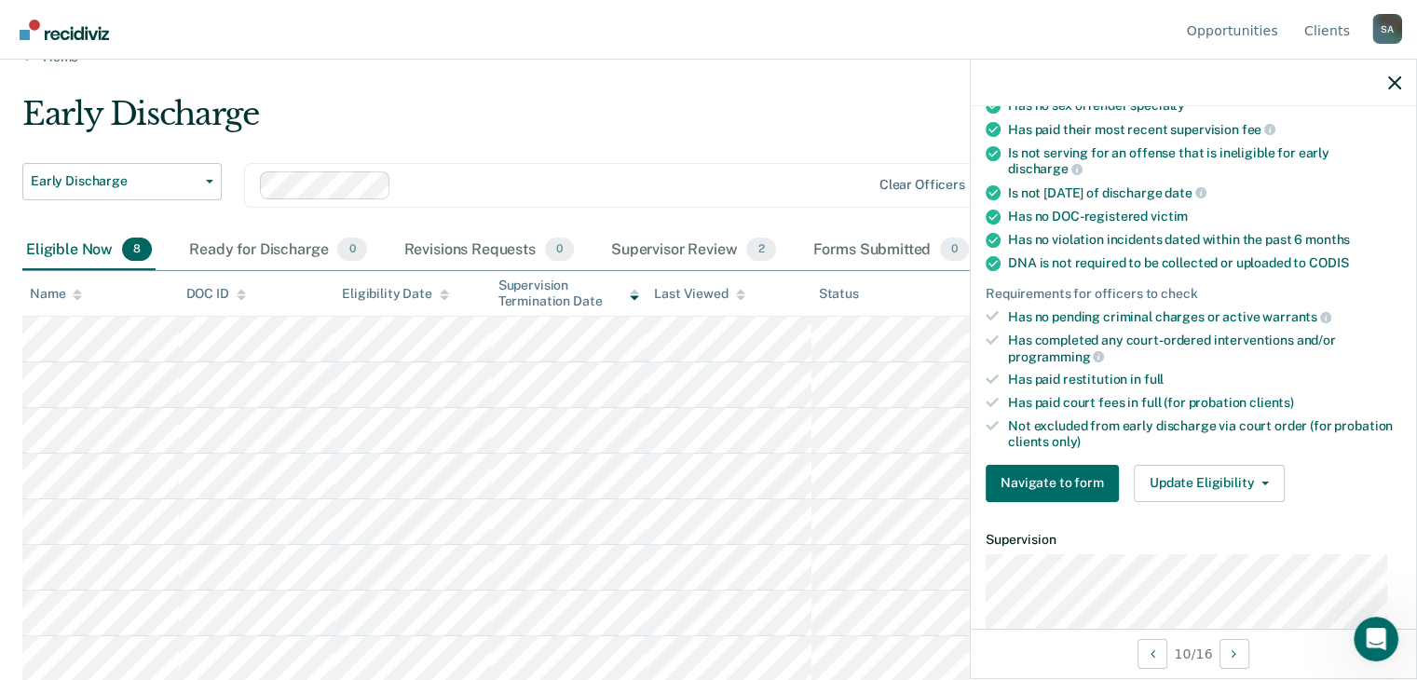
scroll to position [209, 0]
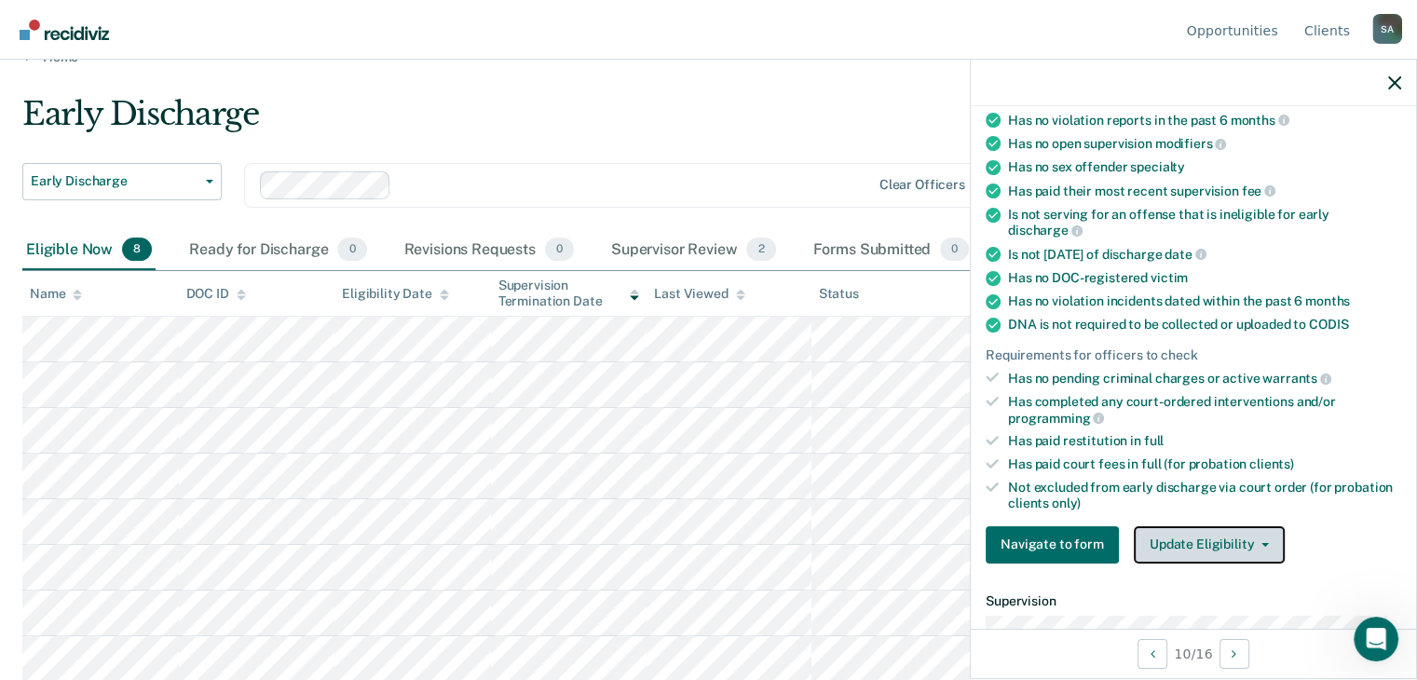
click at [1240, 526] on button "Update Eligibility" at bounding box center [1209, 544] width 151 height 37
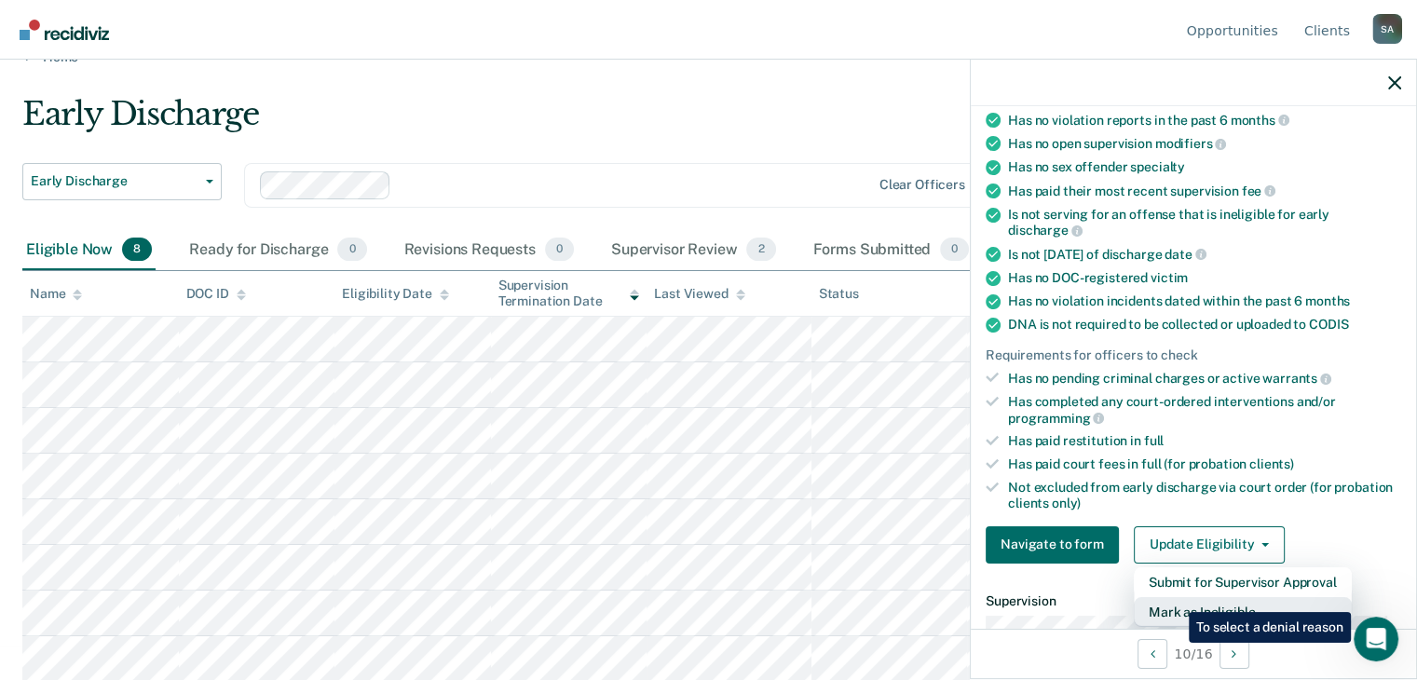
click at [1175, 599] on button "Mark as Ineligible" at bounding box center [1243, 612] width 218 height 30
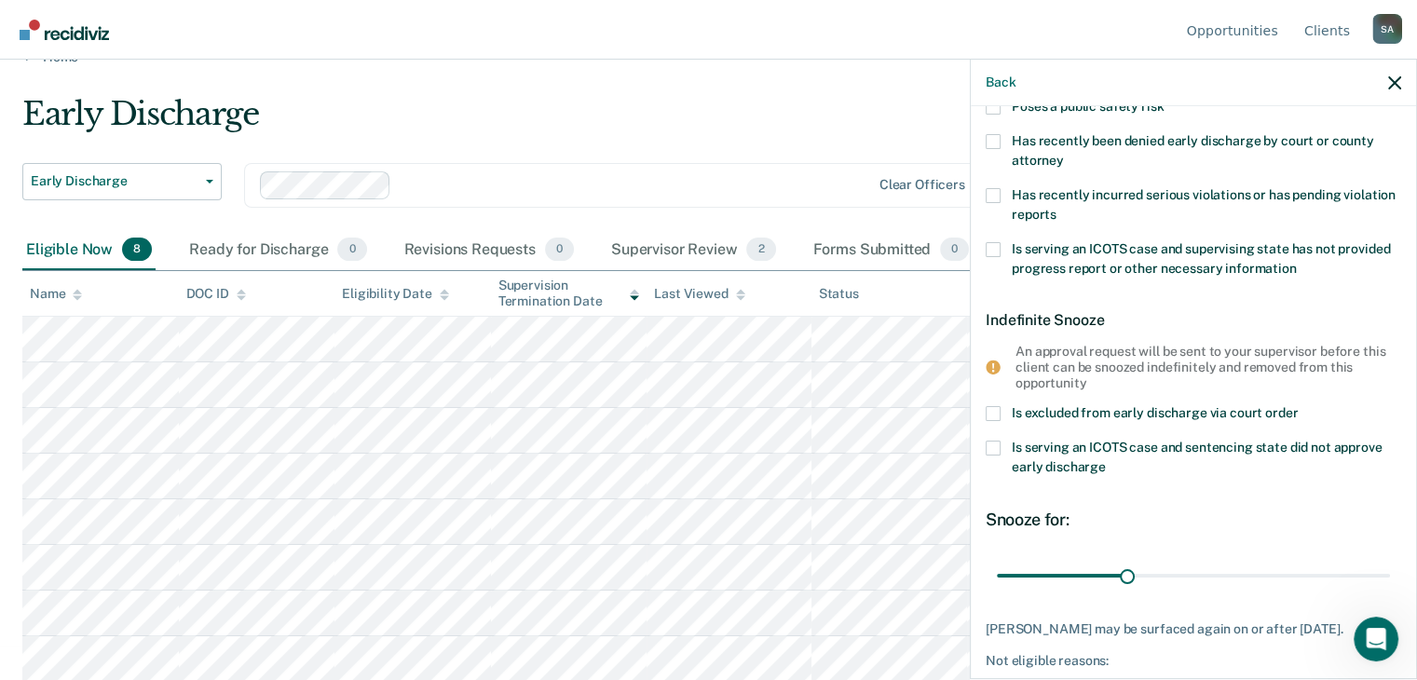
scroll to position [346, 0]
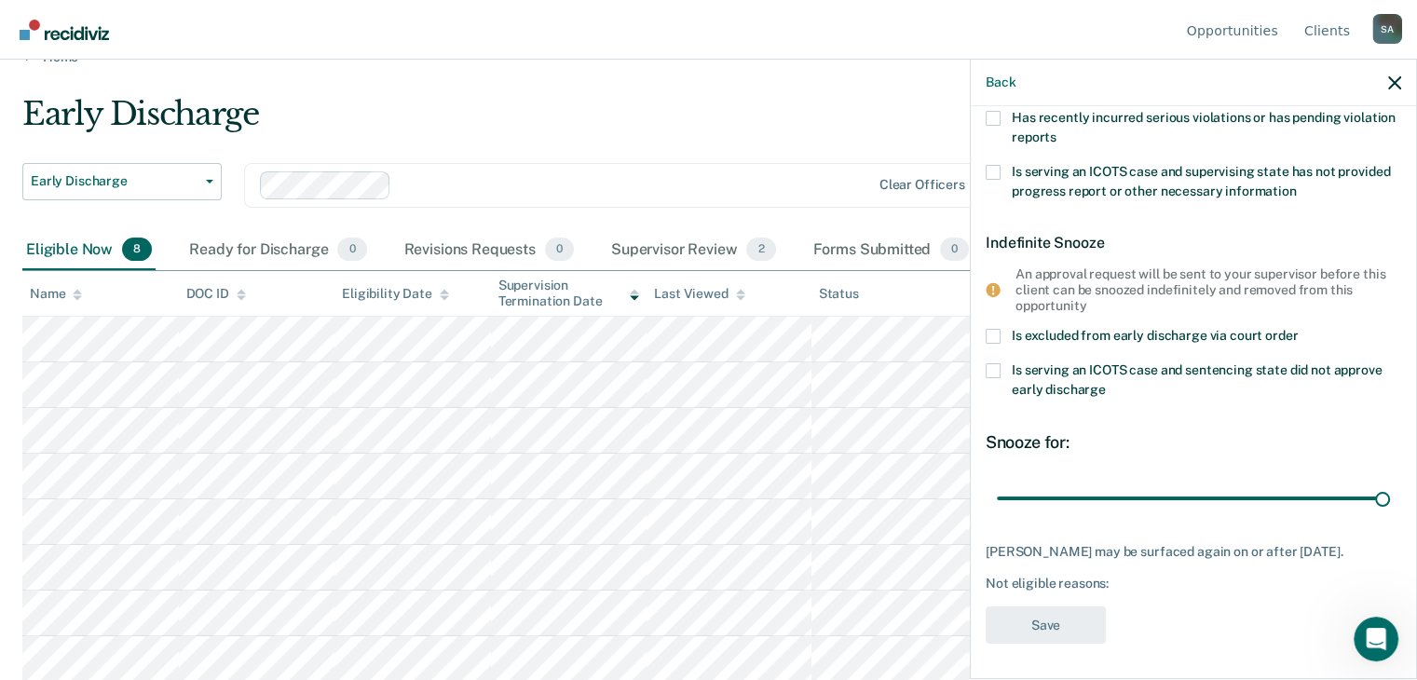
drag, startPoint x: 1122, startPoint y: 496, endPoint x: 1388, endPoint y: 510, distance: 266.7
type input "90"
click at [1389, 510] on input "range" at bounding box center [1193, 498] width 393 height 33
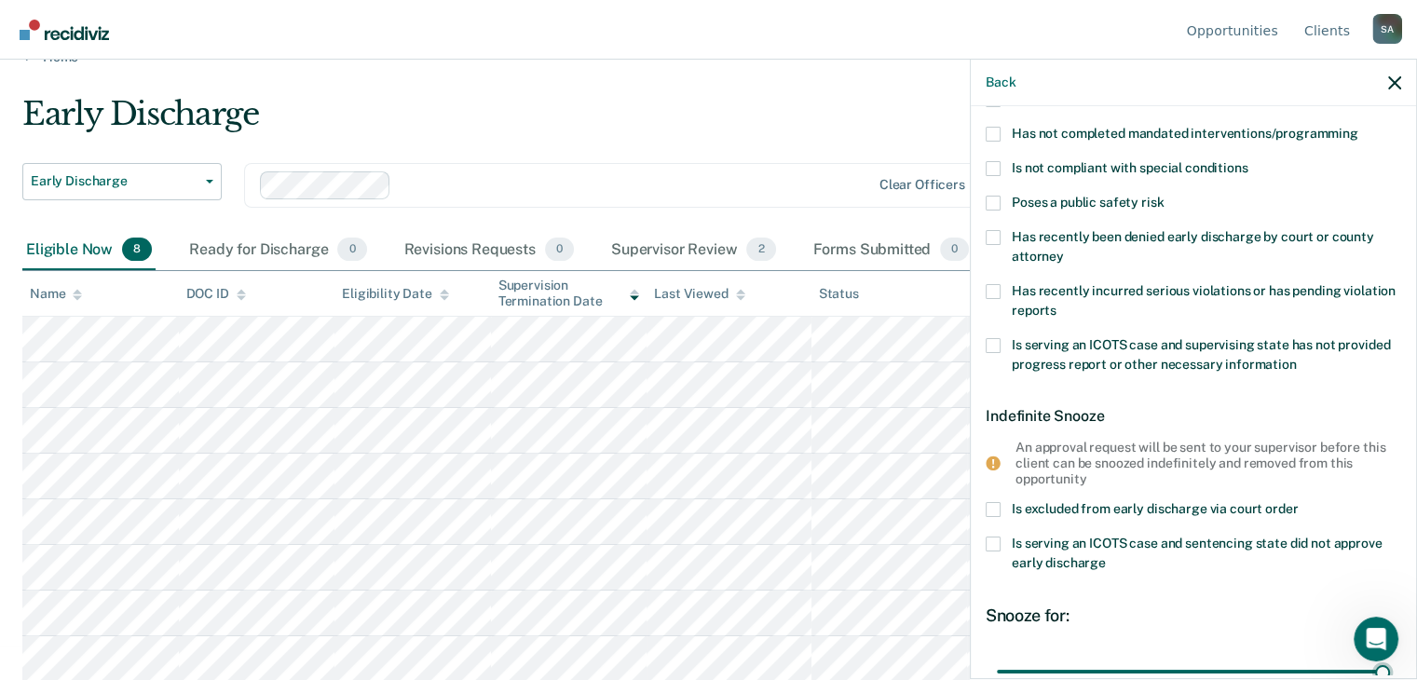
scroll to position [66, 0]
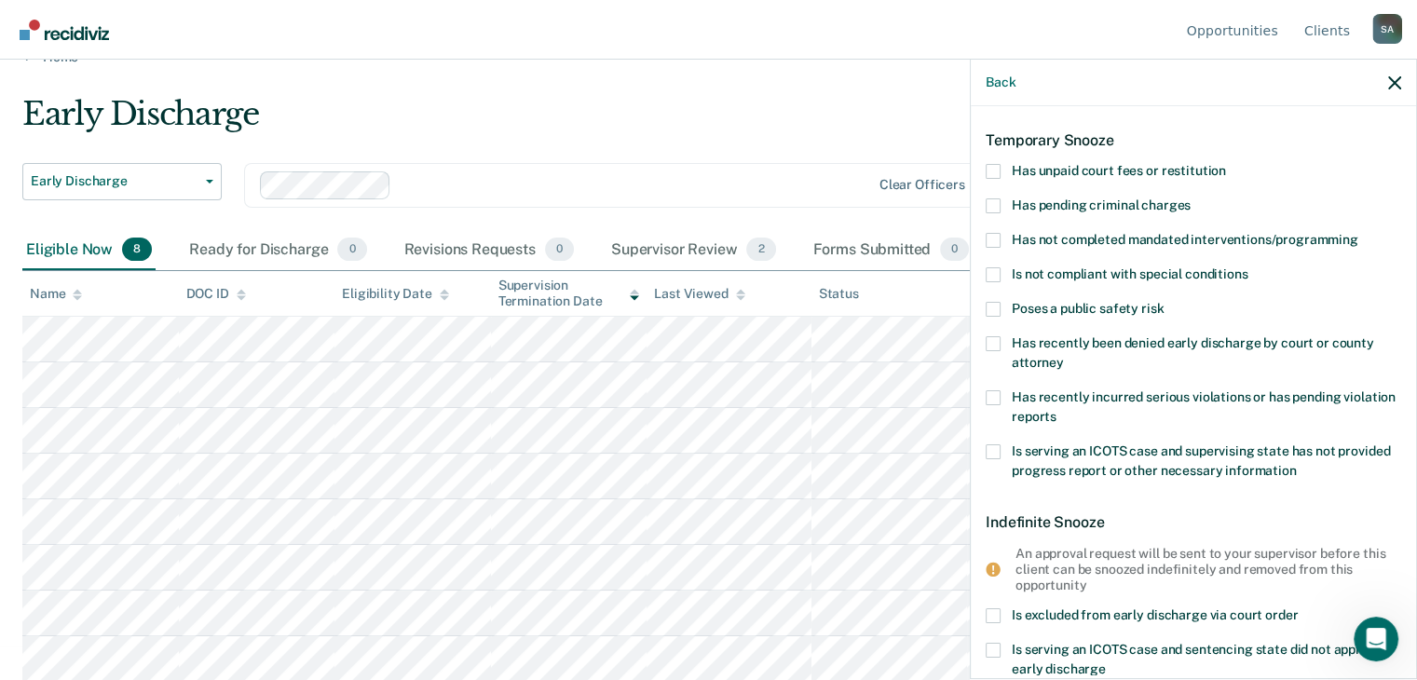
click at [992, 306] on span at bounding box center [993, 309] width 15 height 15
click at [1163, 302] on input "Poses a public safety risk" at bounding box center [1163, 302] width 0 height 0
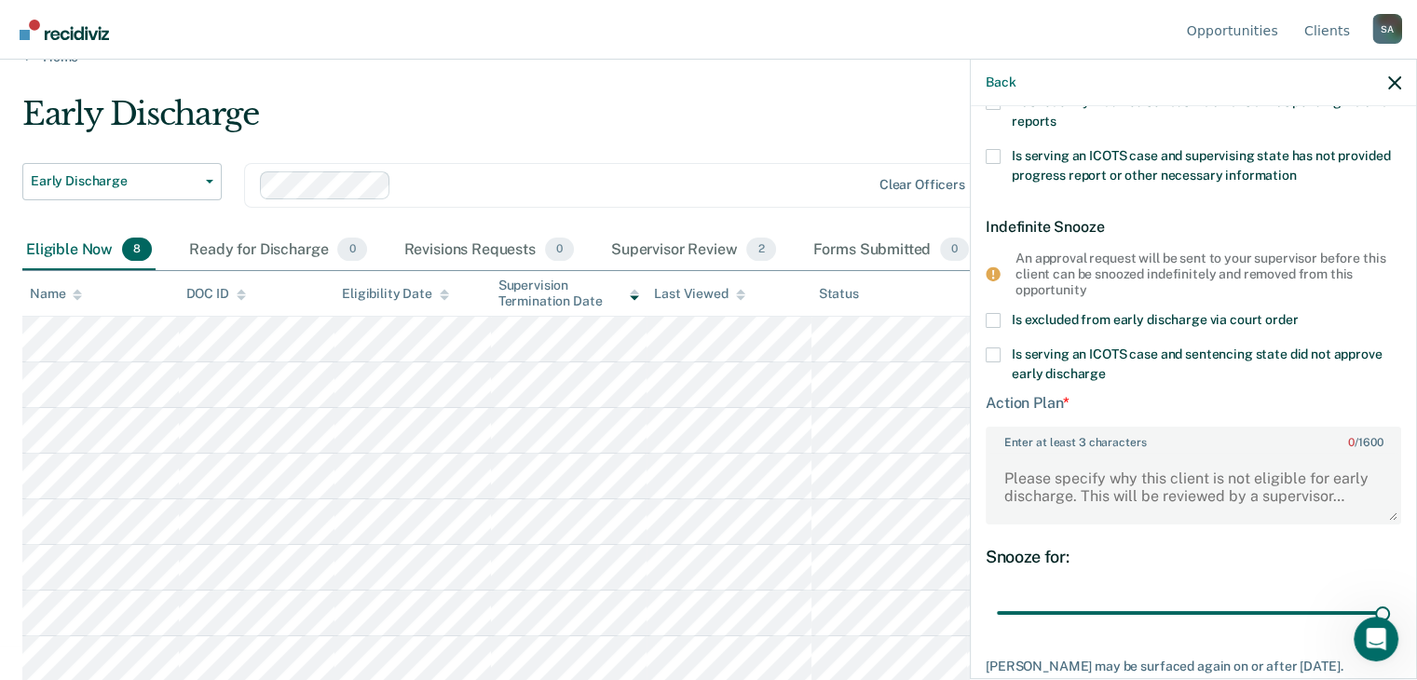
scroll to position [474, 0]
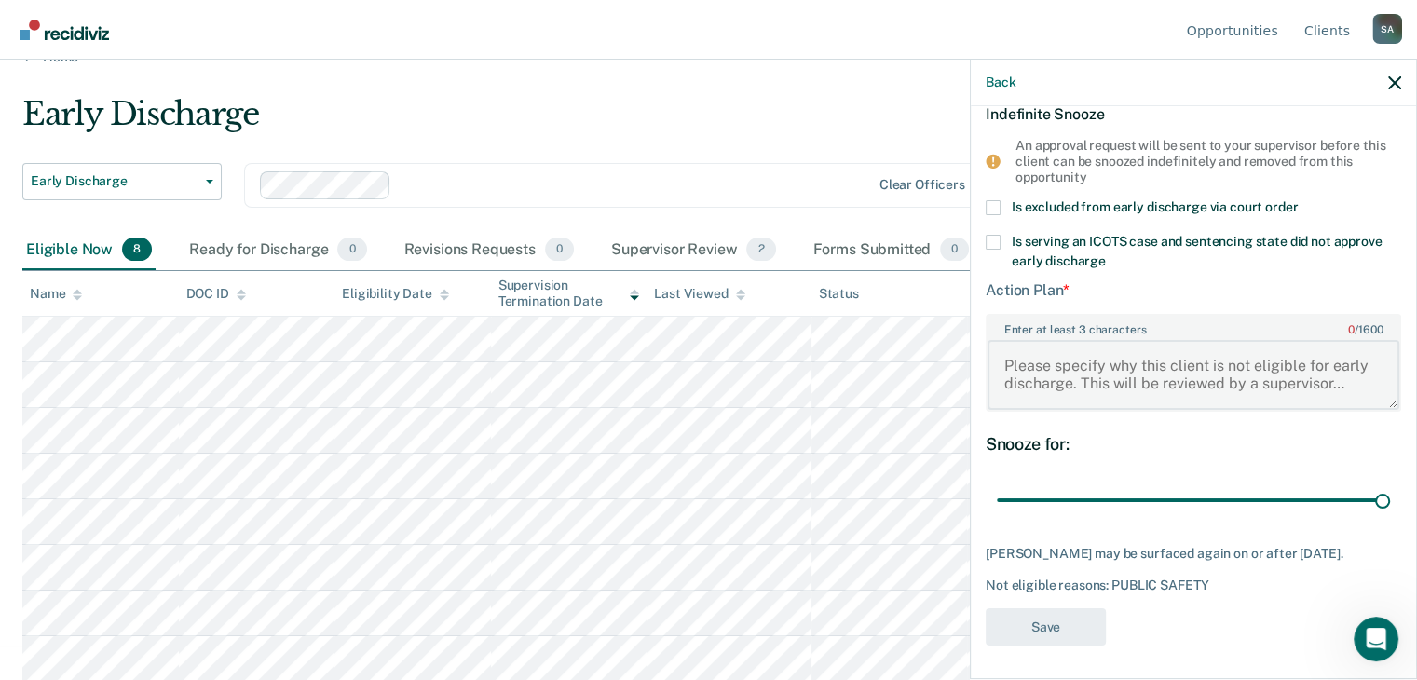
click at [1021, 359] on textarea "Enter at least 3 characters 0 / 1600" at bounding box center [1193, 374] width 412 height 69
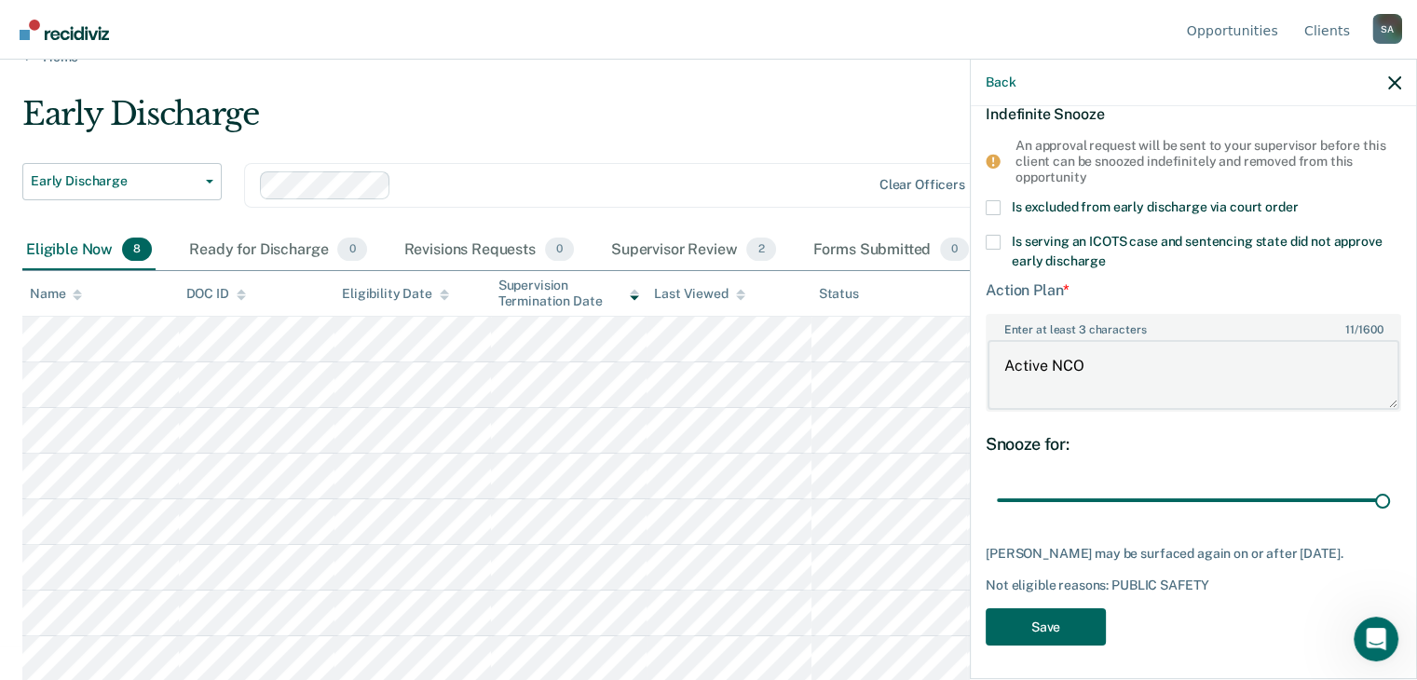
type textarea "Active NCO"
click at [1012, 616] on button "Save" at bounding box center [1046, 627] width 120 height 38
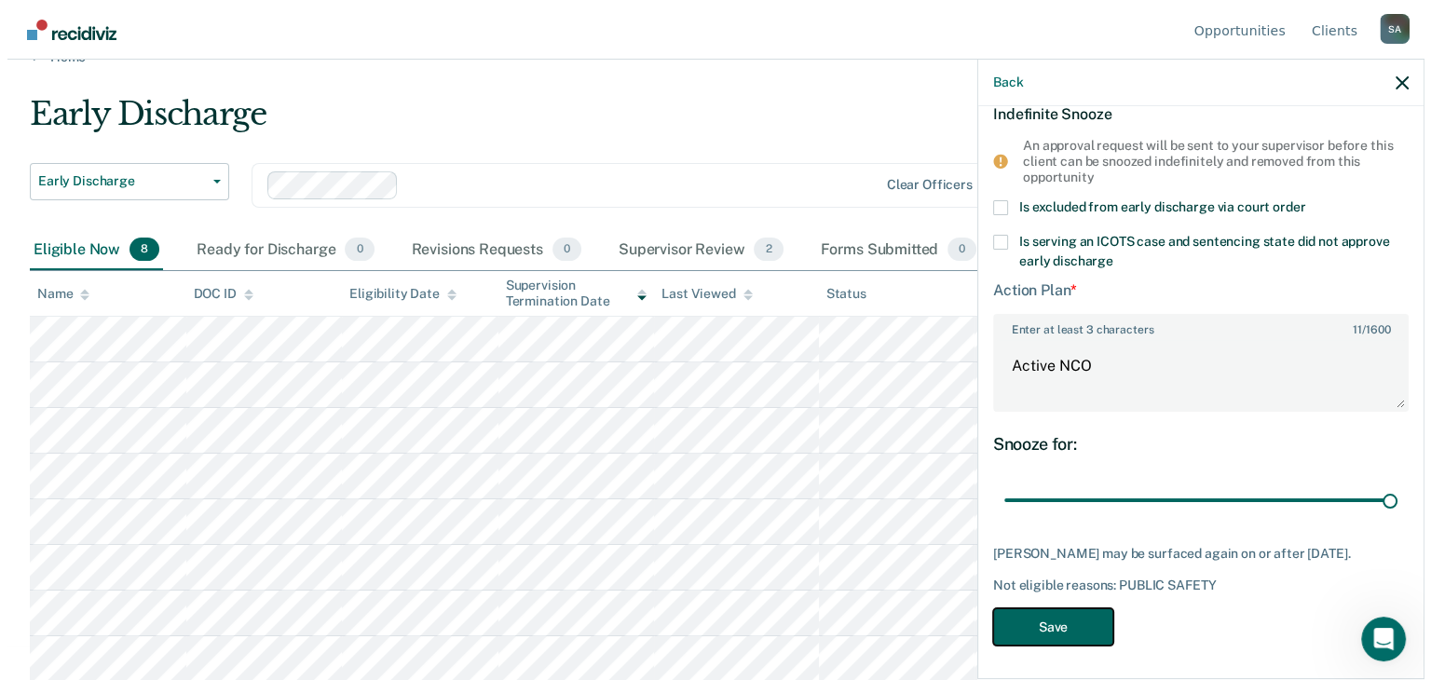
scroll to position [0, 0]
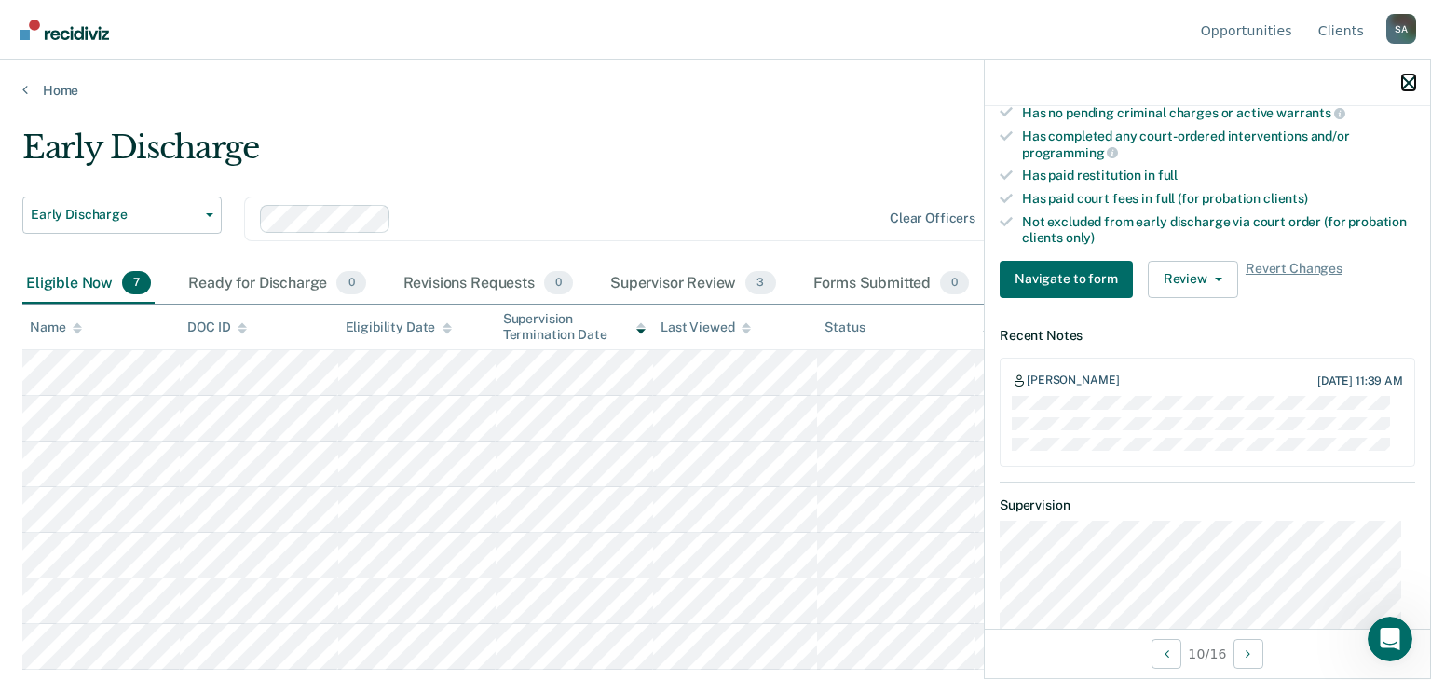
click at [1405, 82] on icon "button" at bounding box center [1408, 82] width 13 height 13
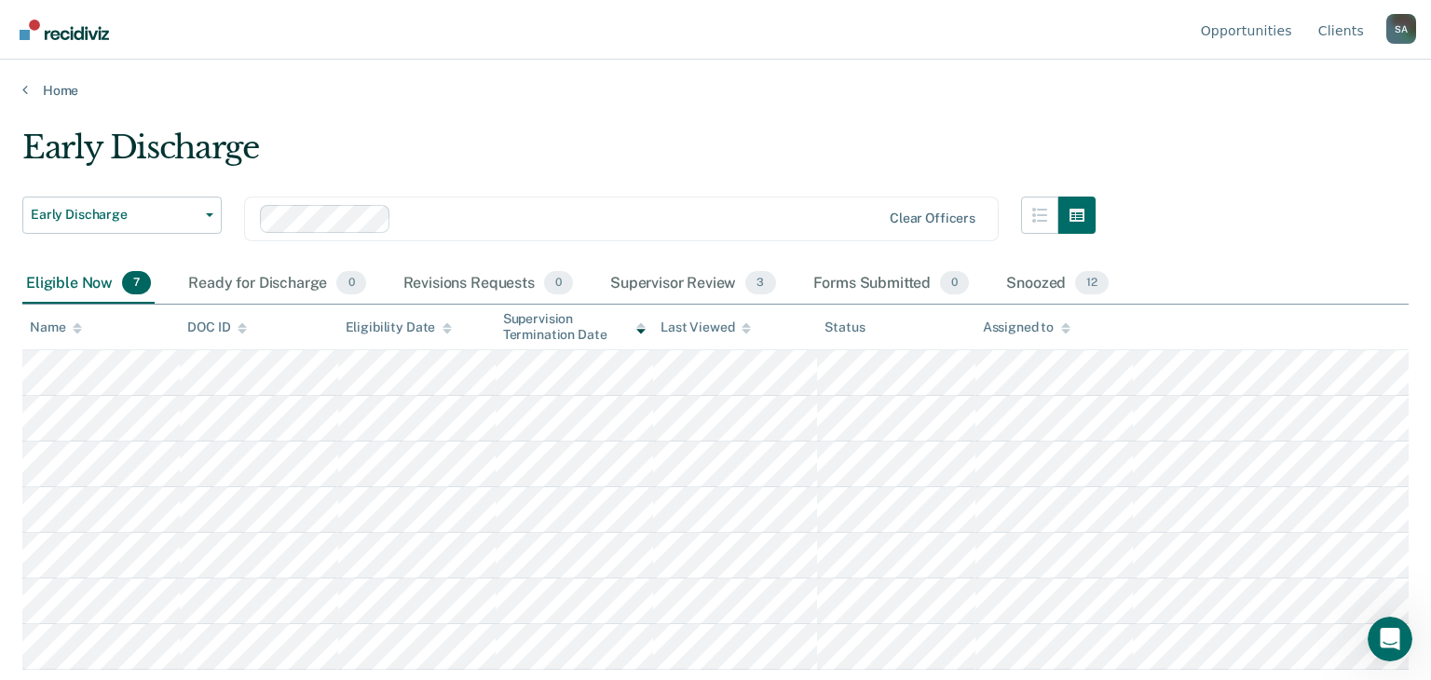
click at [697, 120] on main "Early Discharge Early Discharge Early Discharge Supervision Level Downgrade Cle…" at bounding box center [715, 387] width 1431 height 576
click at [1347, 163] on div "Early Discharge Early Discharge Early Discharge Supervision Level Downgrade Cle…" at bounding box center [715, 335] width 1386 height 412
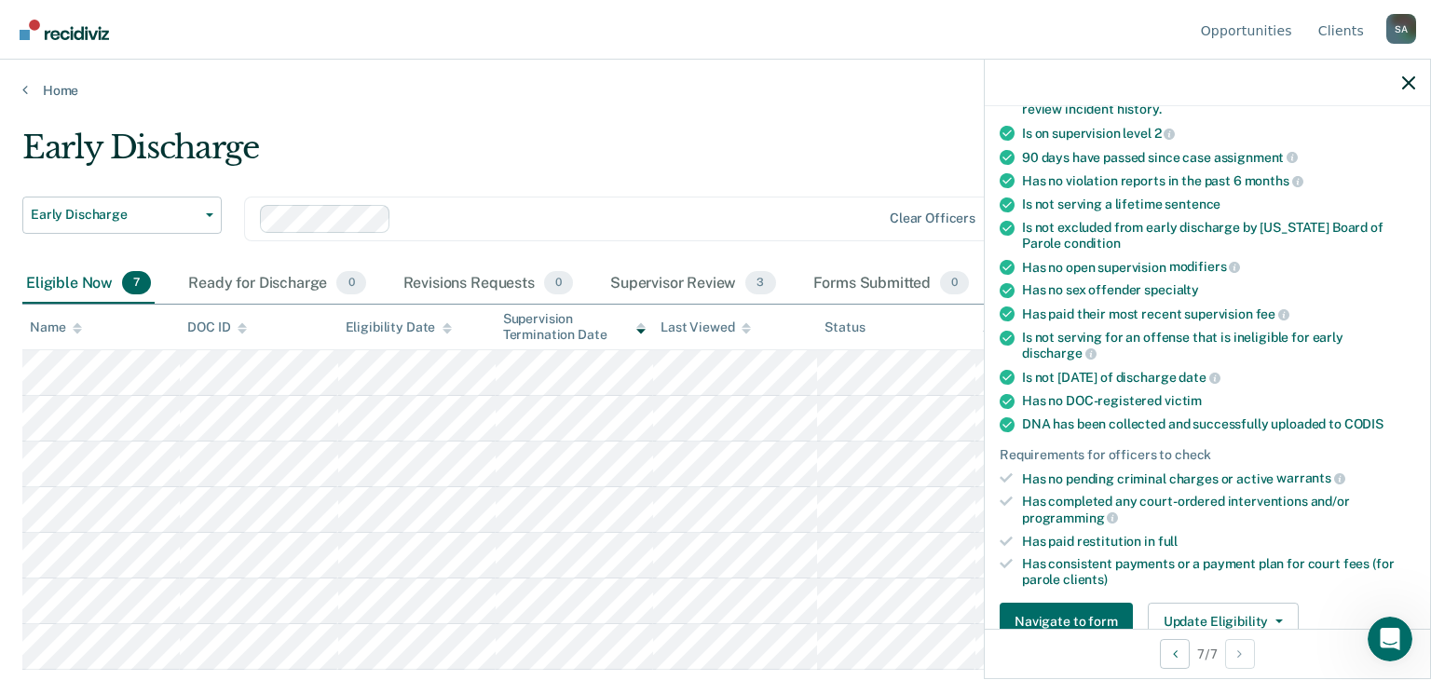
scroll to position [373, 0]
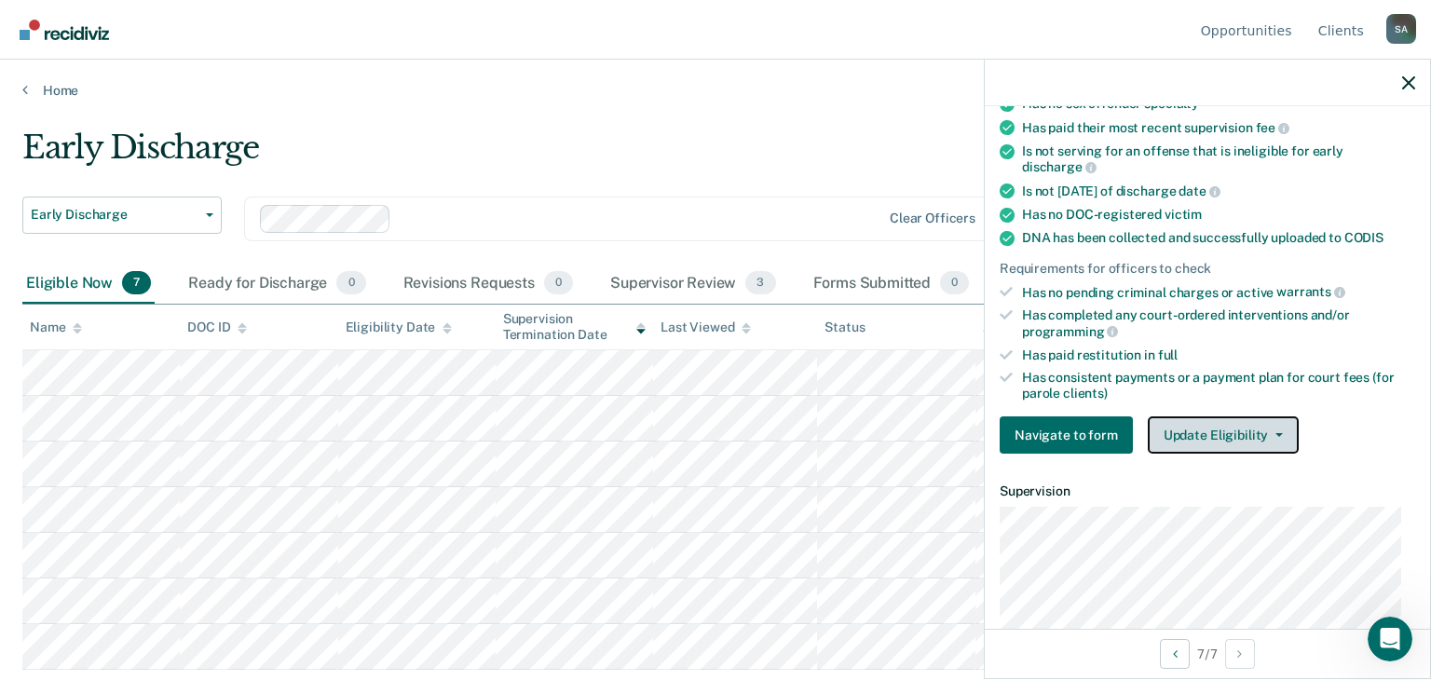
click at [1259, 421] on button "Update Eligibility" at bounding box center [1223, 434] width 151 height 37
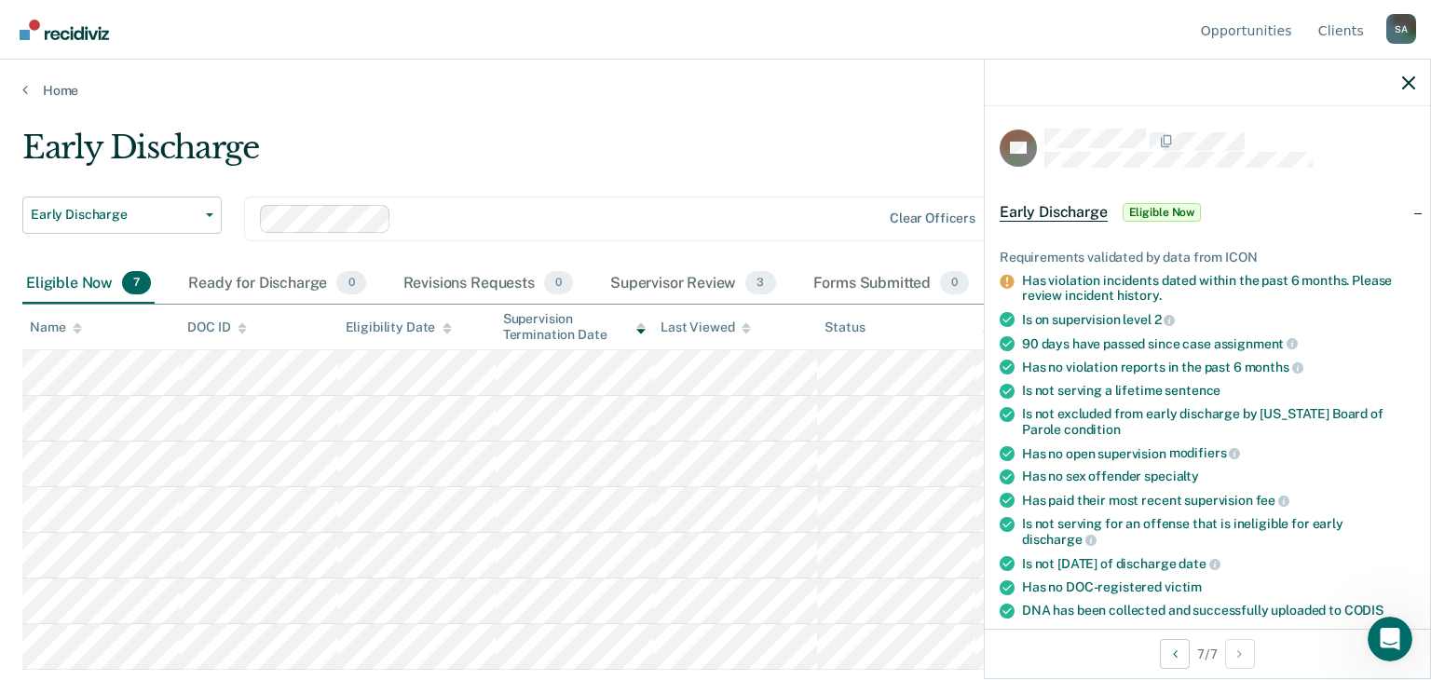
scroll to position [559, 0]
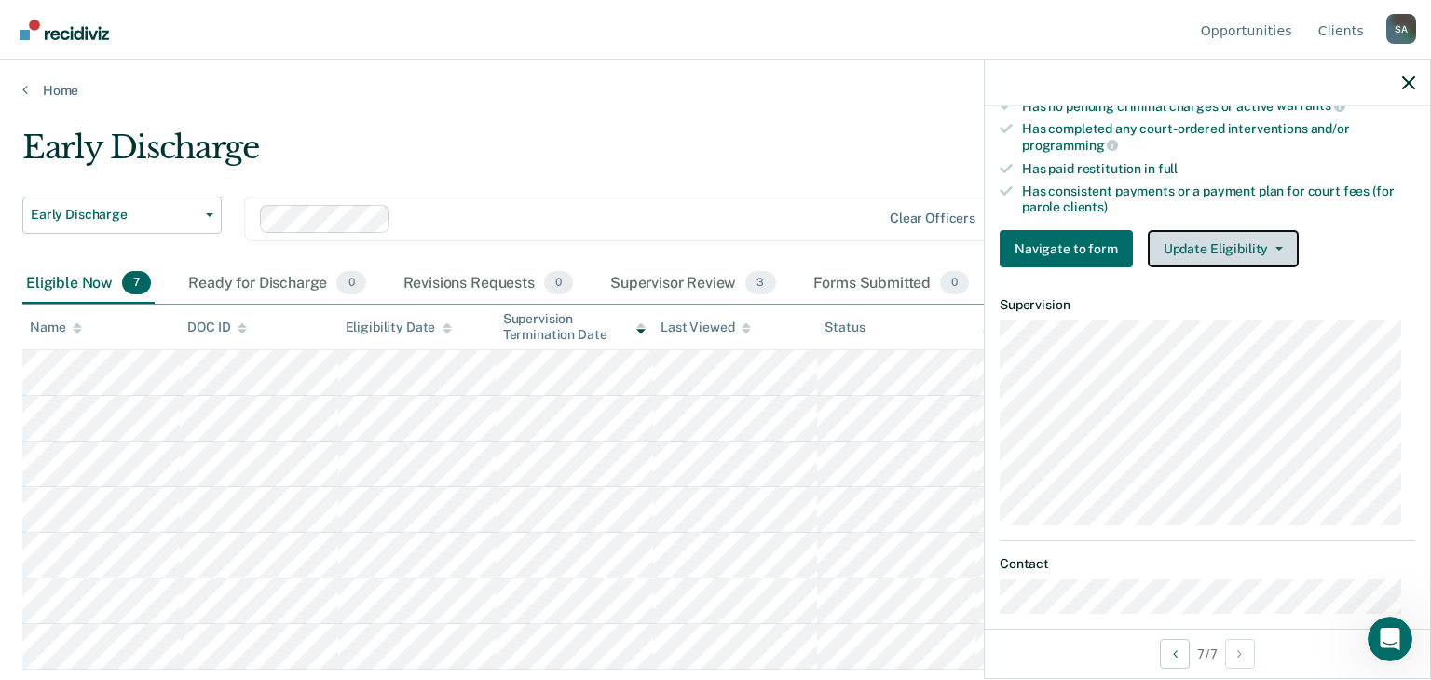
click at [1242, 247] on button "Update Eligibility" at bounding box center [1223, 248] width 151 height 37
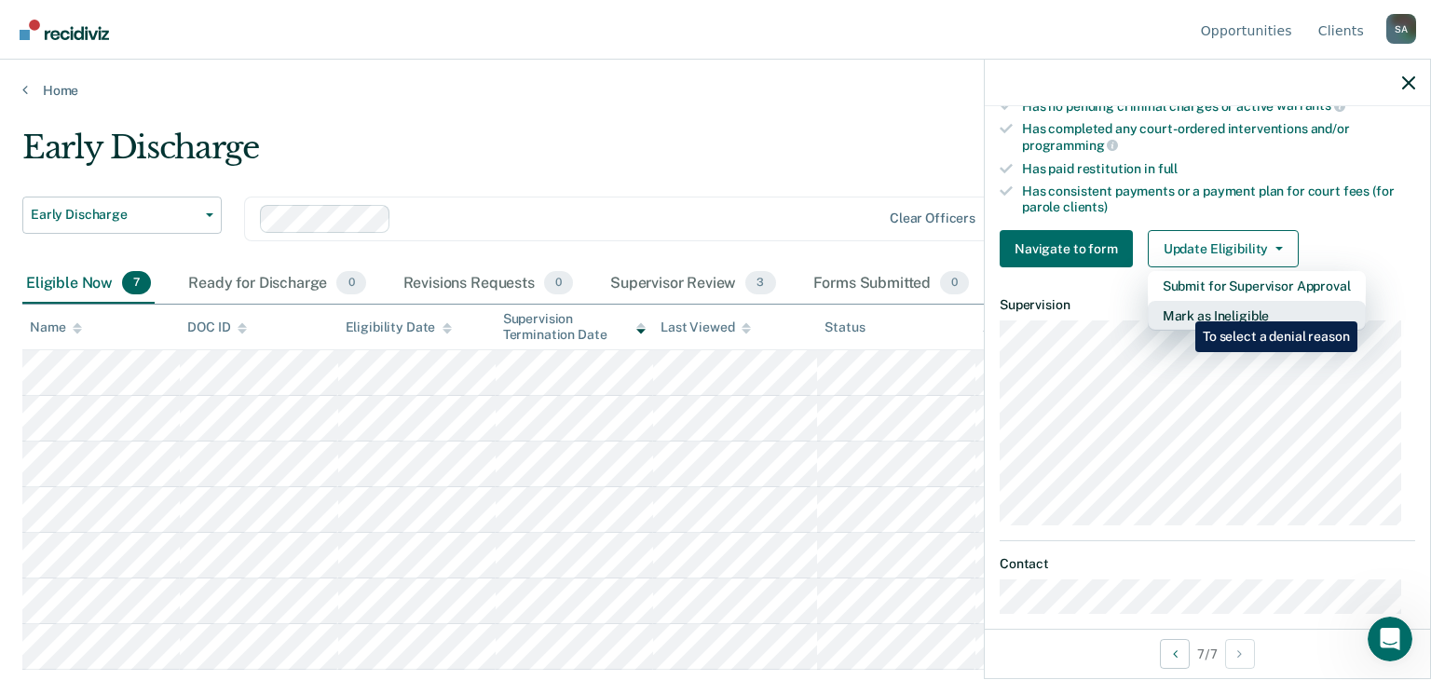
click at [1181, 307] on button "Mark as Ineligible" at bounding box center [1257, 316] width 218 height 30
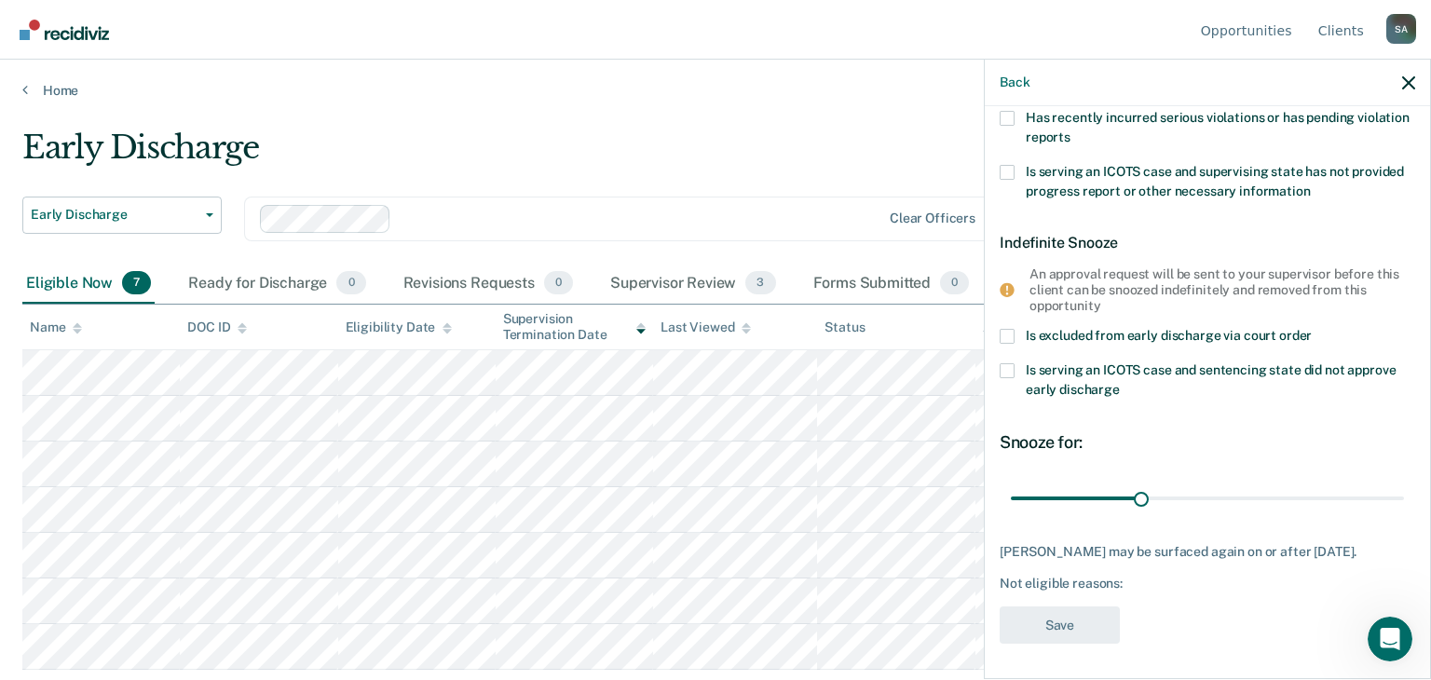
scroll to position [0, 0]
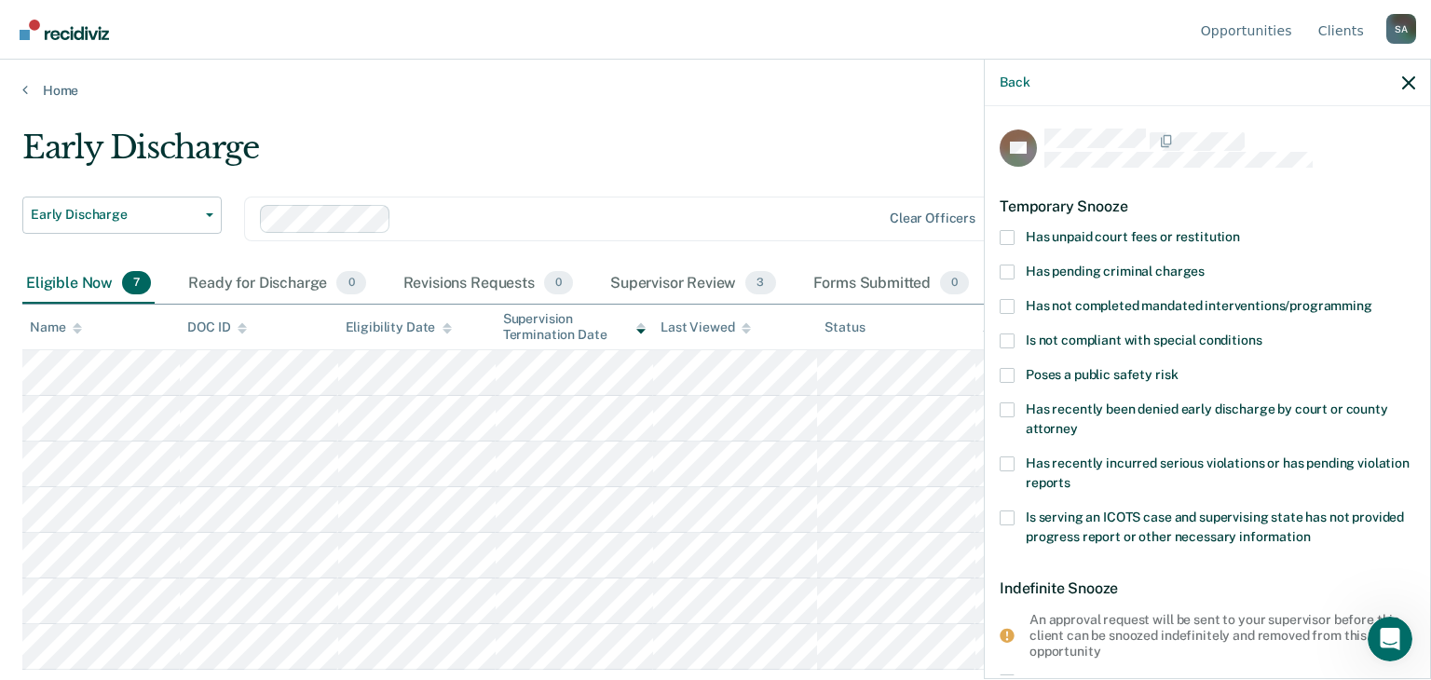
click at [1007, 236] on span at bounding box center [1006, 237] width 15 height 15
click at [1240, 230] on input "Has unpaid court fees or restitution" at bounding box center [1240, 230] width 0 height 0
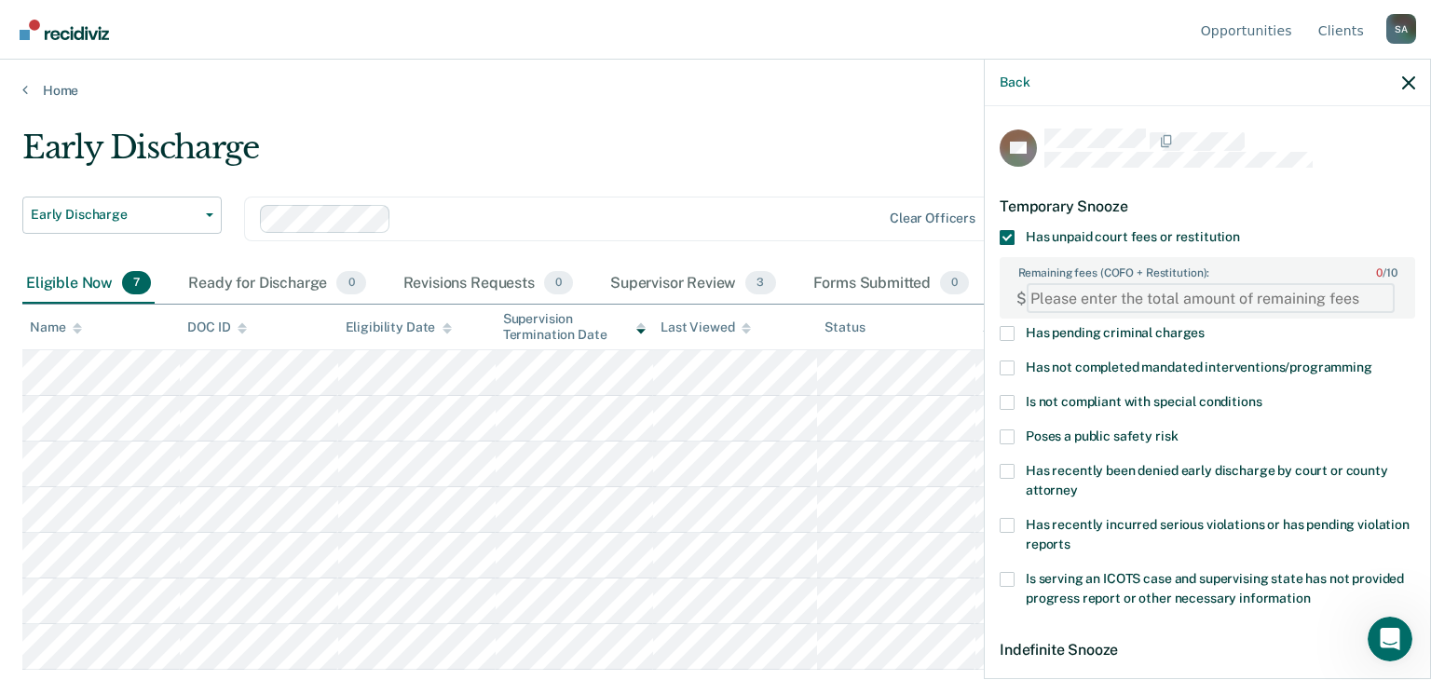
paste FEESReasonInput "240.03"
type FEESReasonInput "240.03"
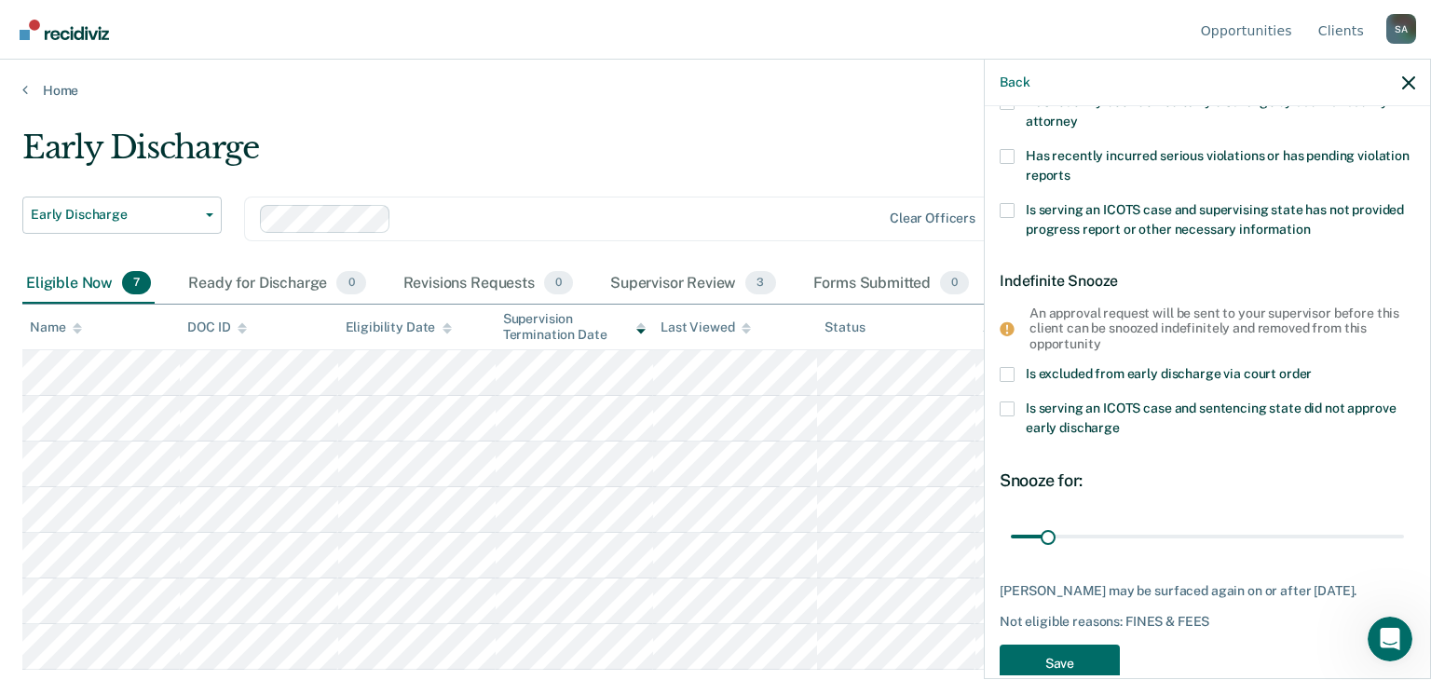
scroll to position [406, 0]
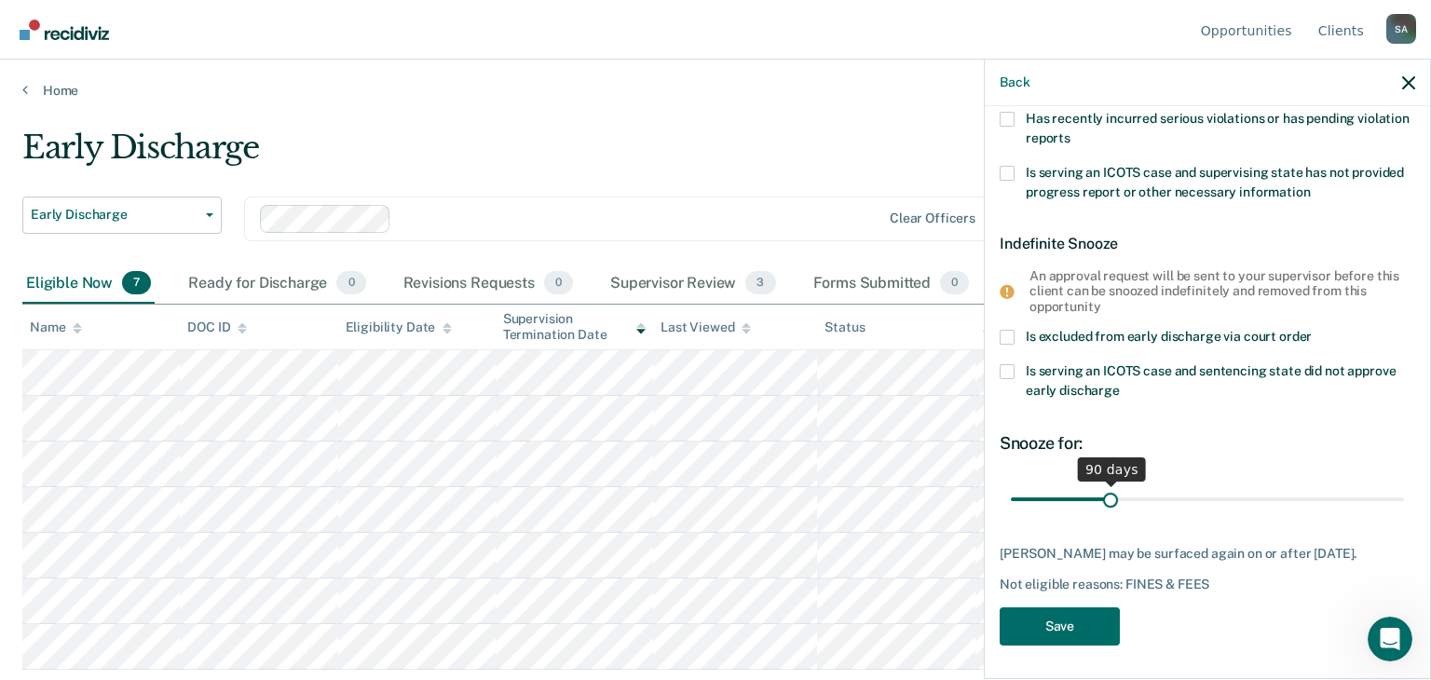
drag, startPoint x: 1045, startPoint y: 493, endPoint x: 1107, endPoint y: 511, distance: 64.2
type input "90"
click at [1107, 511] on input "range" at bounding box center [1207, 499] width 393 height 33
click at [1017, 623] on button "Save" at bounding box center [1059, 626] width 120 height 38
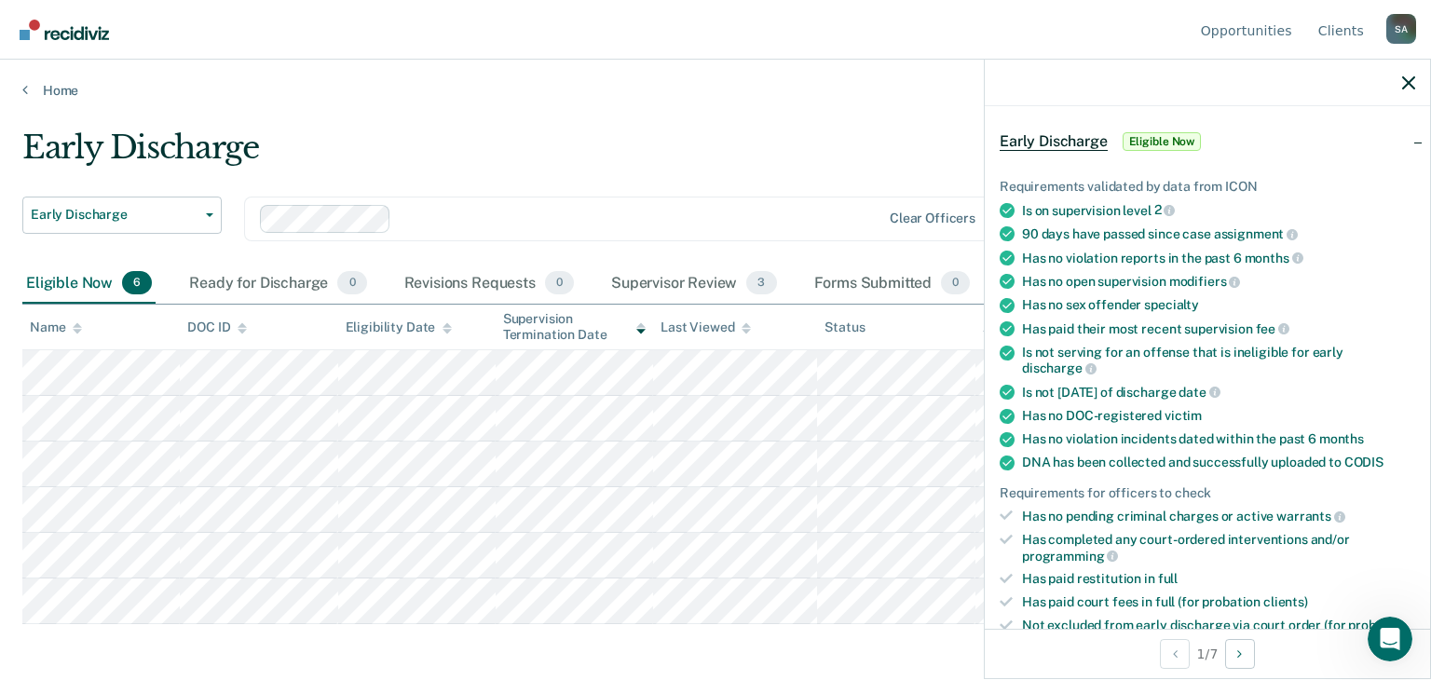
scroll to position [0, 0]
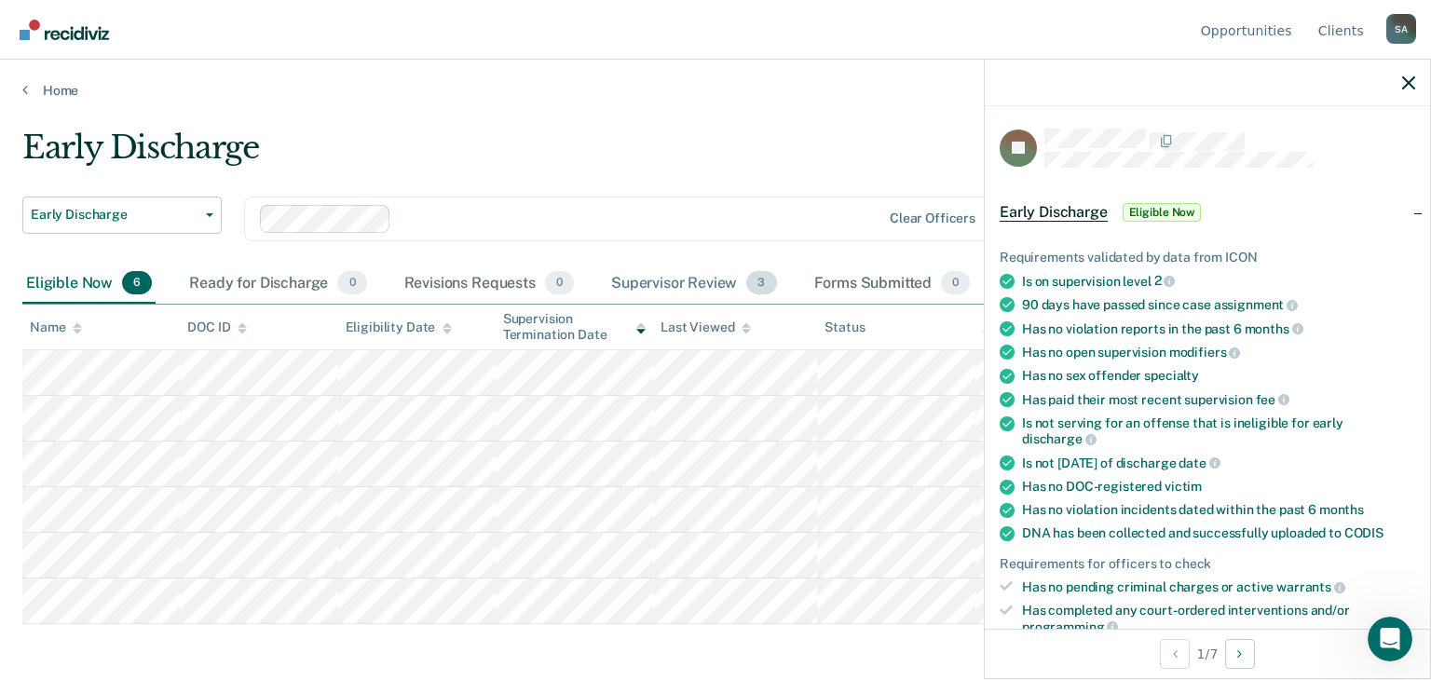
click at [684, 282] on div "Supervisor Review 3" at bounding box center [693, 284] width 173 height 41
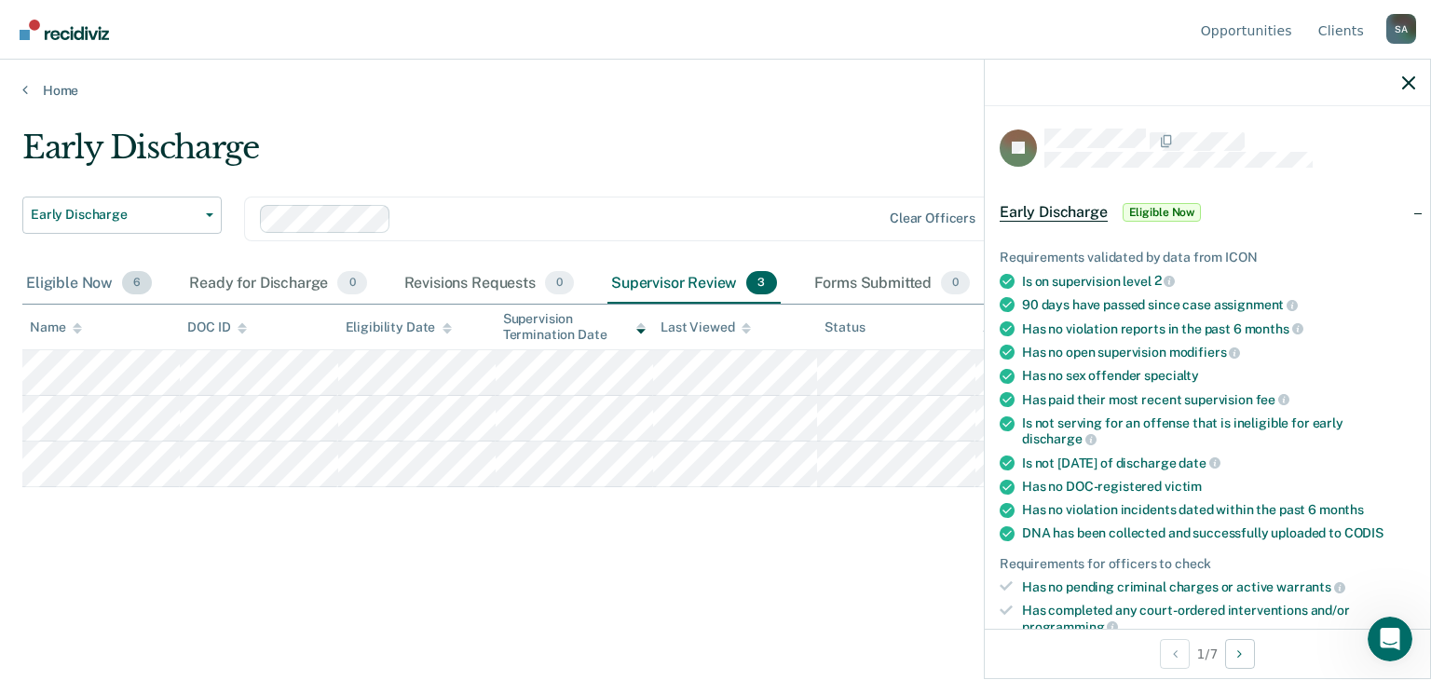
click at [67, 276] on div "Eligible Now 6" at bounding box center [88, 284] width 133 height 41
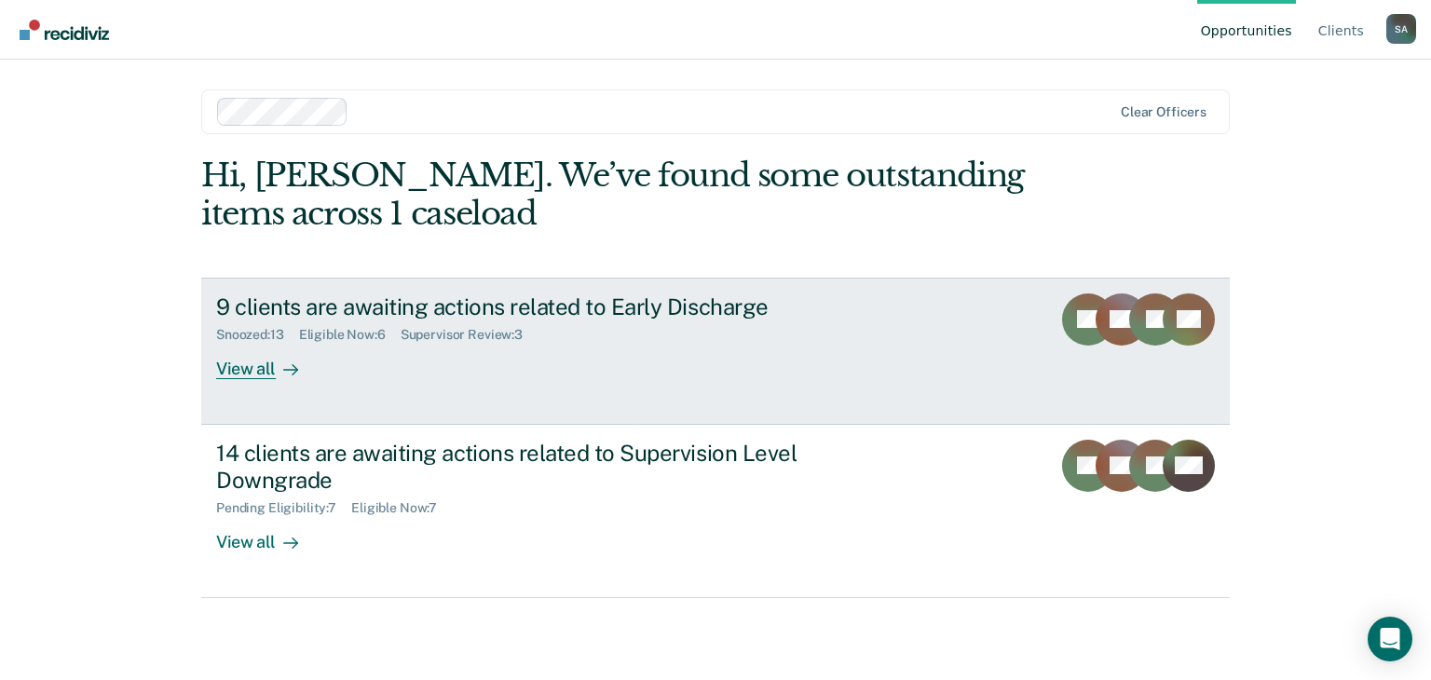
click at [246, 365] on div "View all" at bounding box center [268, 361] width 104 height 36
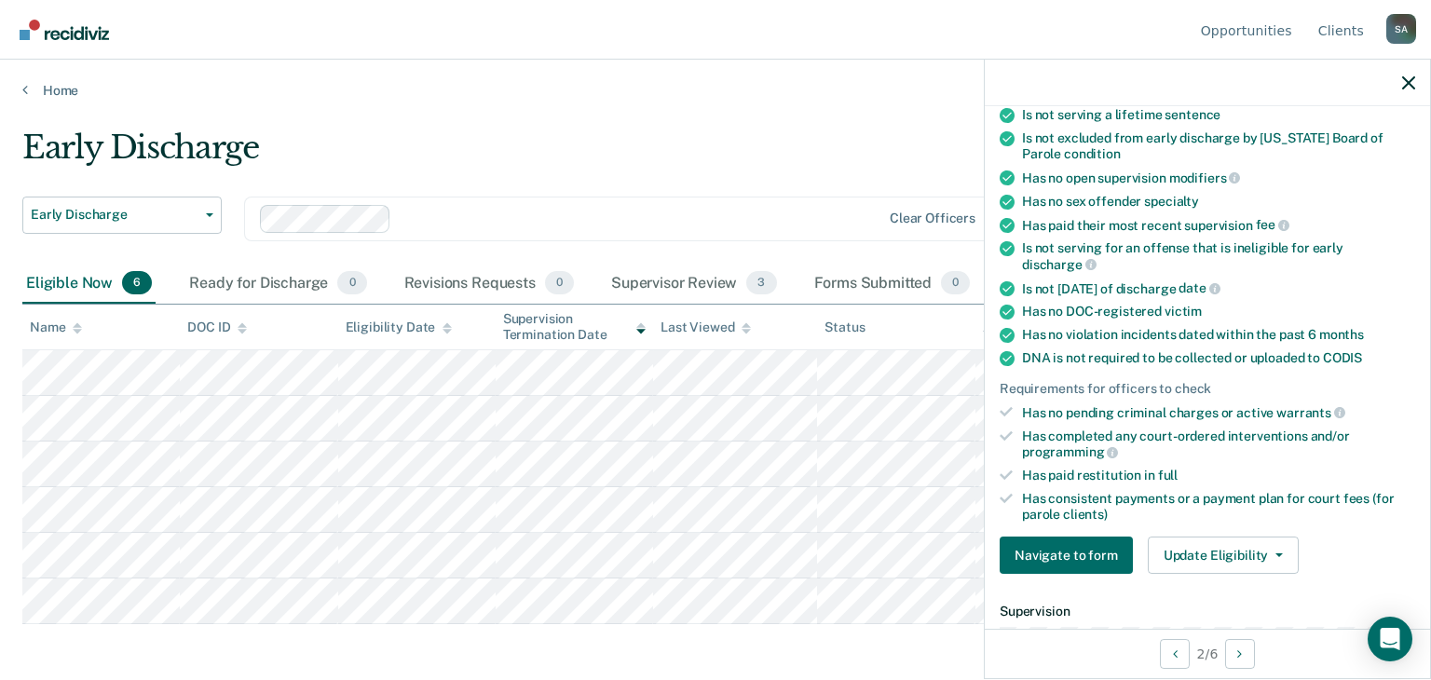
scroll to position [279, 0]
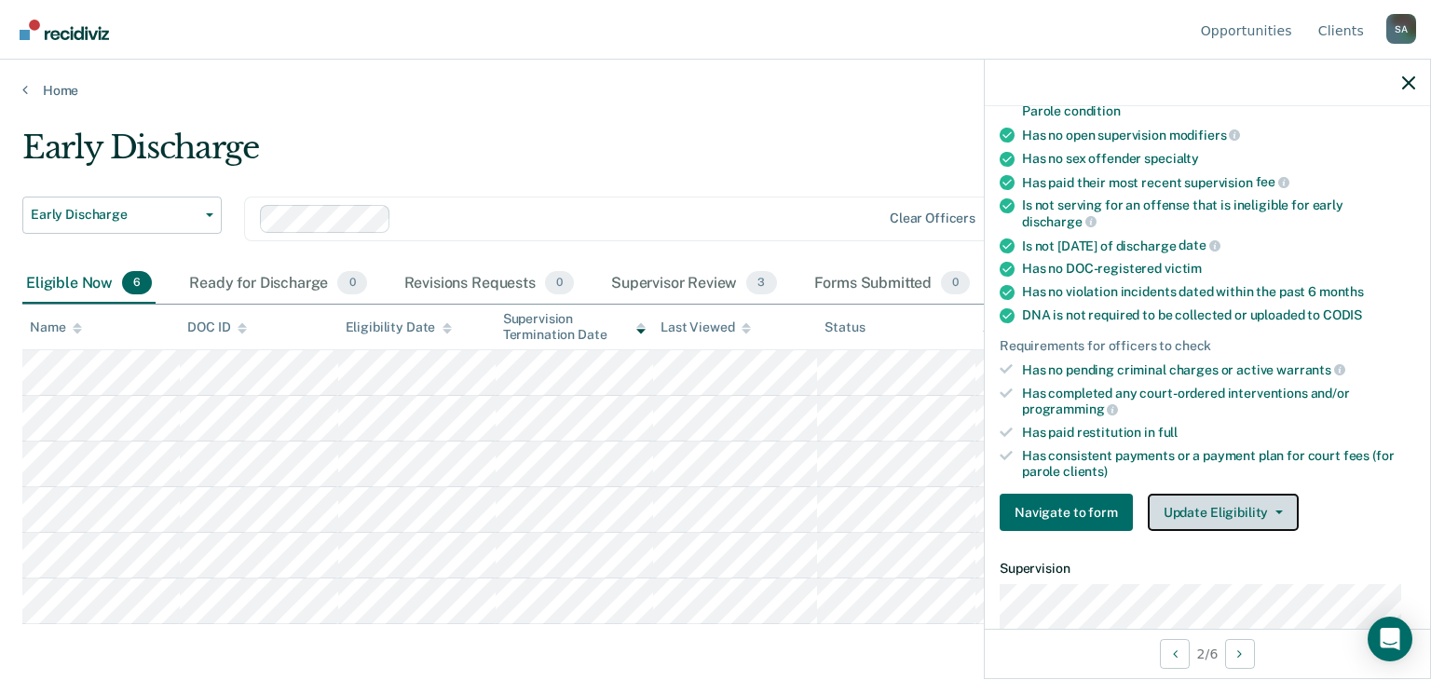
click at [1268, 510] on span "button" at bounding box center [1275, 512] width 15 height 4
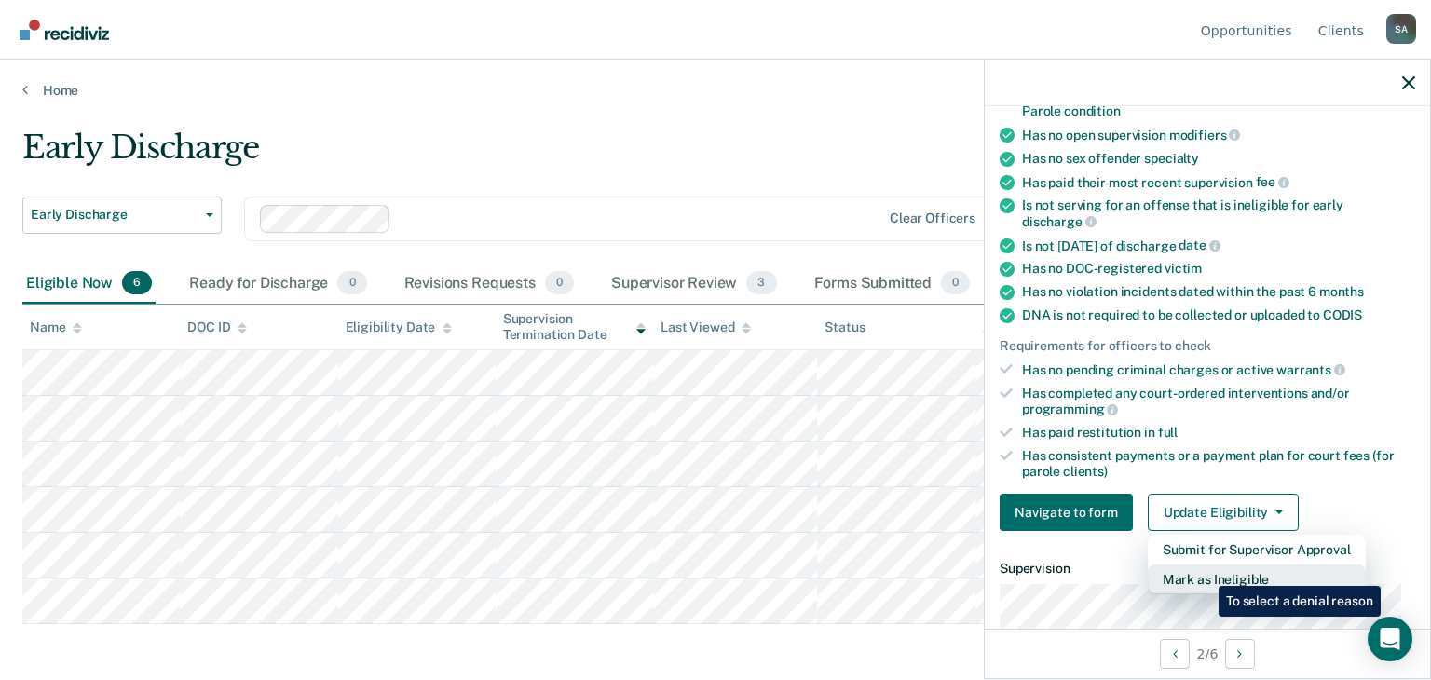
click at [1204, 572] on button "Mark as Ineligible" at bounding box center [1257, 579] width 218 height 30
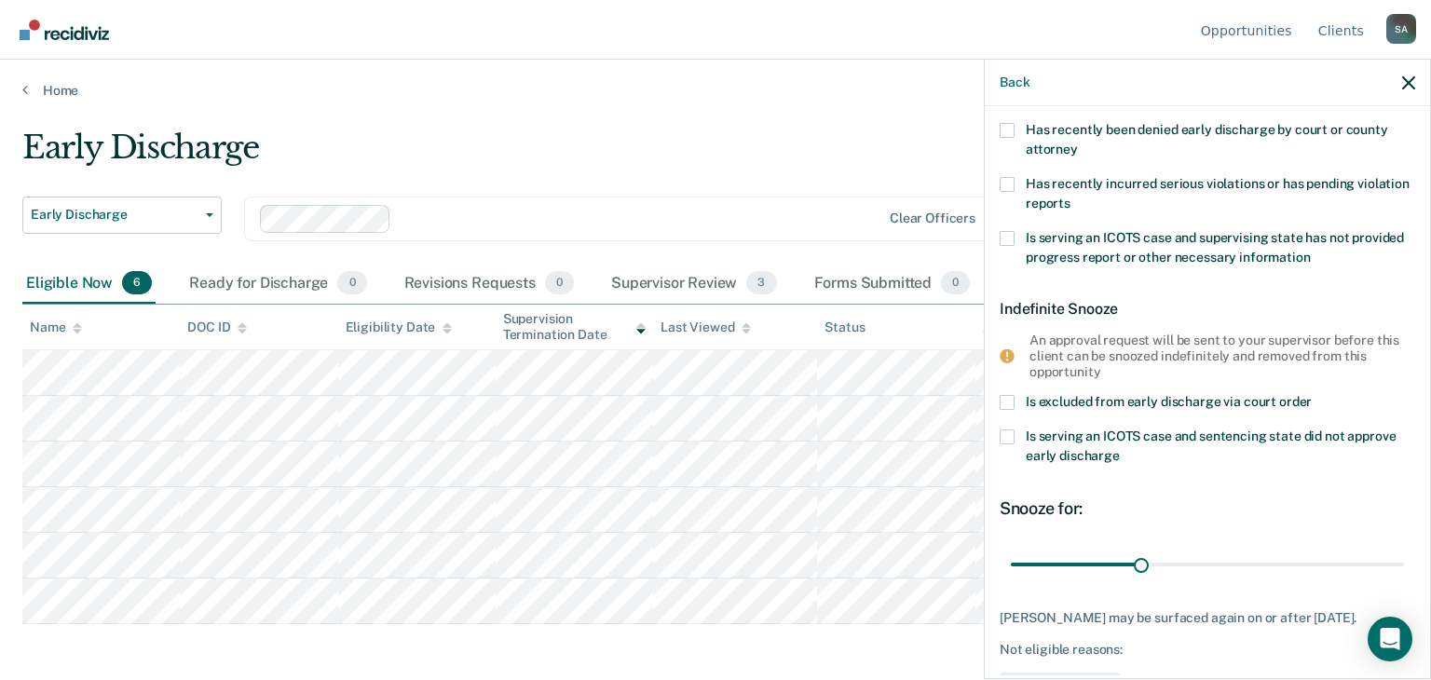
click at [1005, 437] on span at bounding box center [1006, 436] width 15 height 15
click at [1120, 449] on input "Is serving an ICOTS case and sentencing state did not approve early discharge" at bounding box center [1120, 449] width 0 height 0
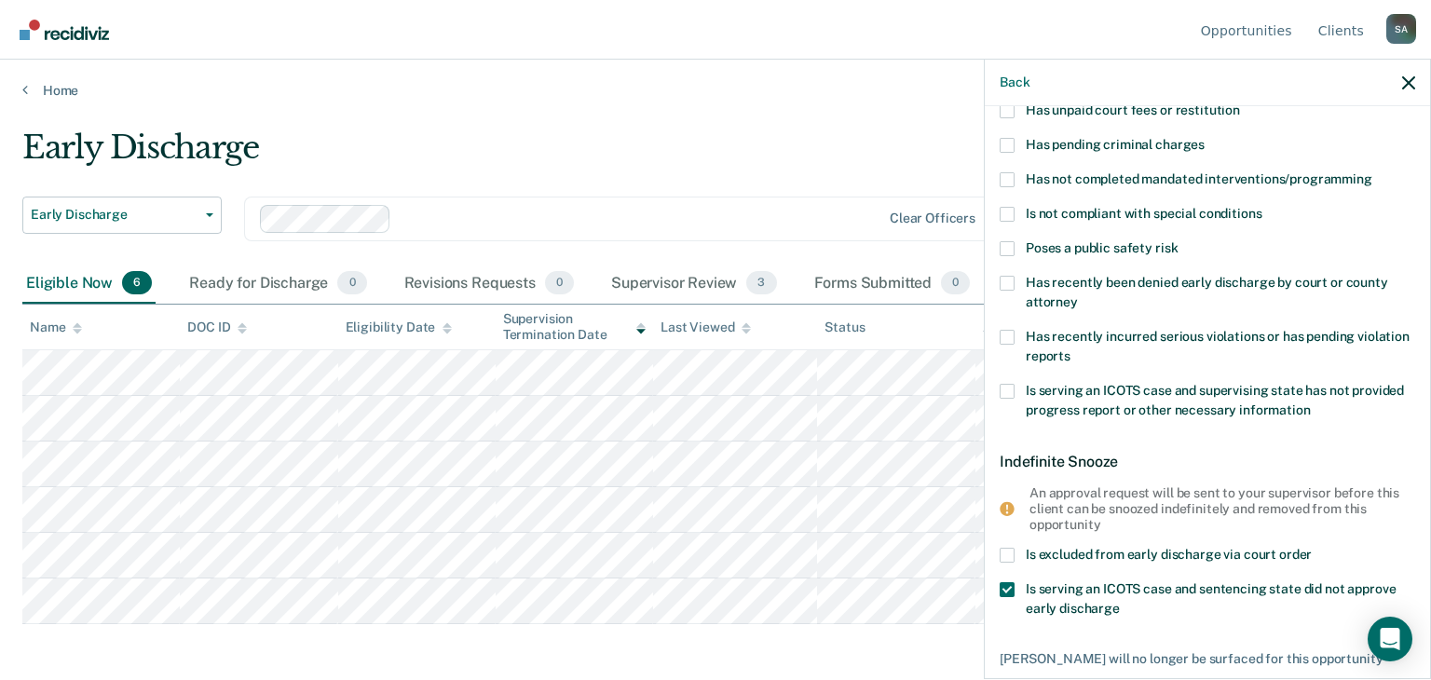
scroll to position [48, 0]
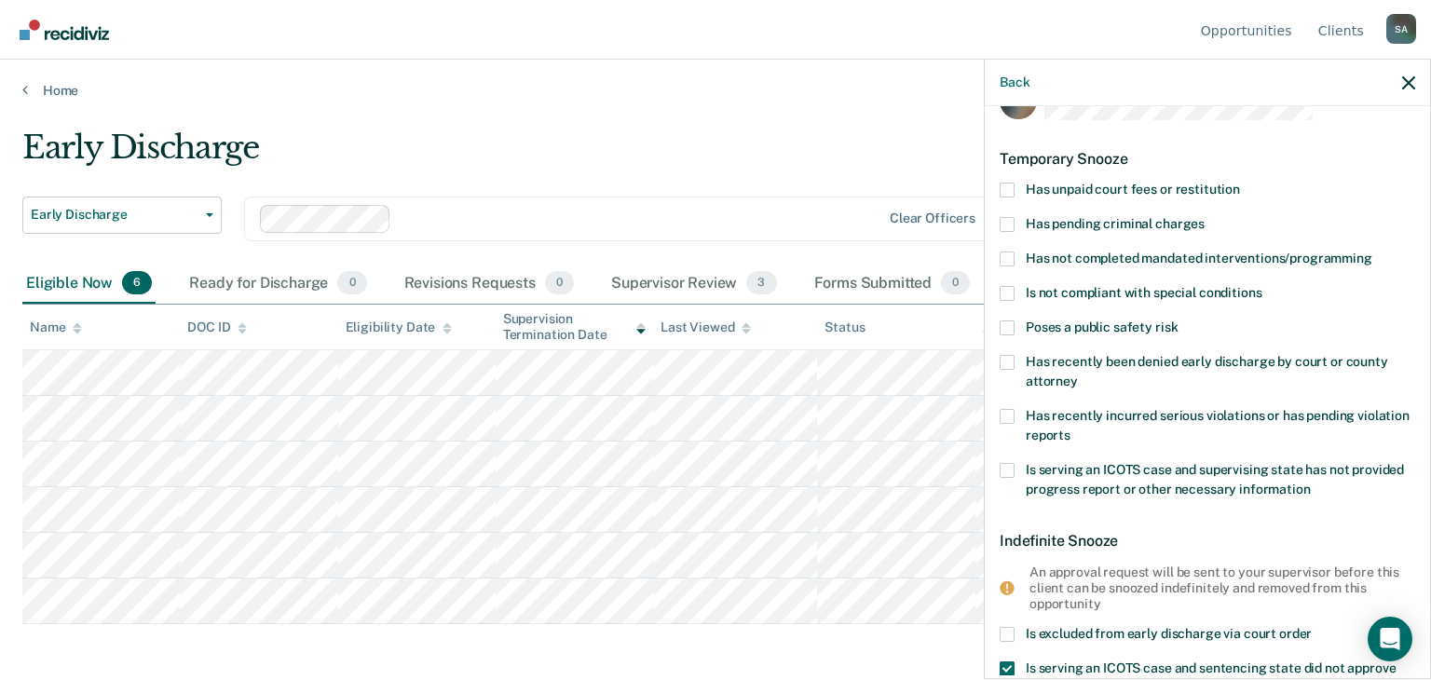
click at [1008, 189] on span at bounding box center [1006, 190] width 15 height 15
click at [1240, 183] on input "Has unpaid court fees or restitution" at bounding box center [1240, 183] width 0 height 0
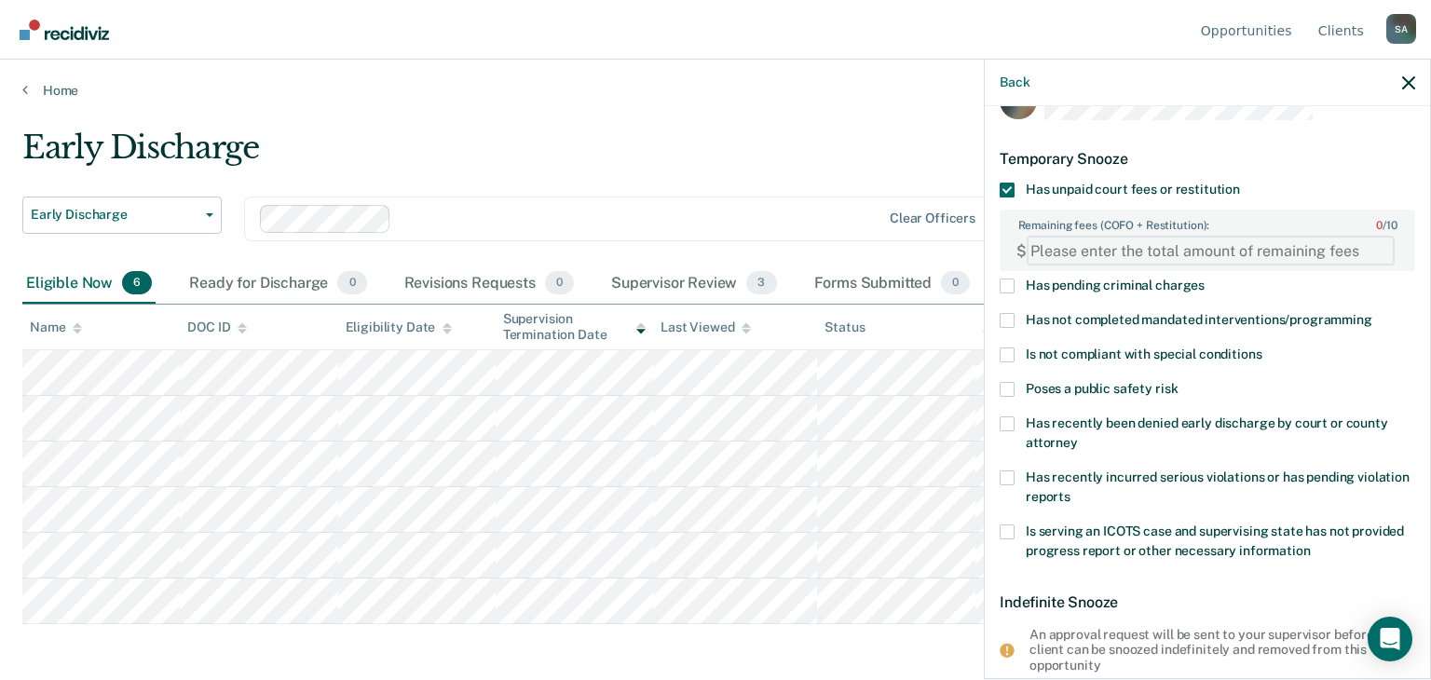
click at [1066, 249] on FEESReasonInput "Remaining fees (COFO + Restitution): 0 / 10" at bounding box center [1211, 251] width 368 height 30
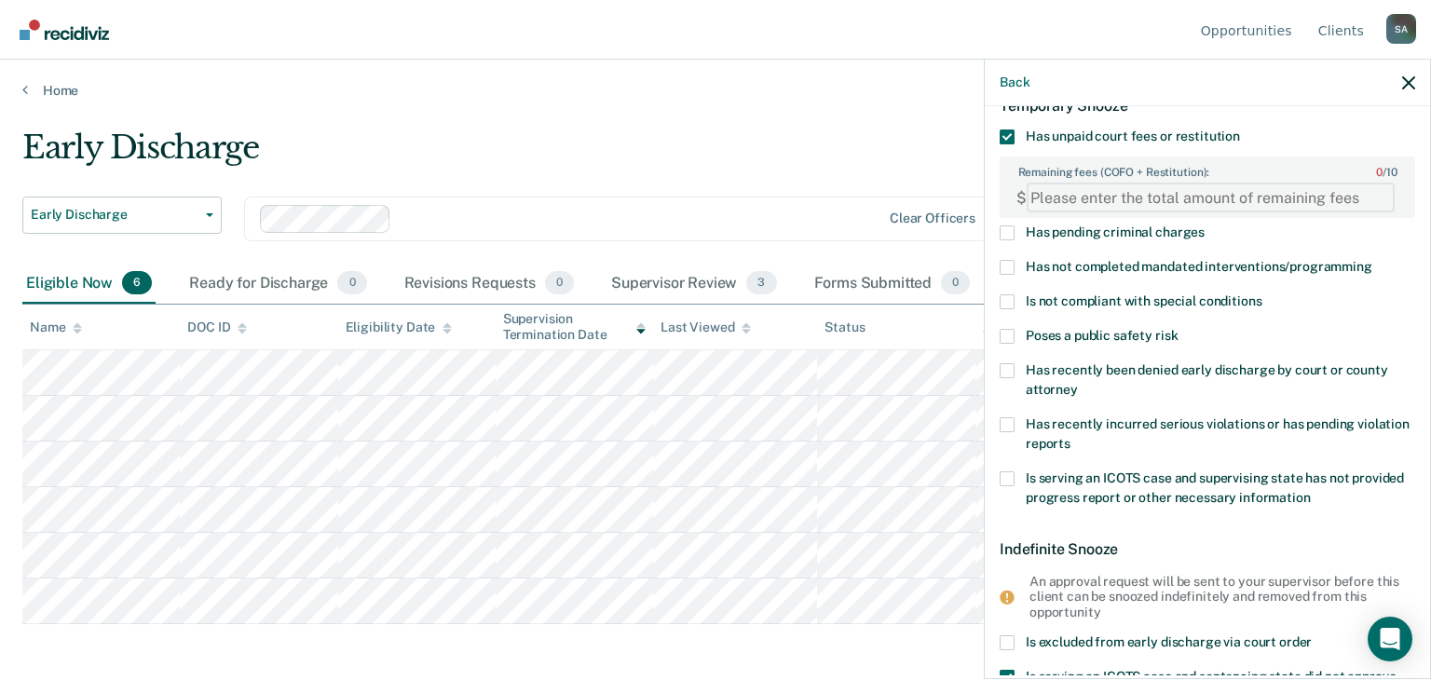
scroll to position [0, 0]
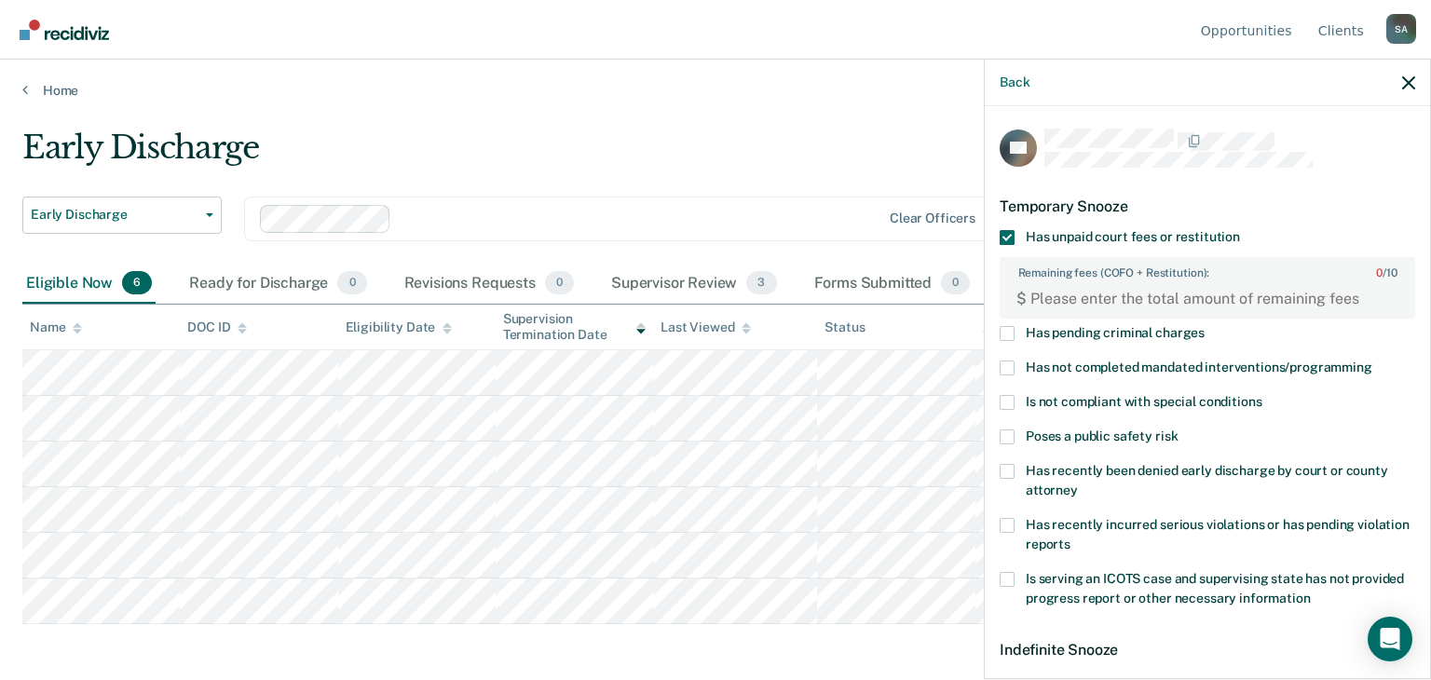
click at [1010, 239] on span at bounding box center [1006, 237] width 15 height 15
click at [1240, 230] on input "Has unpaid court fees or restitution" at bounding box center [1240, 230] width 0 height 0
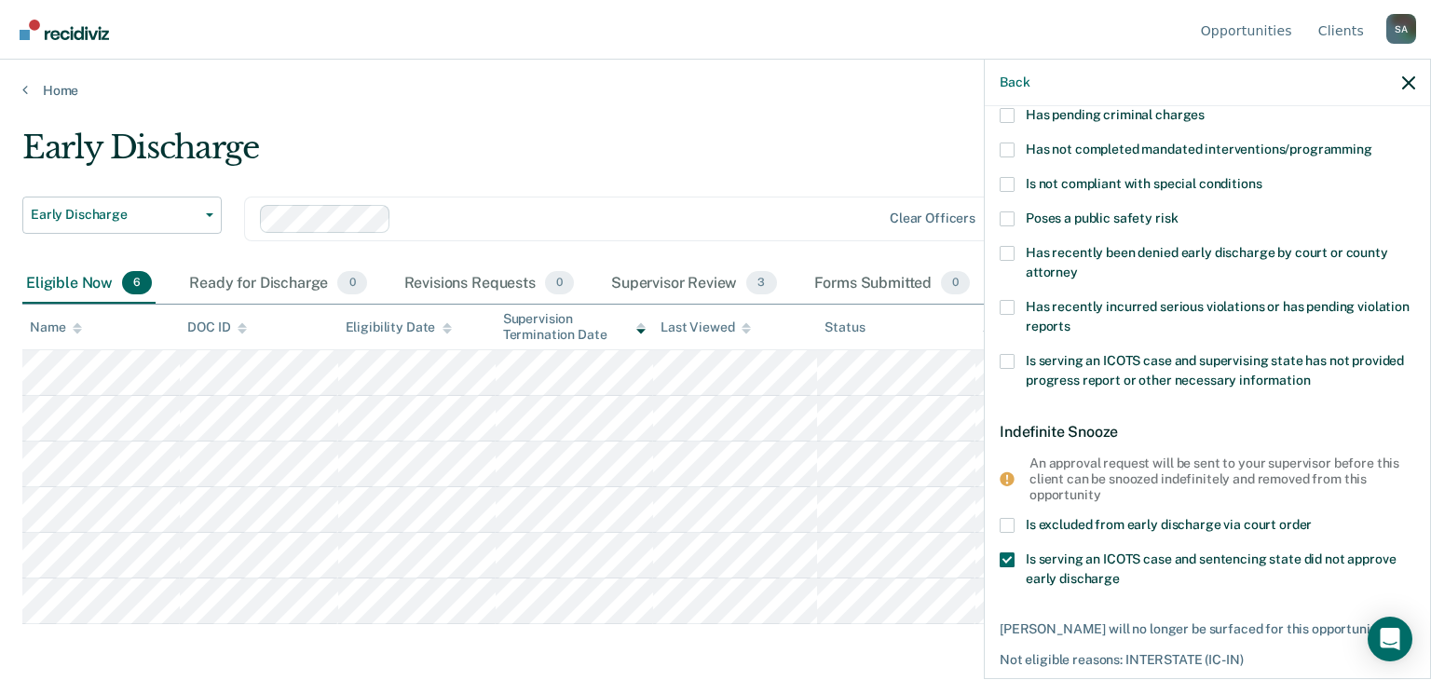
scroll to position [233, 0]
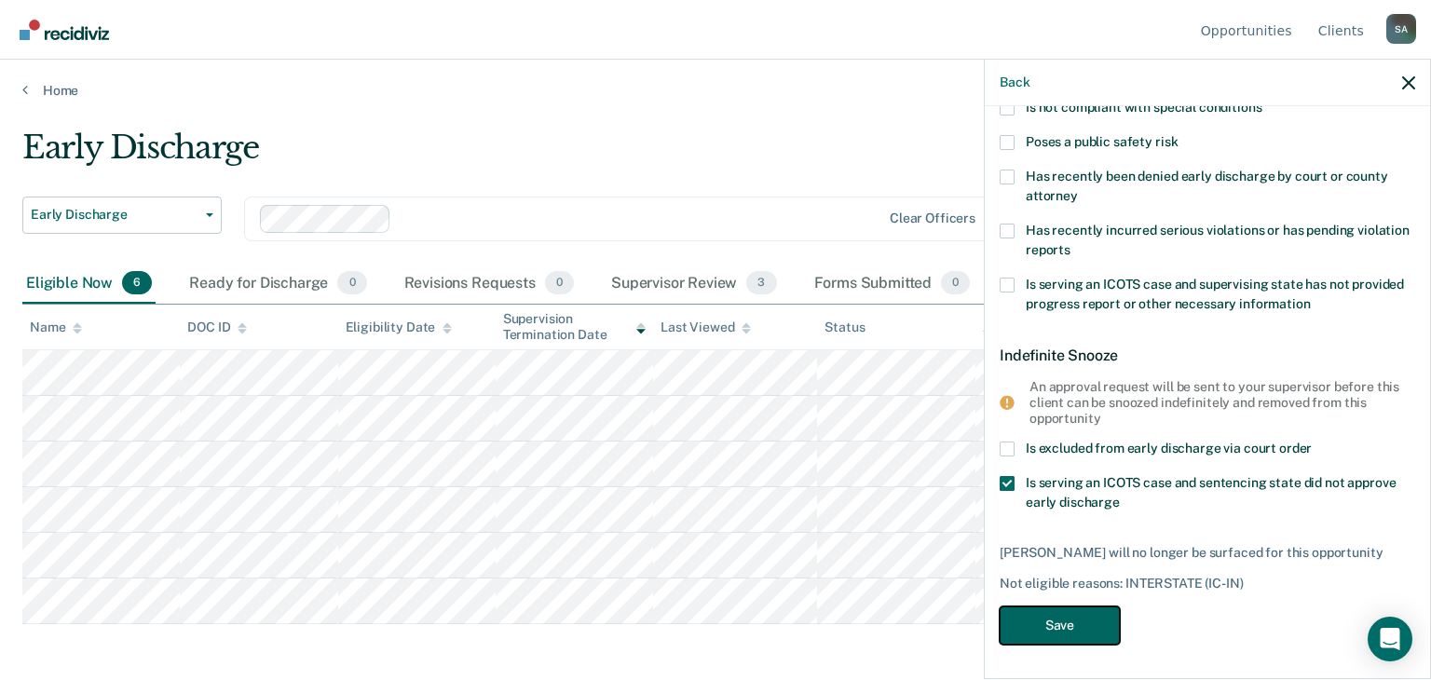
click at [1032, 619] on button "Save" at bounding box center [1059, 625] width 120 height 38
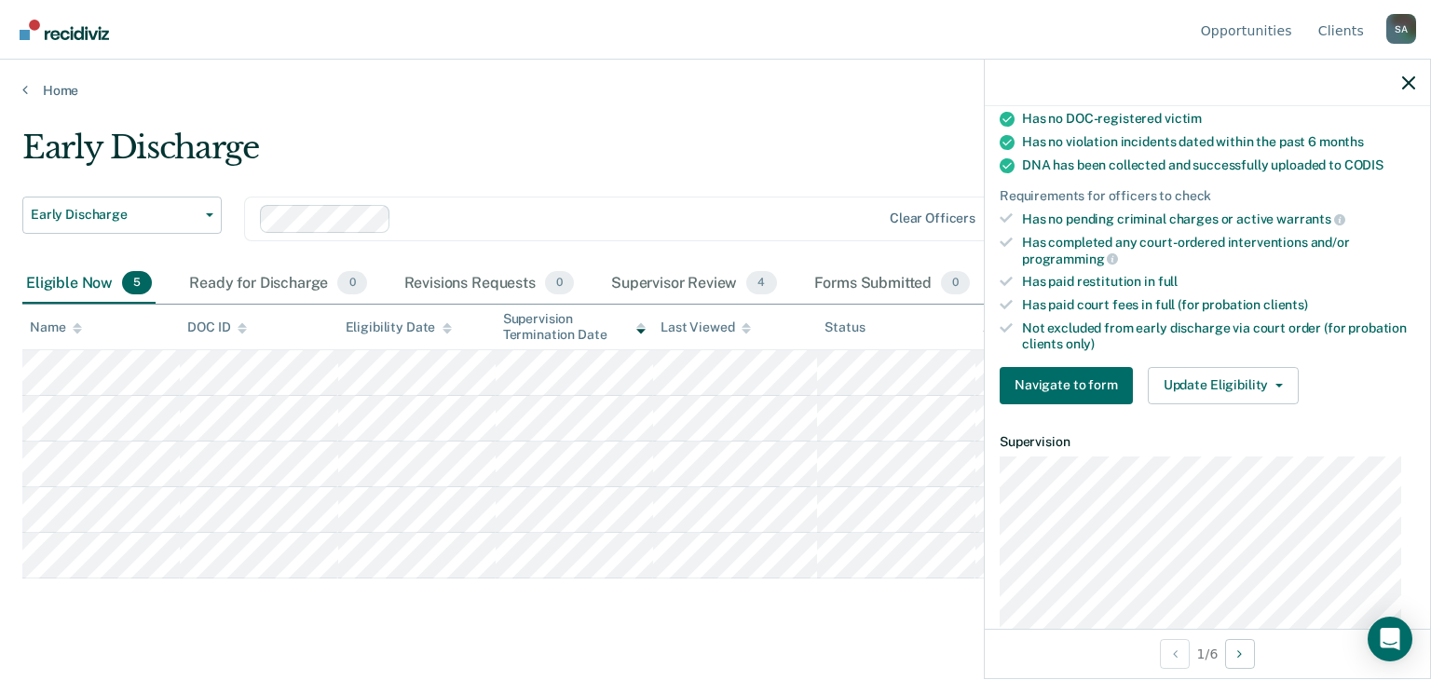
scroll to position [373, 0]
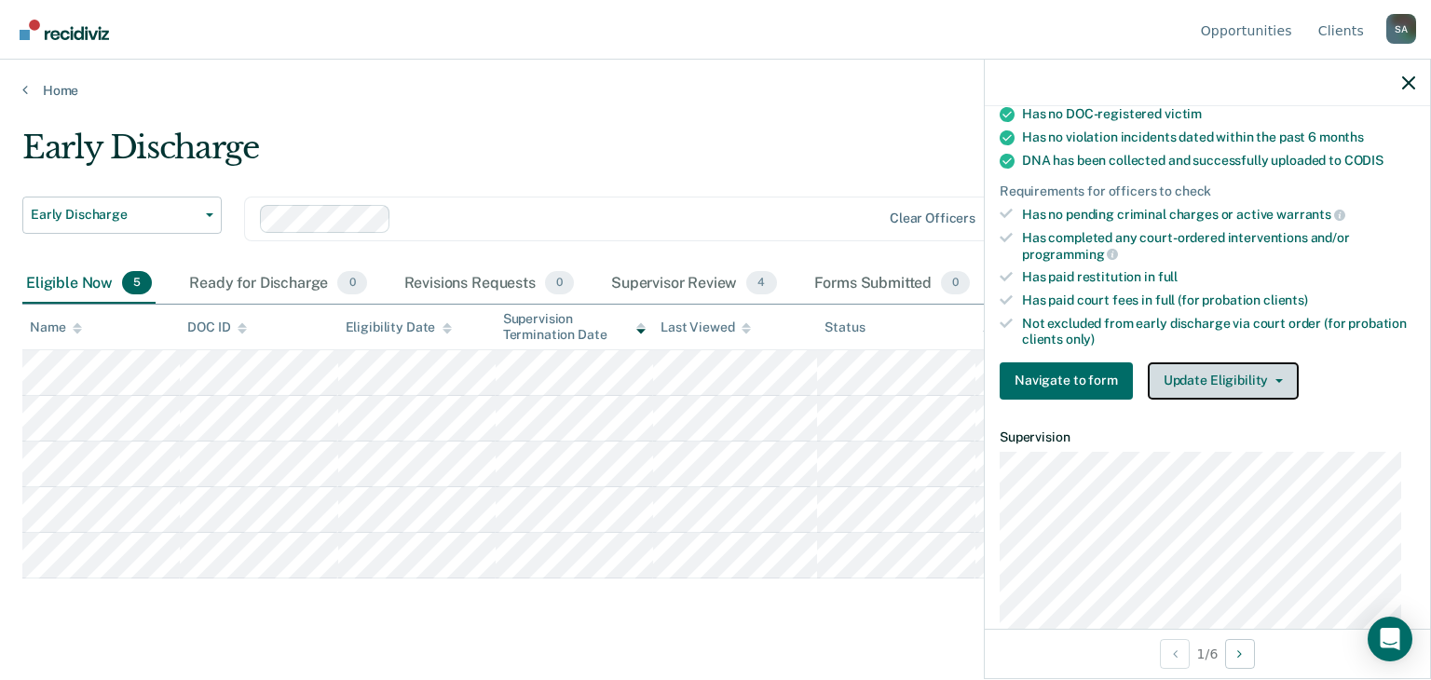
click at [1257, 362] on button "Update Eligibility" at bounding box center [1223, 380] width 151 height 37
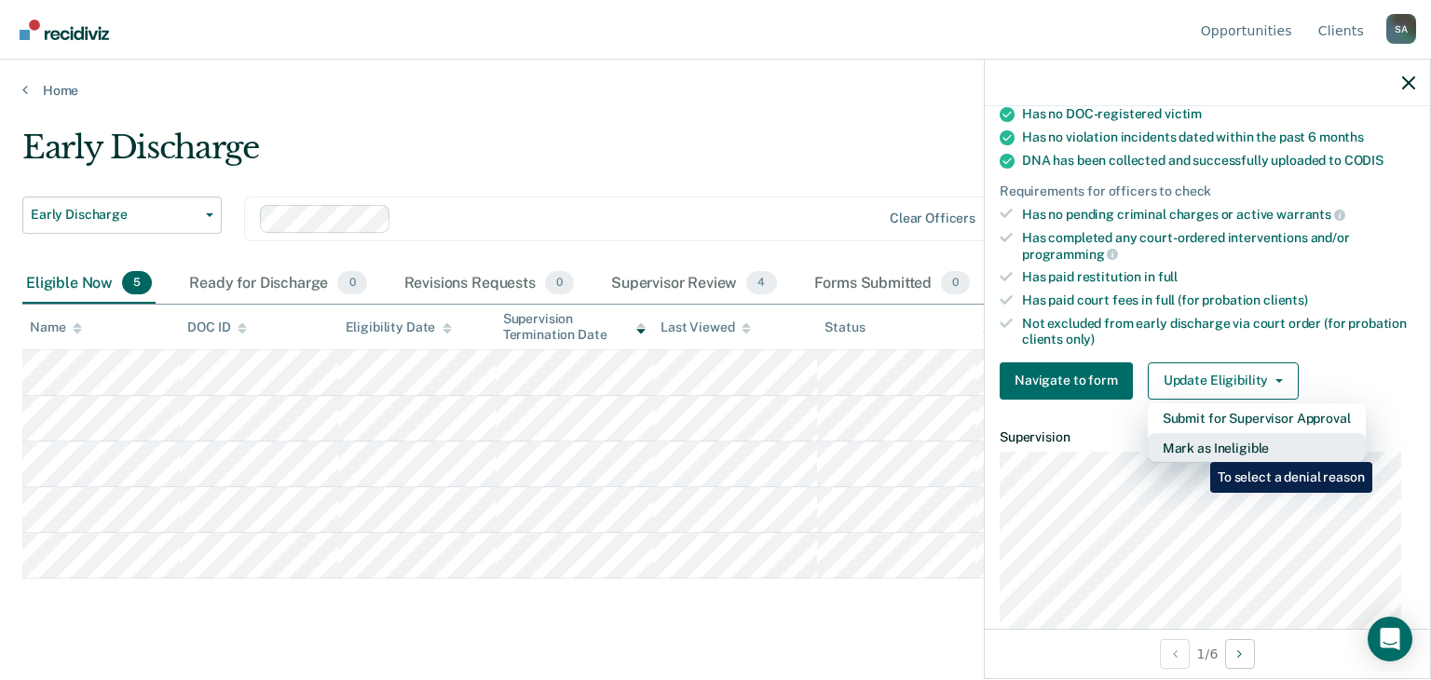
click at [1196, 448] on button "Mark as Ineligible" at bounding box center [1257, 448] width 218 height 30
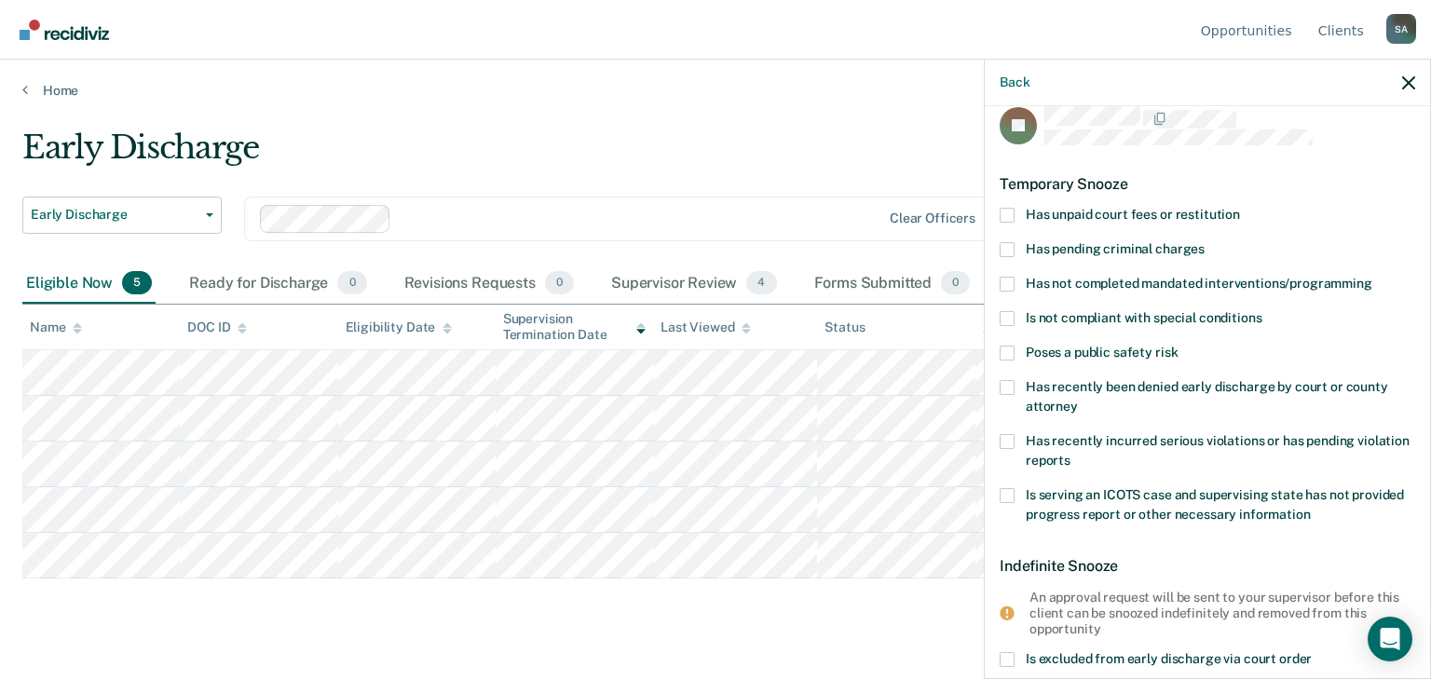
scroll to position [0, 0]
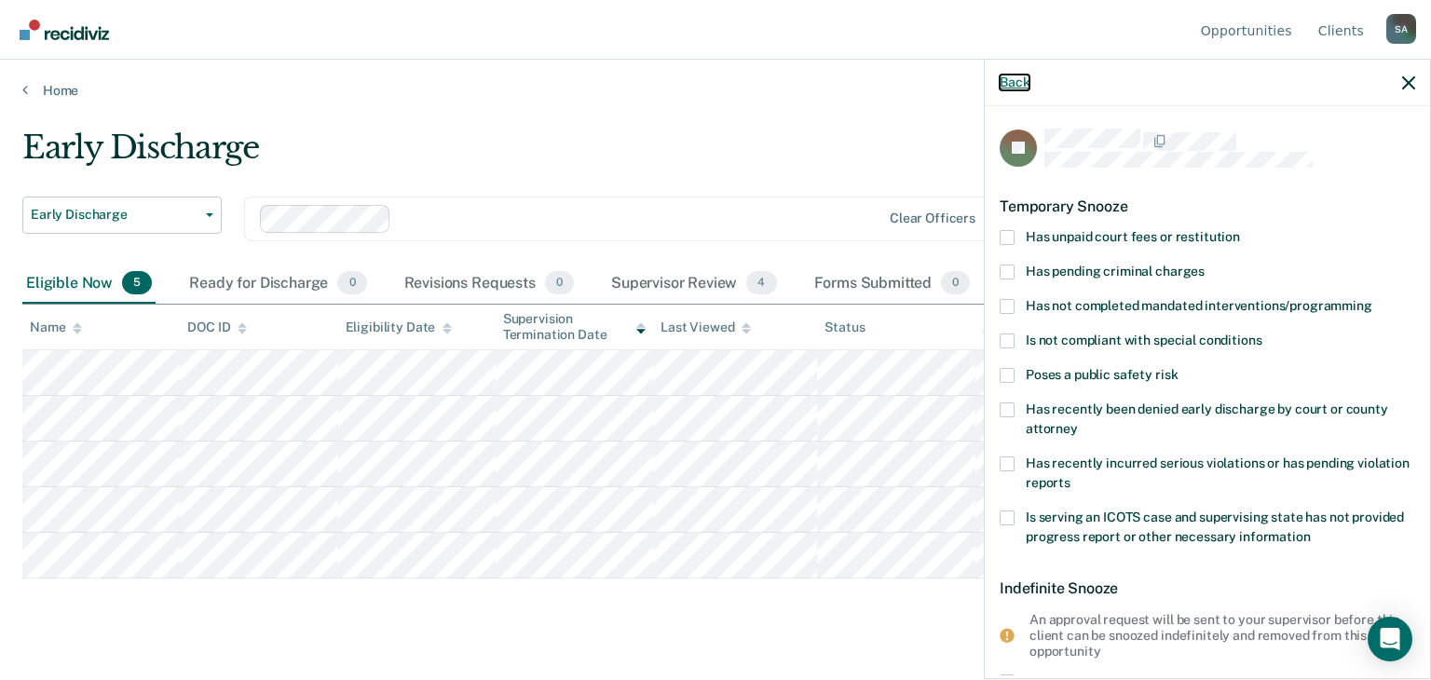
click at [1009, 83] on button "Back" at bounding box center [1014, 83] width 30 height 16
